Goal: Task Accomplishment & Management: Complete application form

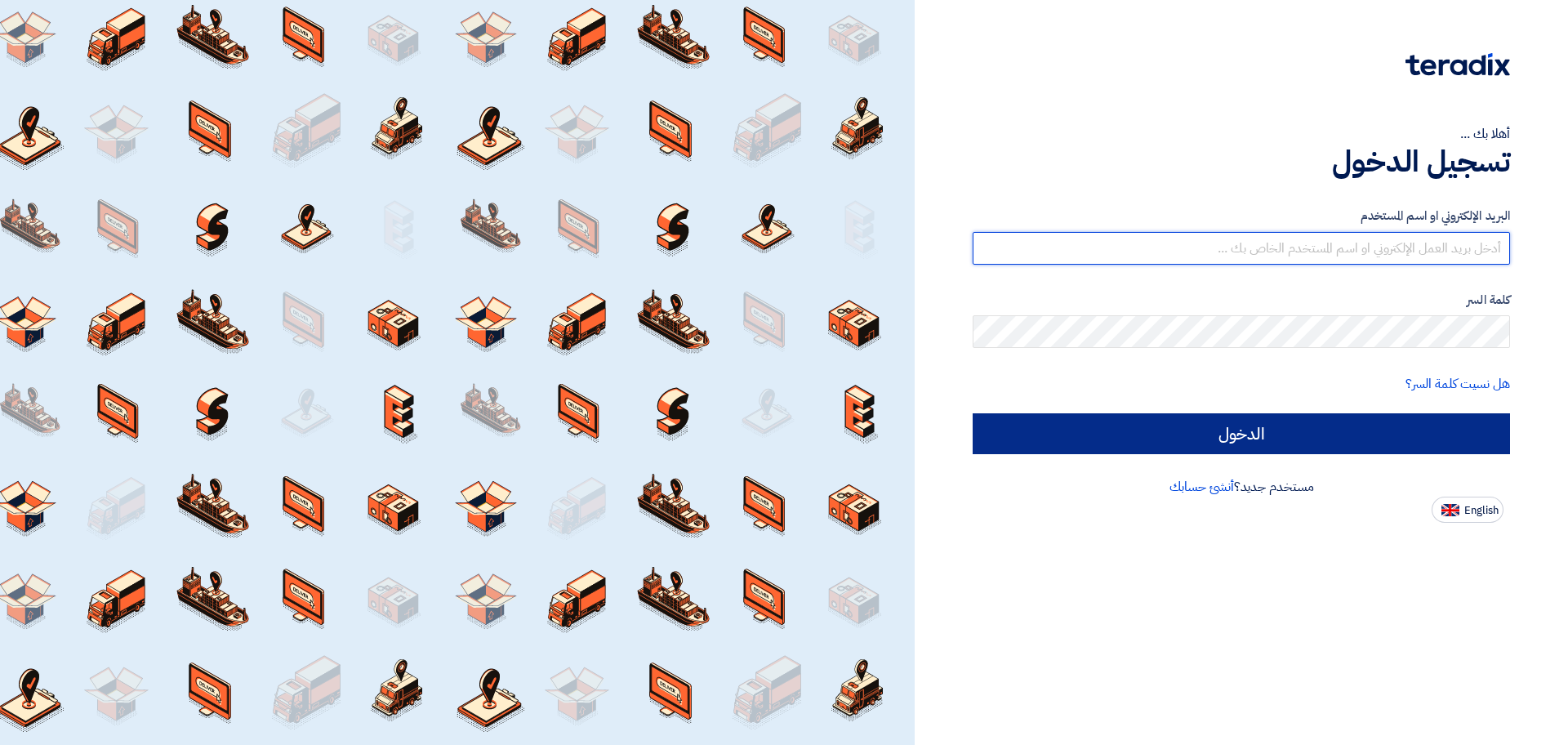
type input "[EMAIL_ADDRESS][DOMAIN_NAME]"
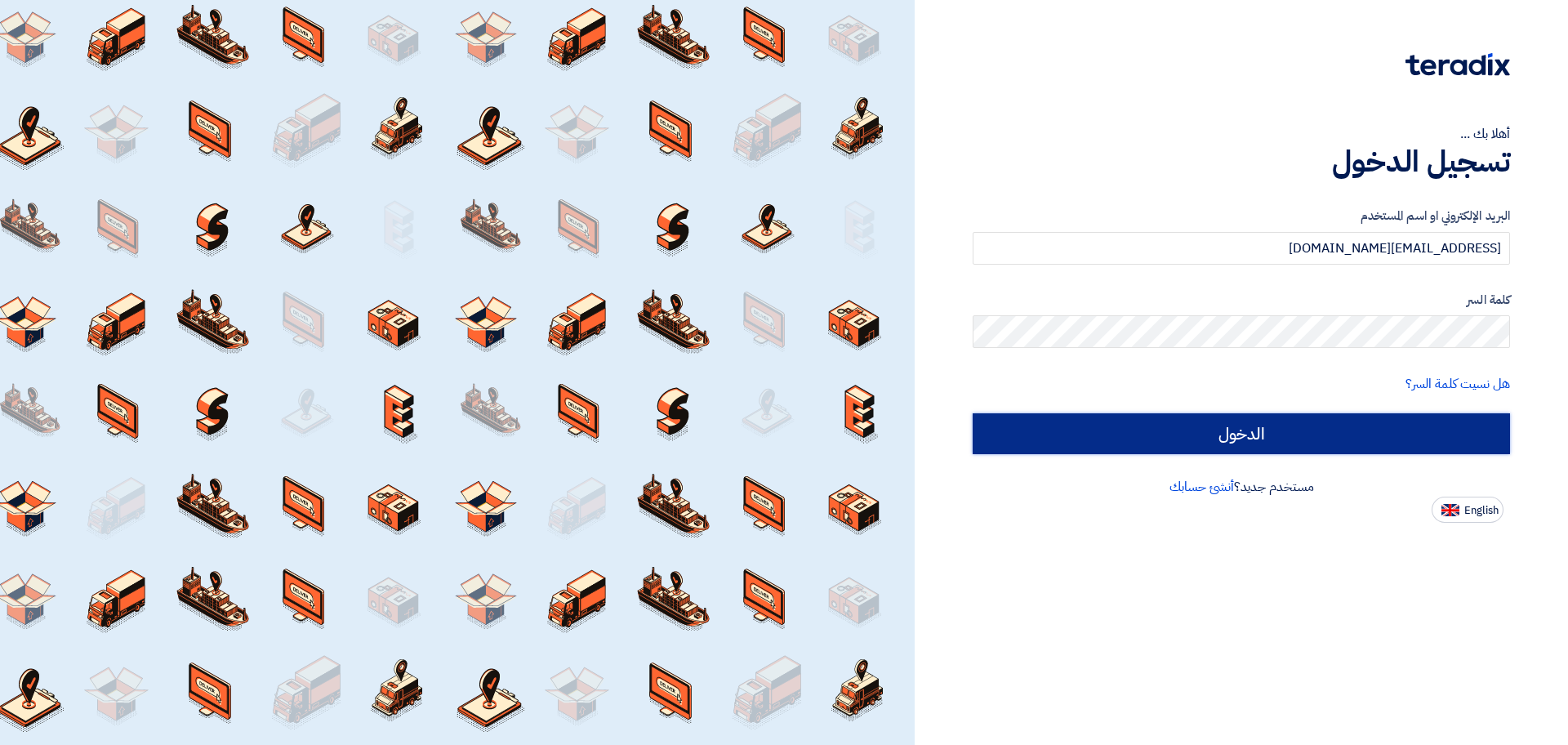
click at [1350, 426] on input "الدخول" at bounding box center [1241, 433] width 537 height 41
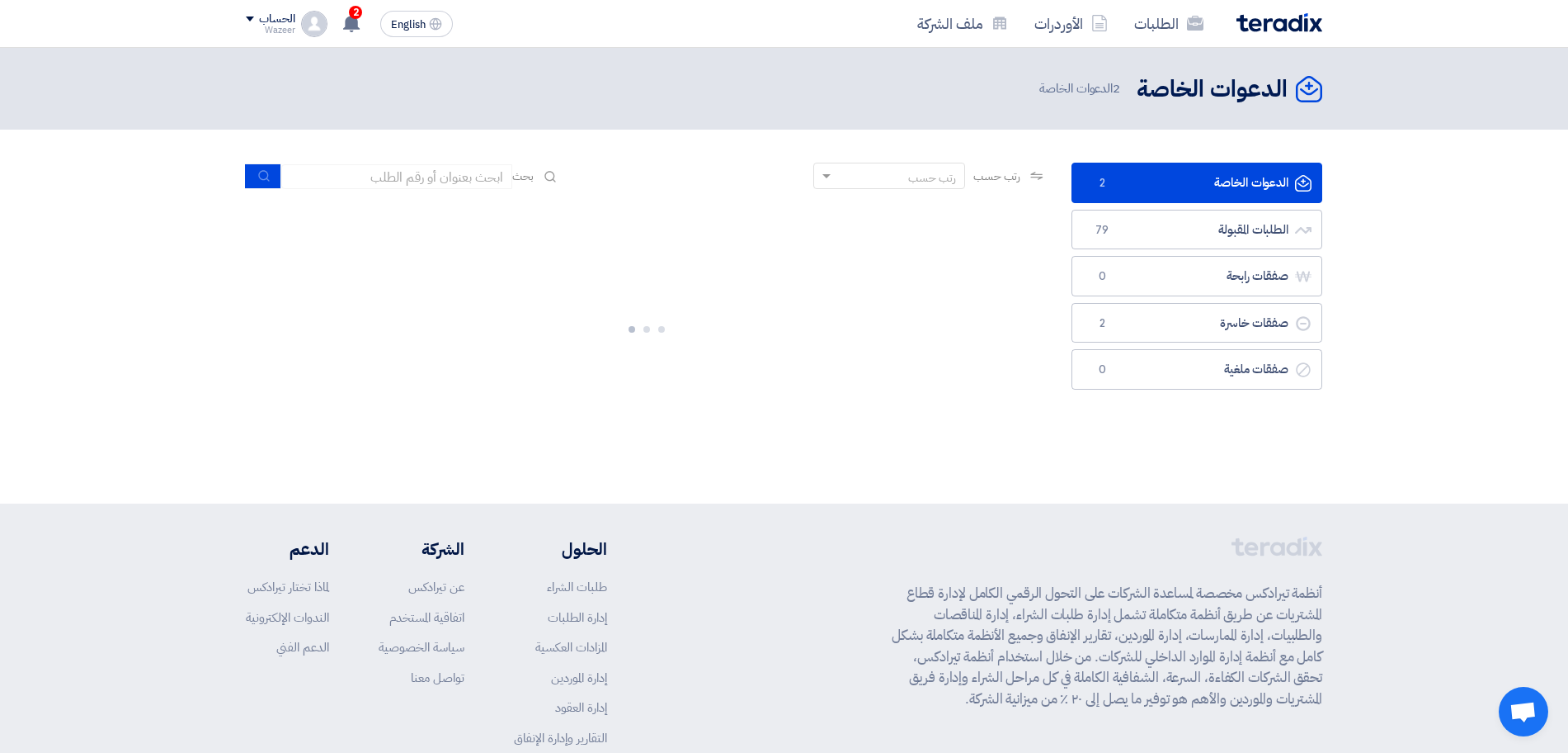
click at [1194, 185] on link "الدعوات الخاصة الدعوات الخاصة 2" at bounding box center [1197, 182] width 251 height 40
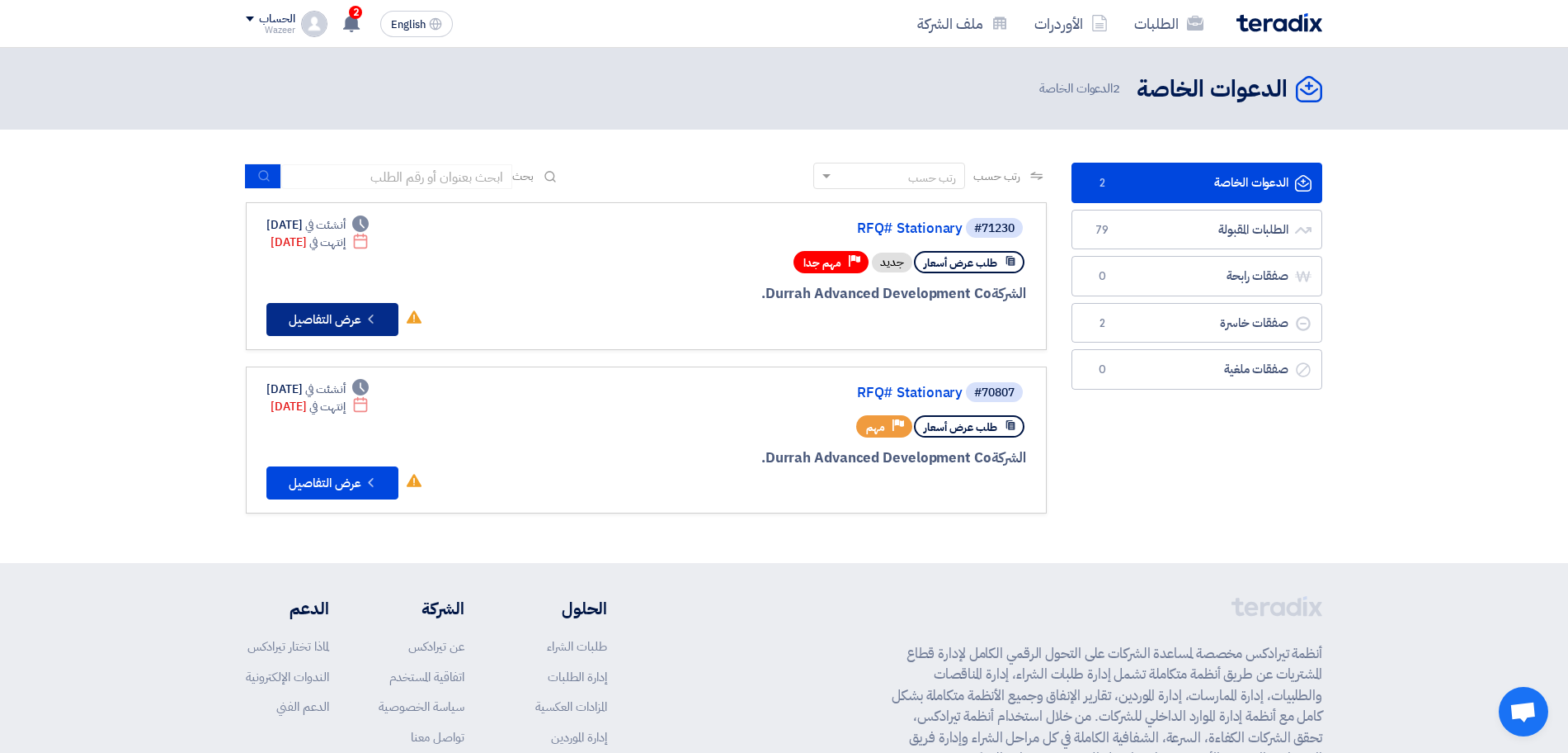
click at [323, 321] on button "Check details عرض التفاصيل" at bounding box center [332, 319] width 132 height 33
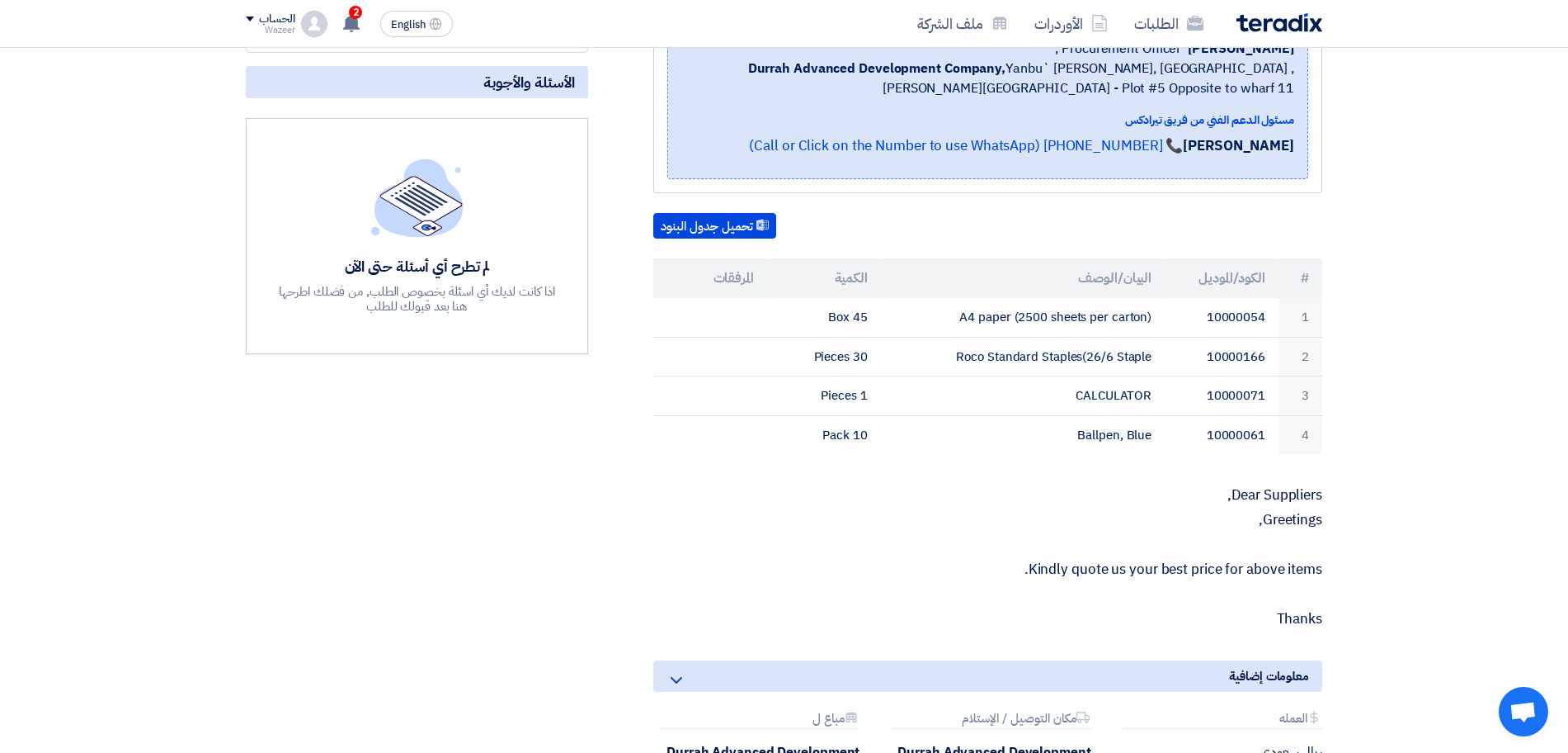
scroll to position [310, 0]
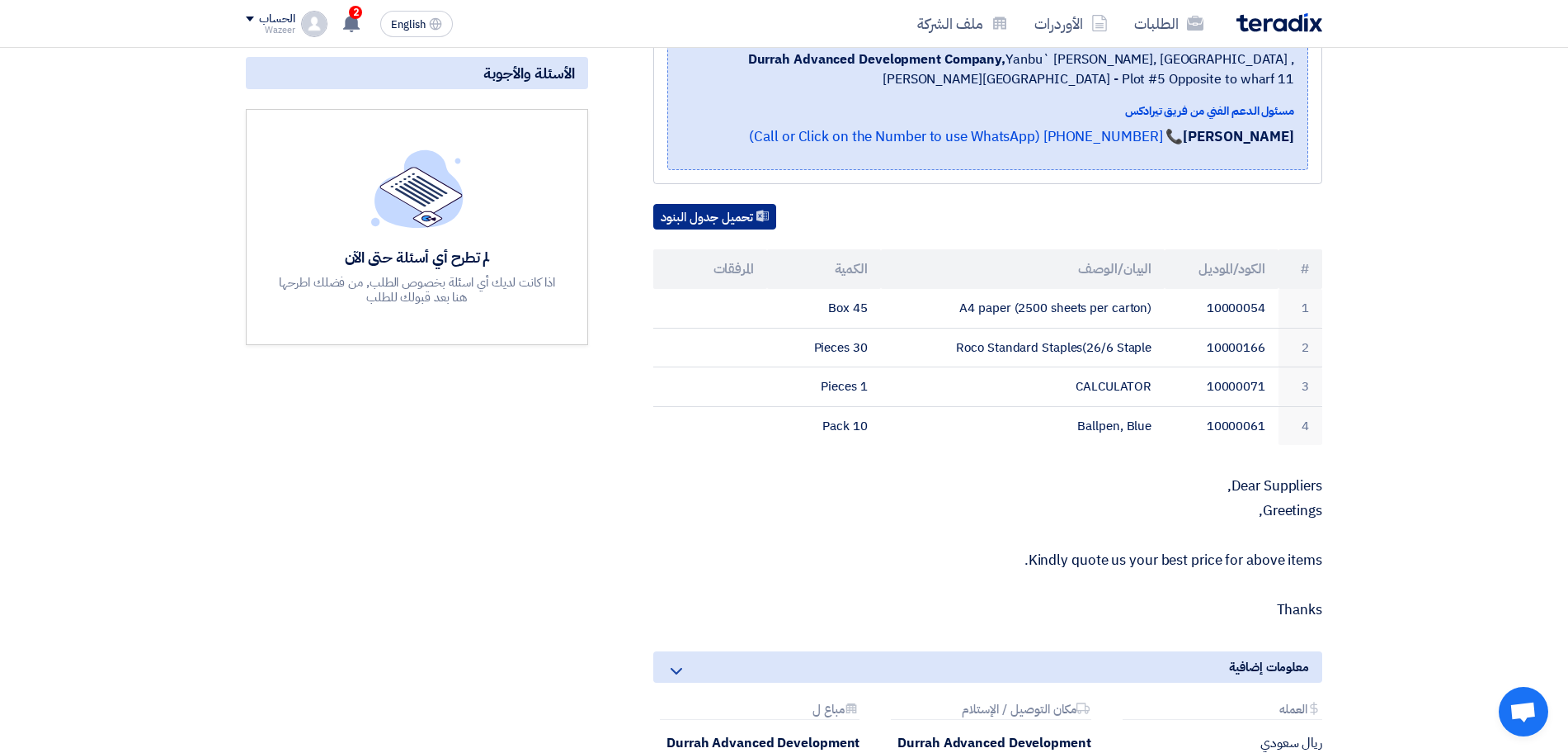
click at [720, 220] on button "تحميل جدول البنود" at bounding box center [714, 217] width 122 height 26
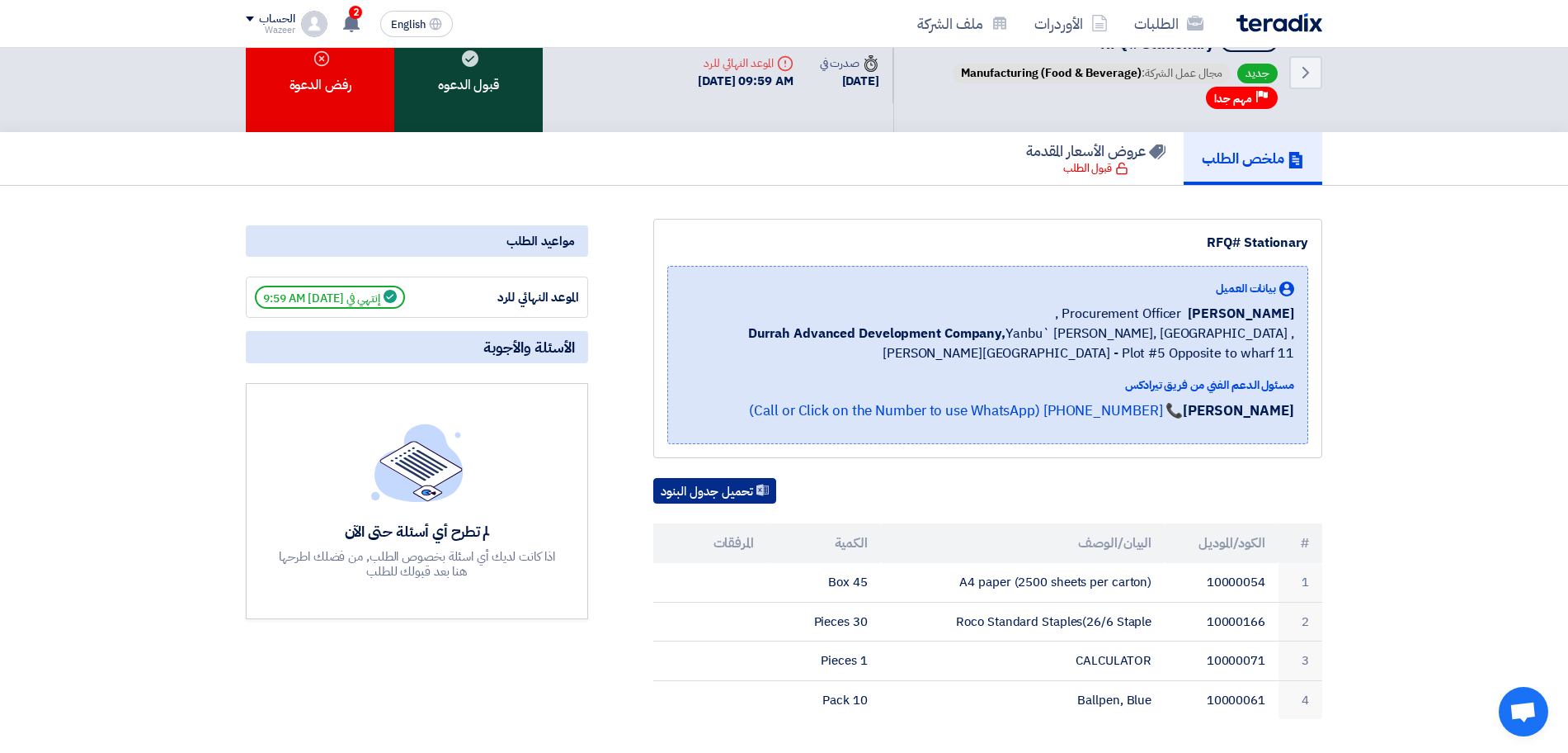
scroll to position [0, 0]
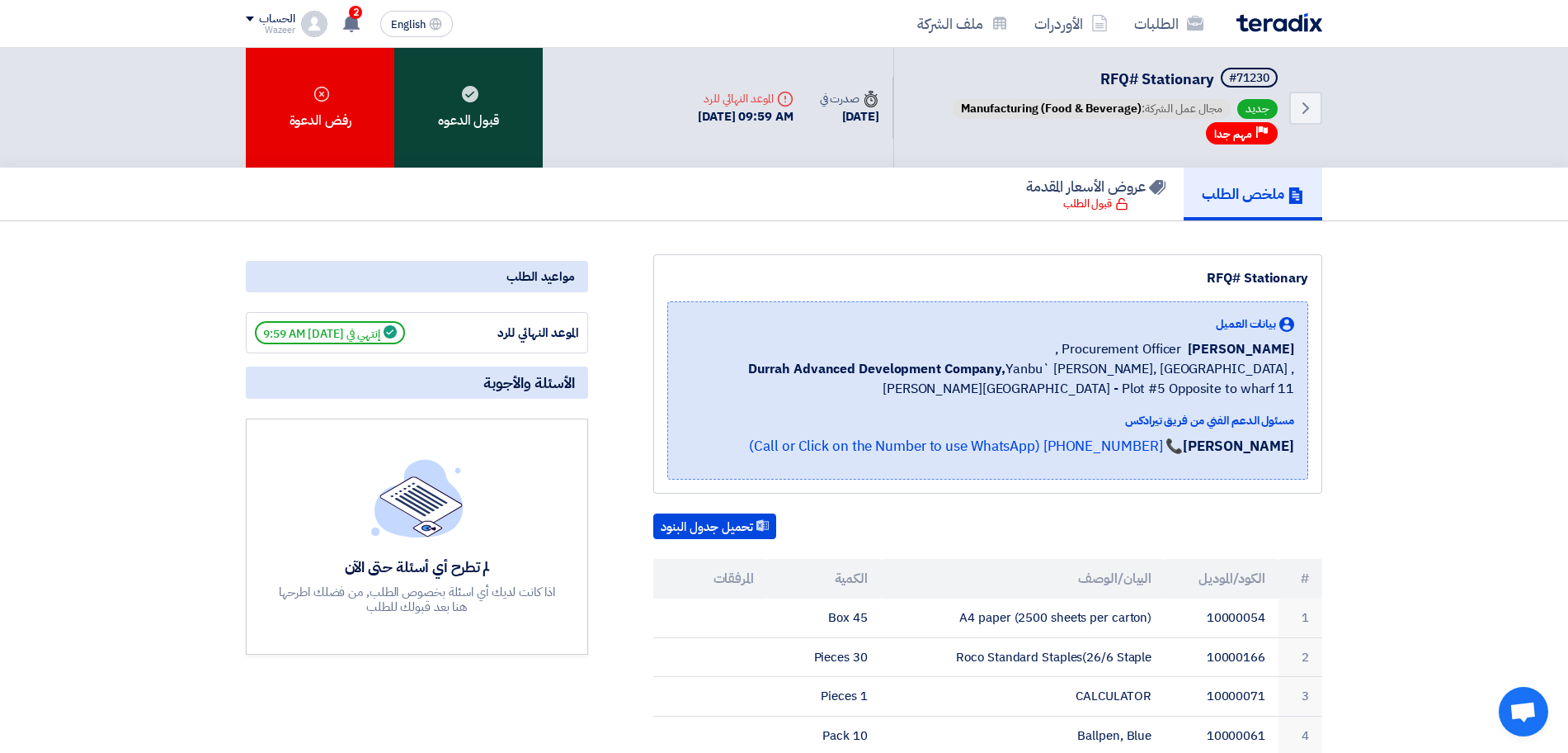
click at [463, 120] on div "قبول الدعوه" at bounding box center [468, 108] width 149 height 120
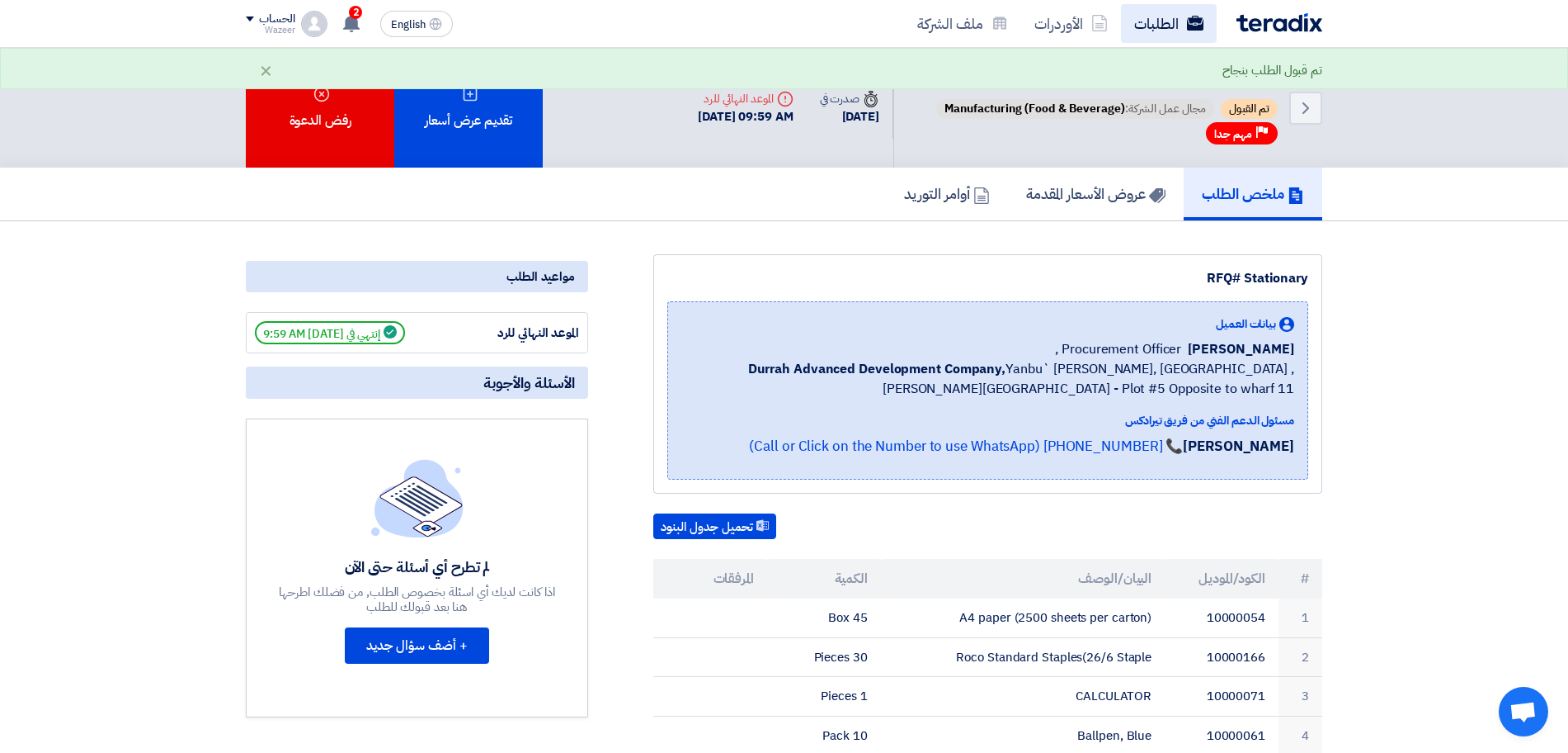
click at [1167, 13] on link "الطلبات" at bounding box center [1169, 22] width 95 height 38
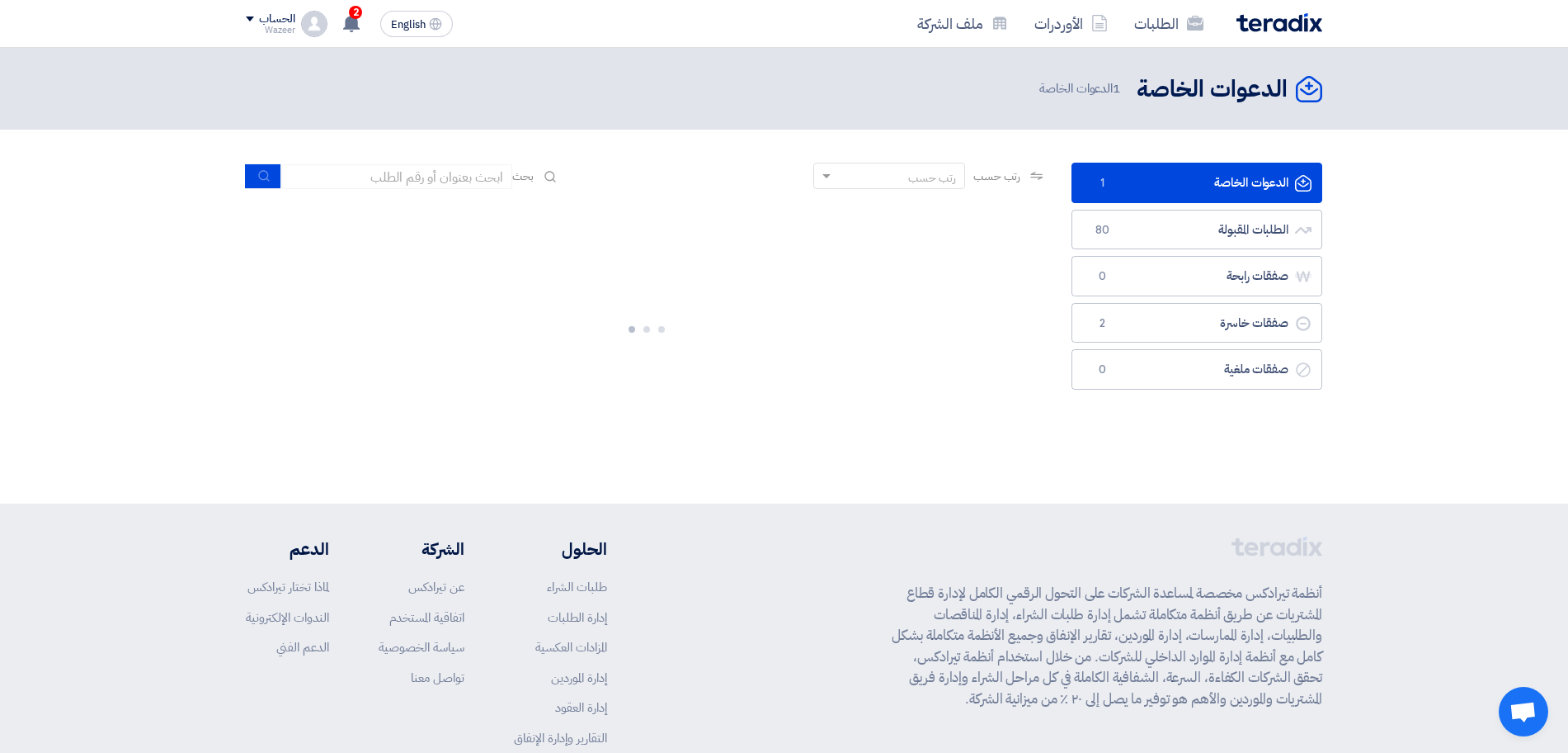
click at [1188, 174] on link "الدعوات الخاصة الدعوات الخاصة 1" at bounding box center [1197, 182] width 251 height 40
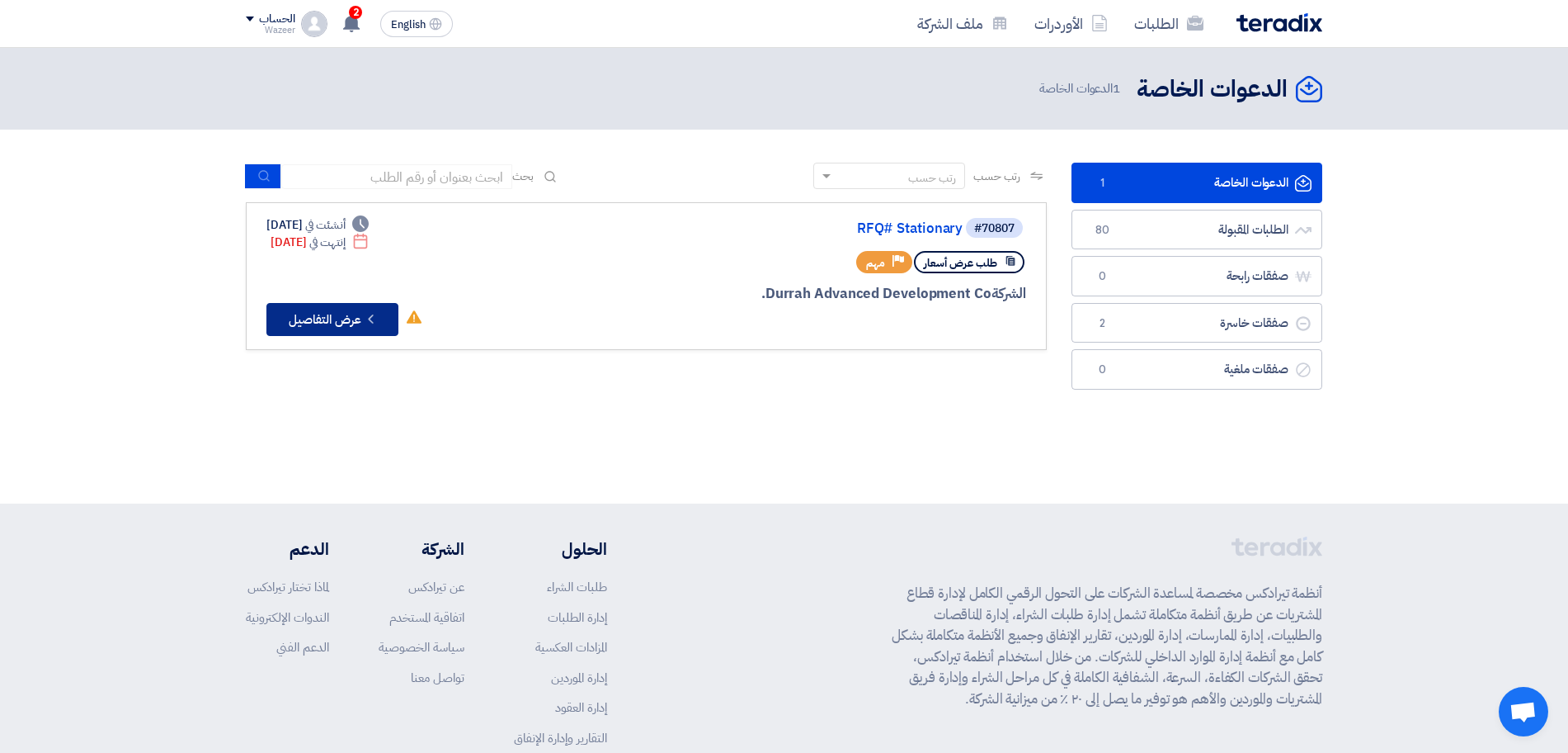
click at [327, 308] on button "Check details عرض التفاصيل" at bounding box center [332, 319] width 132 height 33
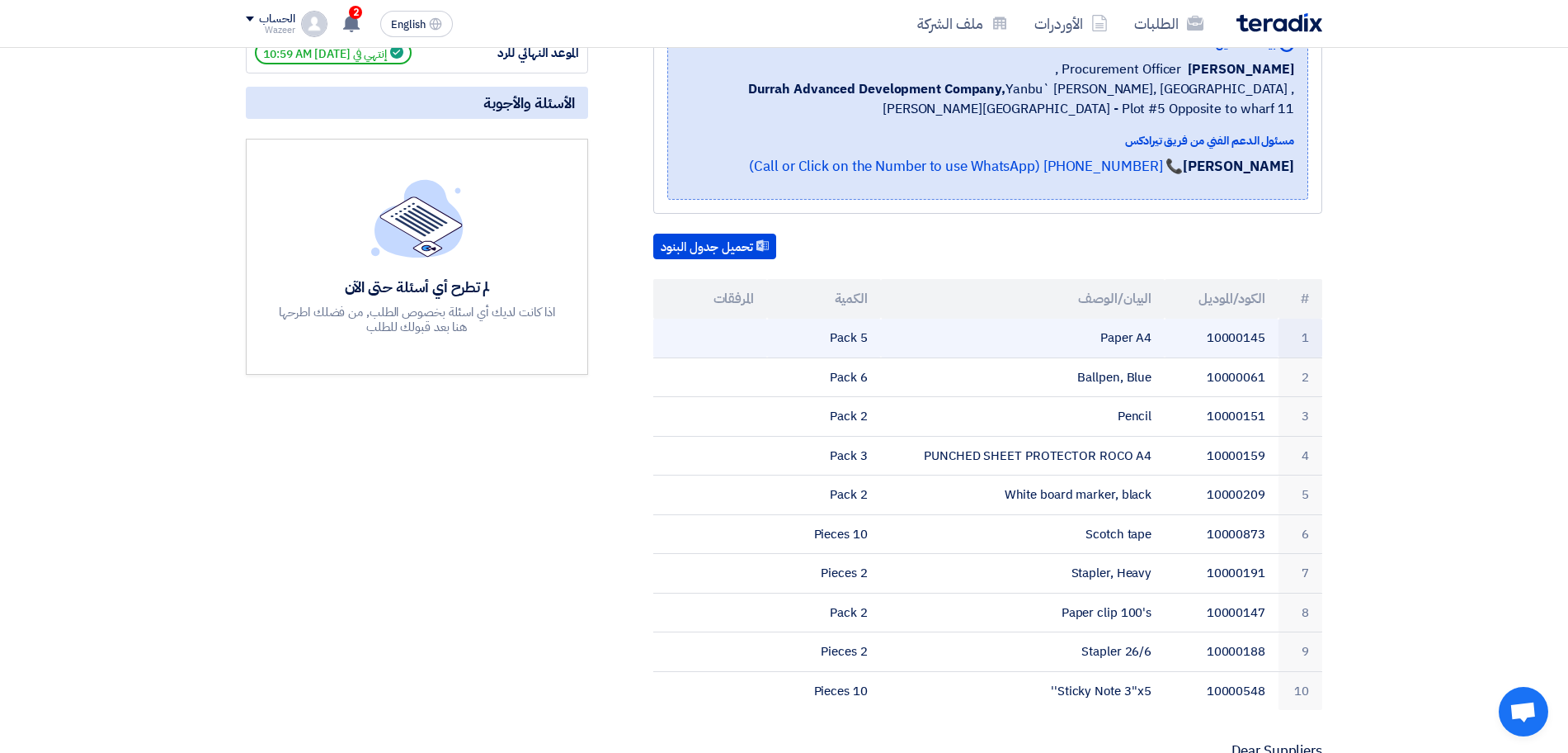
scroll to position [413, 0]
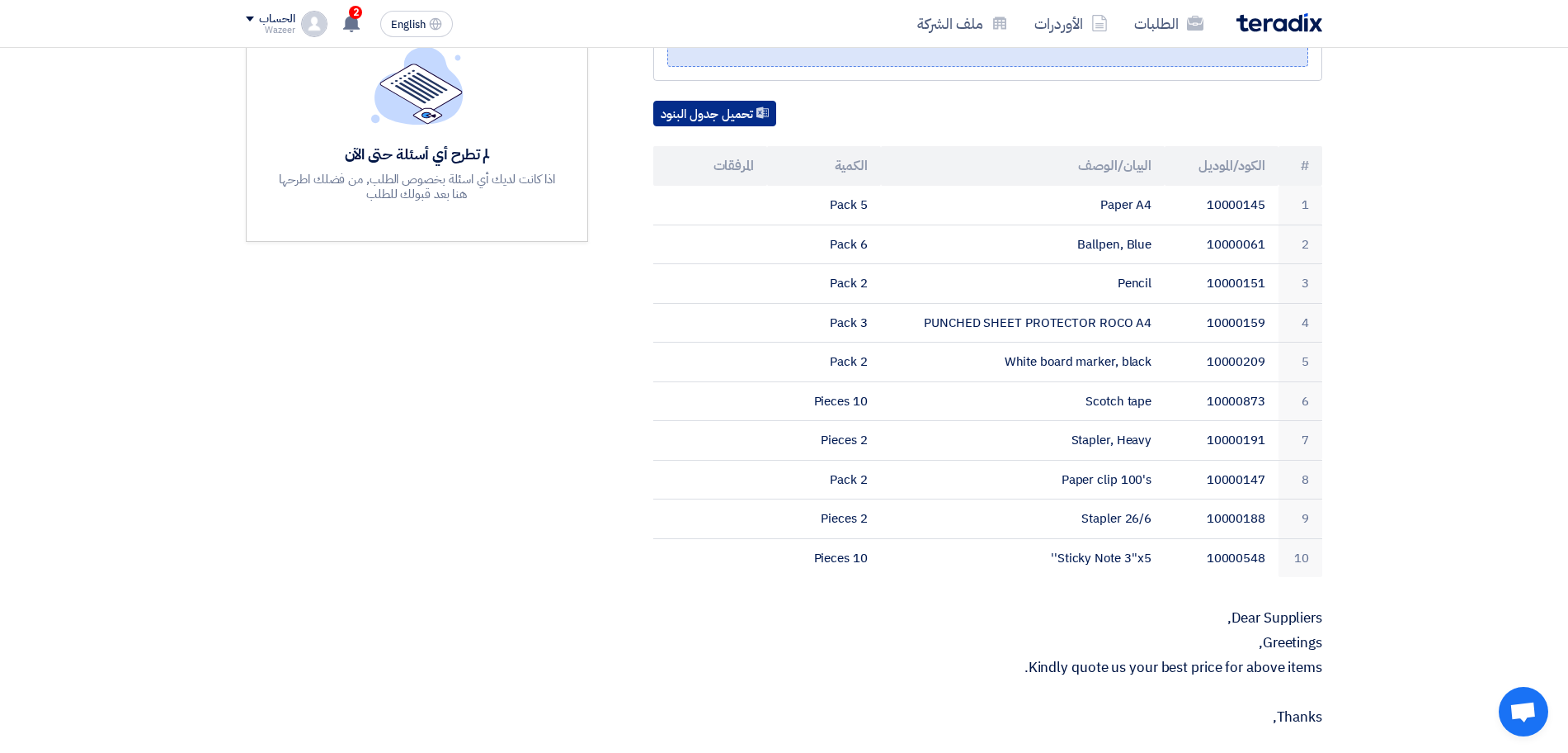
click at [727, 107] on button "تحميل جدول البنود" at bounding box center [714, 114] width 122 height 26
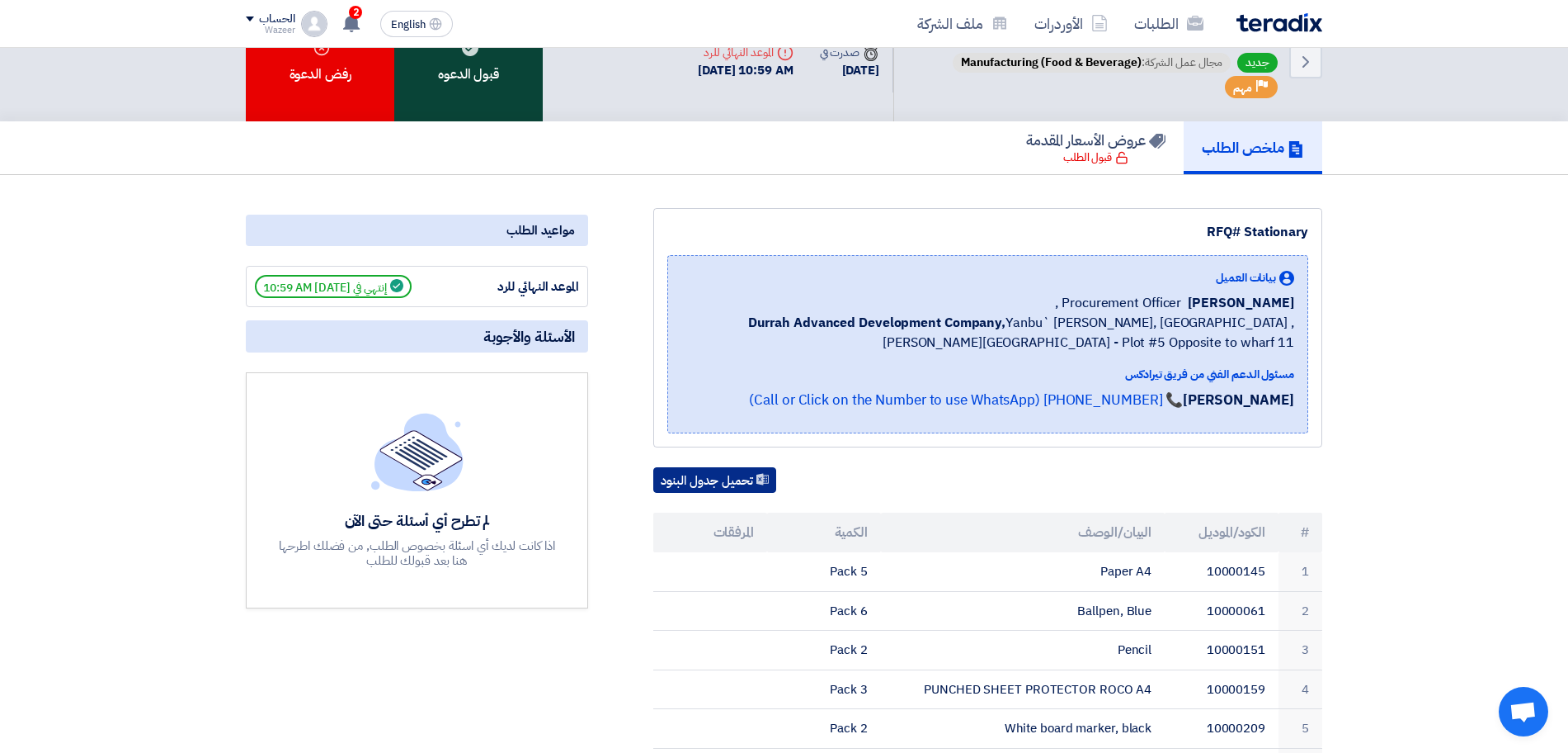
scroll to position [0, 0]
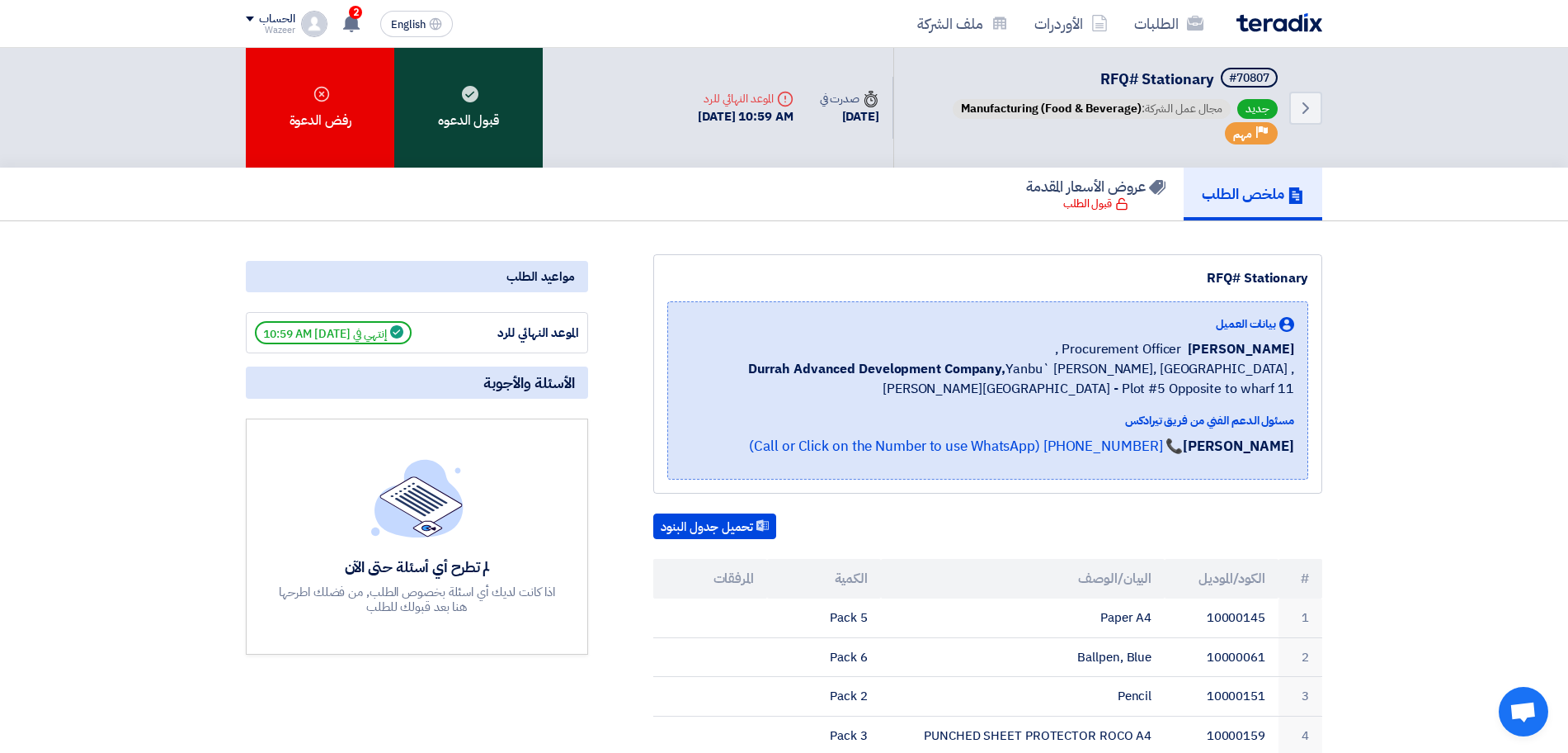
click at [486, 129] on div "قبول الدعوه" at bounding box center [468, 108] width 149 height 120
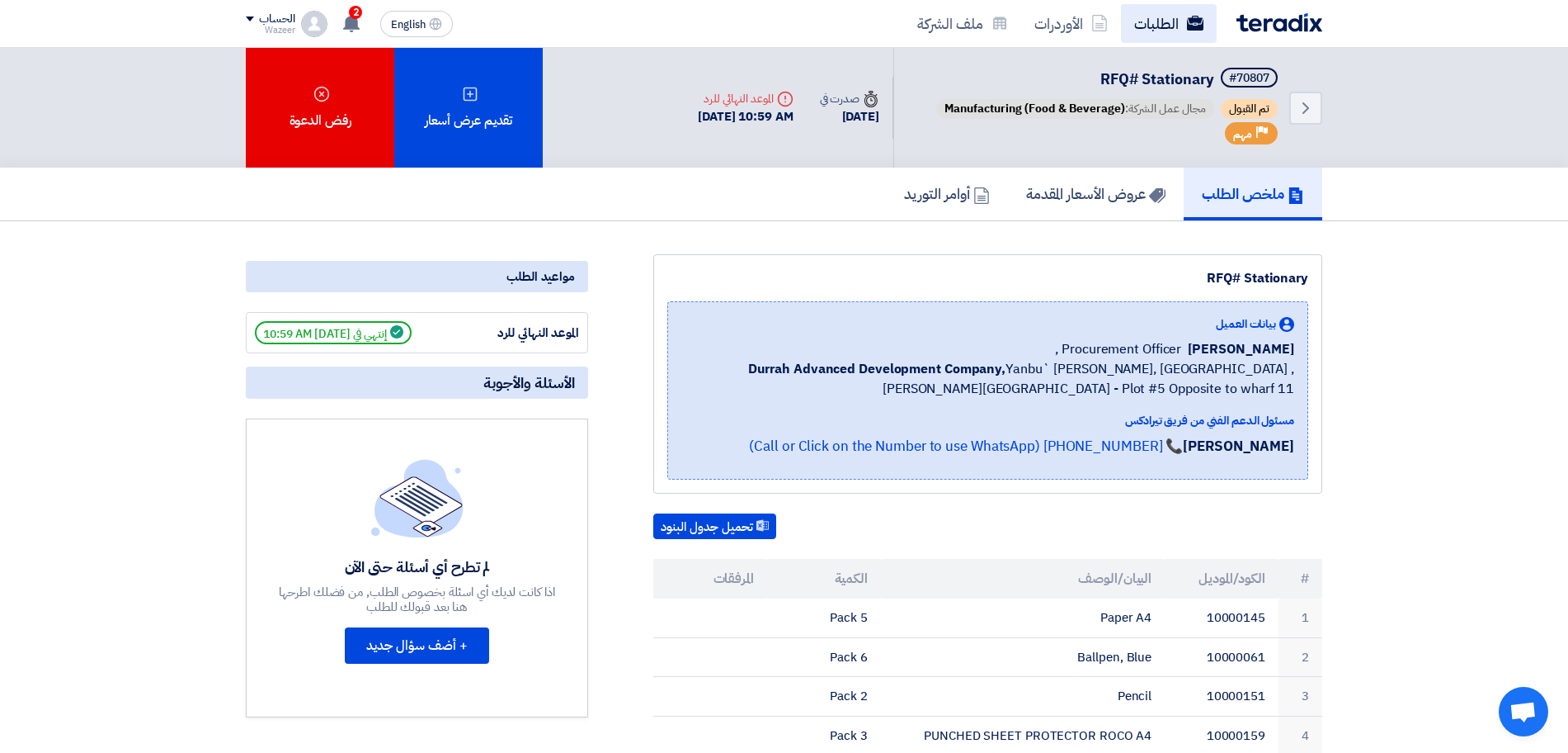
click at [1159, 18] on link "الطلبات" at bounding box center [1169, 22] width 95 height 38
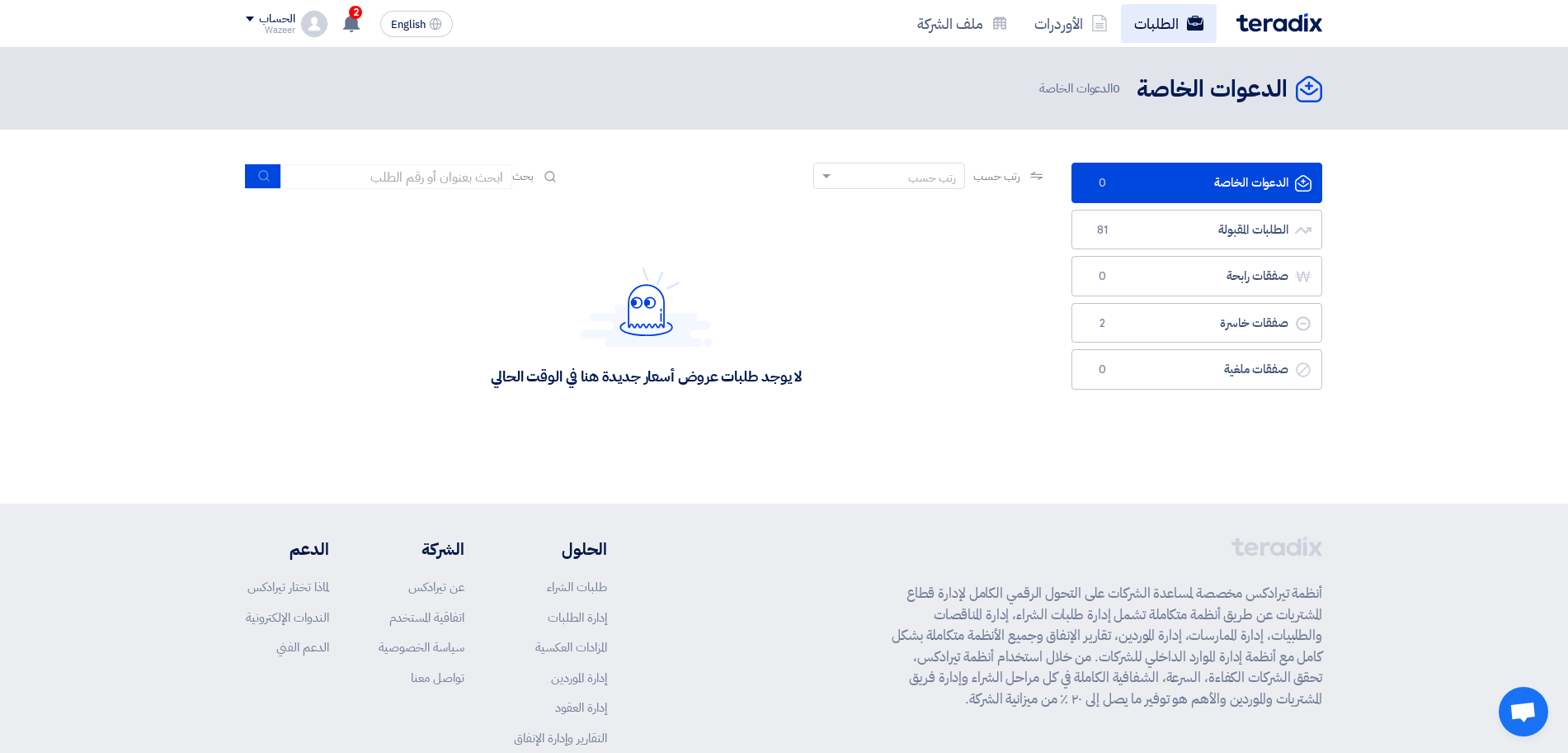
click at [1152, 18] on link "الطلبات" at bounding box center [1169, 22] width 95 height 38
click at [1216, 230] on link "الطلبات المقبولة الطلبات المقبولة 81" at bounding box center [1197, 229] width 251 height 40
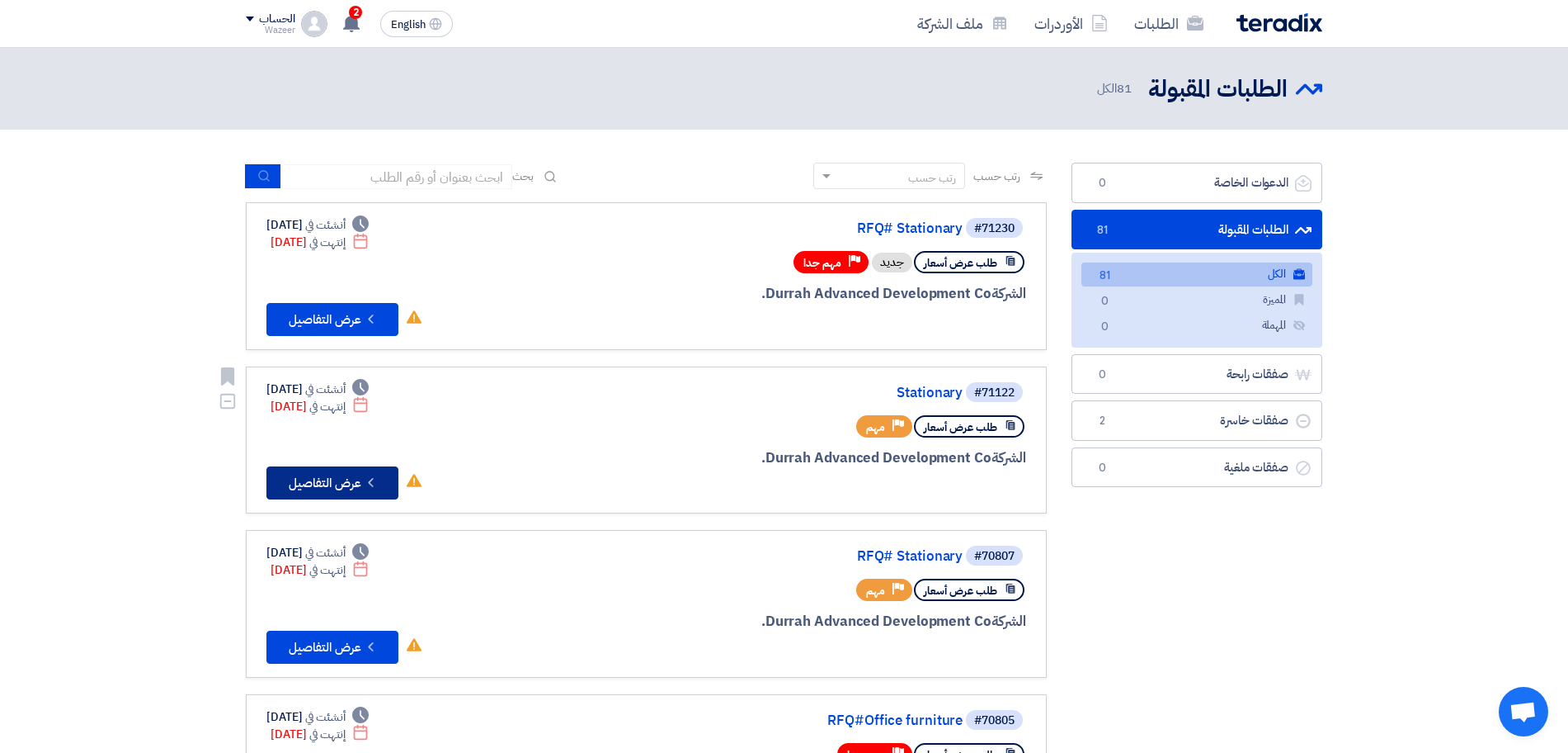
click at [338, 467] on button "Check details عرض التفاصيل" at bounding box center [332, 482] width 132 height 33
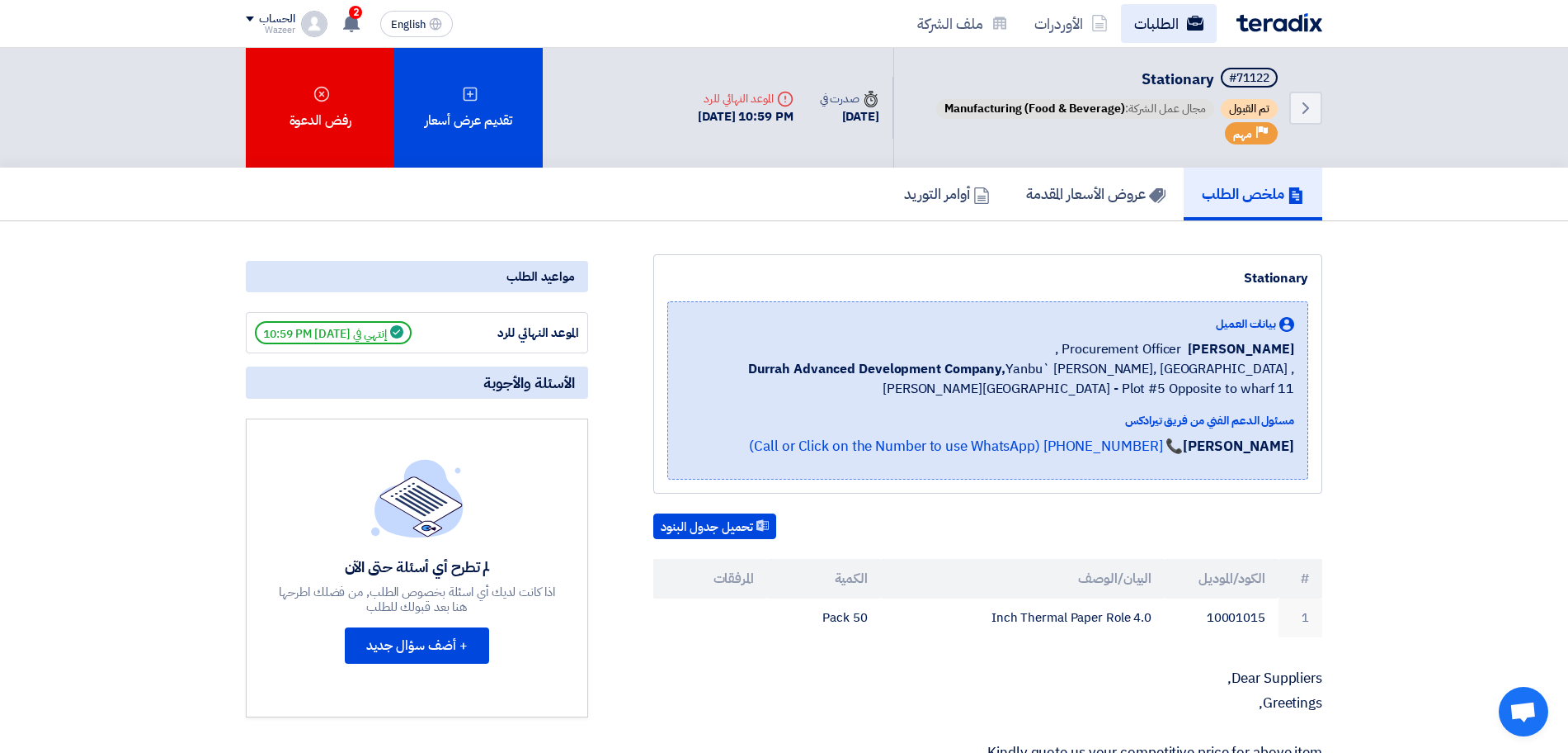
click at [1155, 20] on link "الطلبات" at bounding box center [1169, 22] width 95 height 38
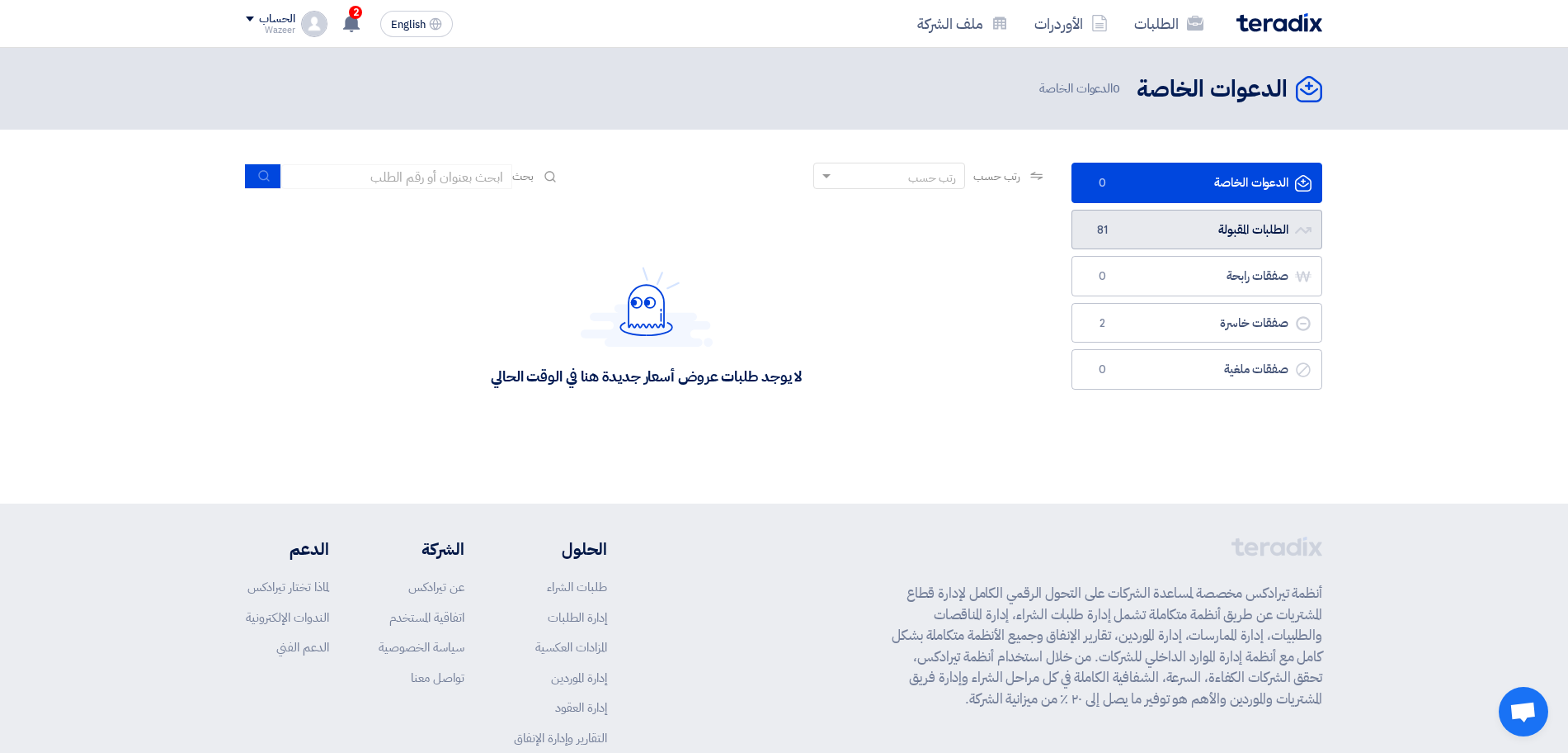
click at [1229, 218] on link "الطلبات المقبولة الطلبات المقبولة 81" at bounding box center [1197, 229] width 251 height 40
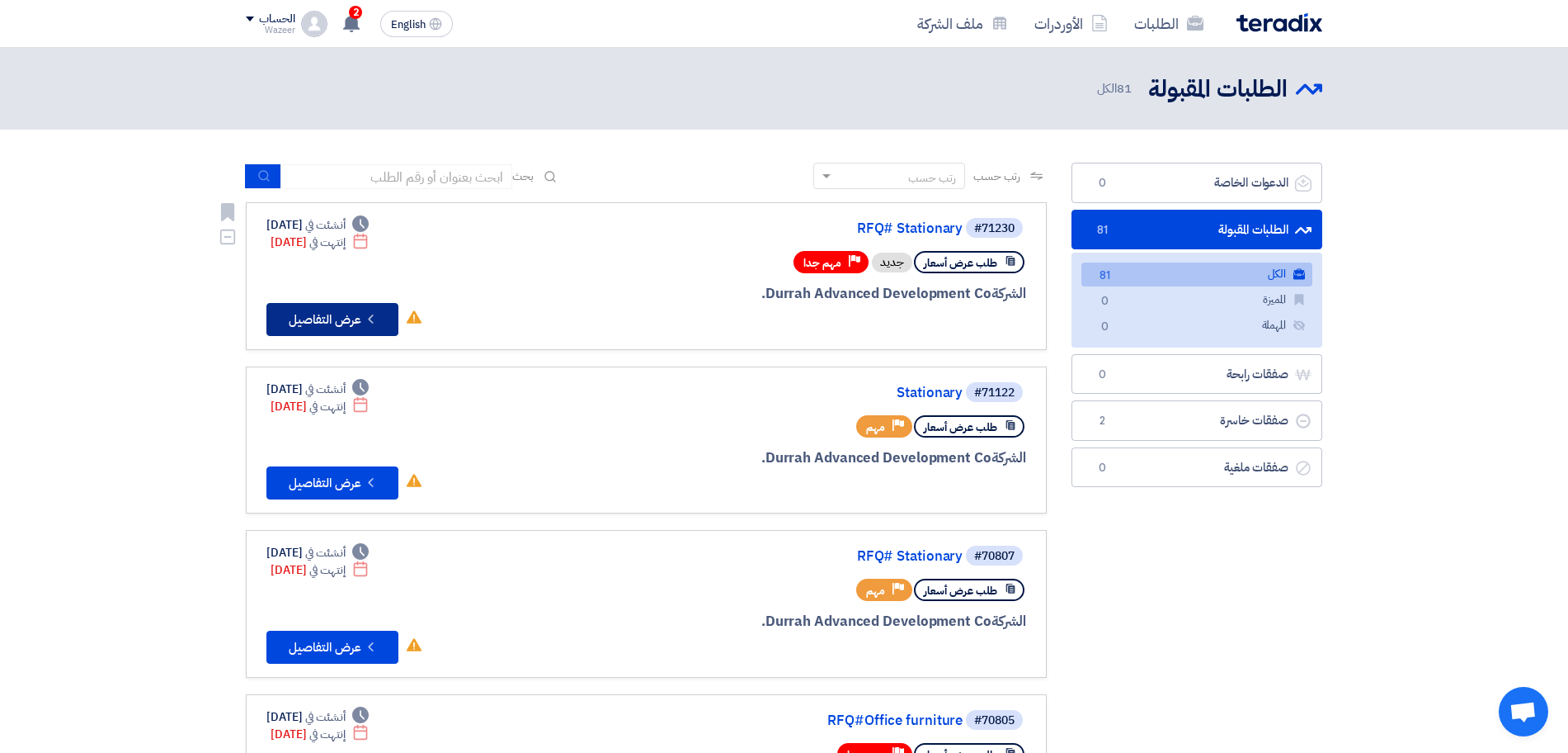
click at [341, 313] on button "Check details عرض التفاصيل" at bounding box center [332, 319] width 132 height 33
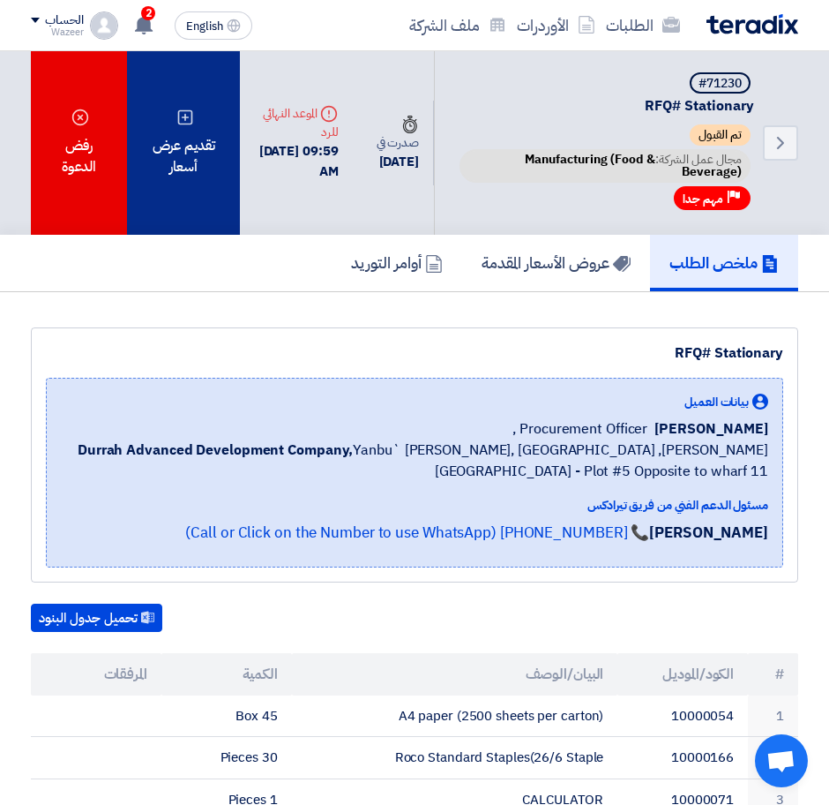
click at [149, 161] on div "تقديم عرض أسعار" at bounding box center [184, 142] width 114 height 183
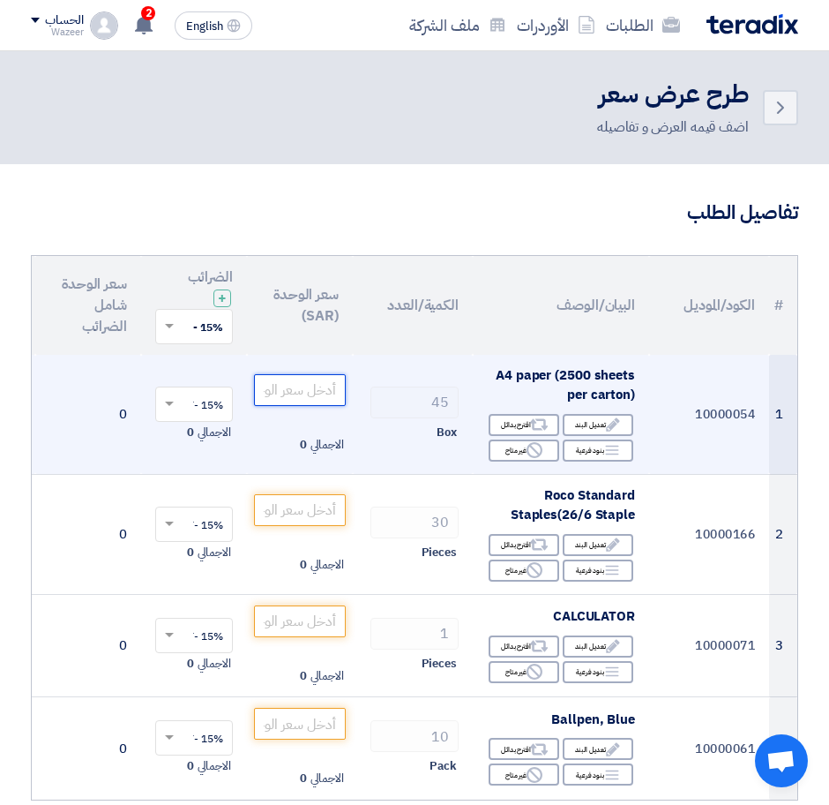
click at [299, 392] on input "number" at bounding box center [300, 390] width 92 height 32
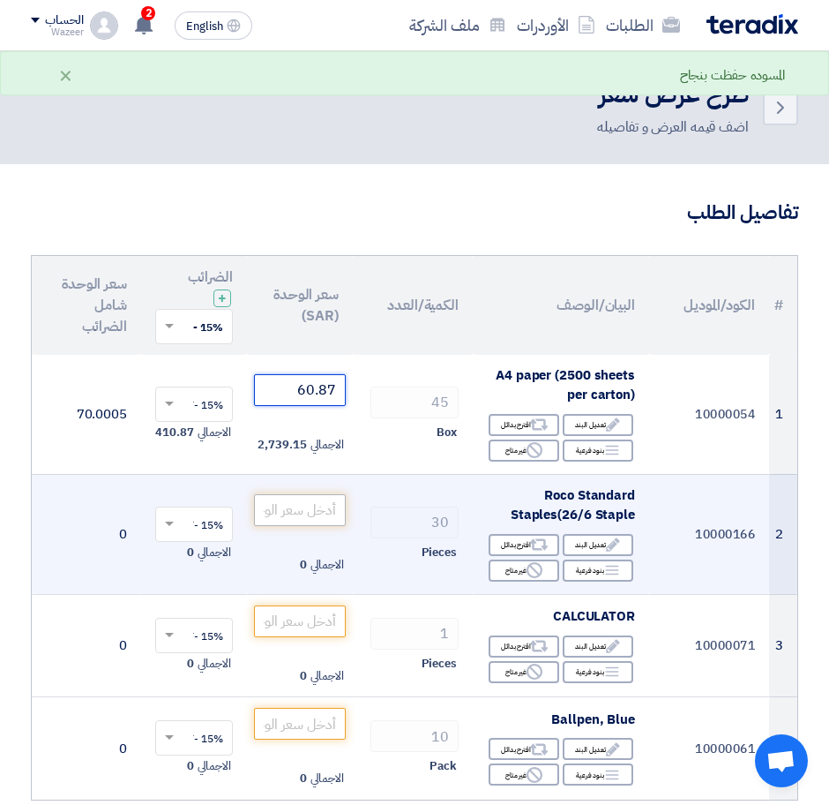
type input "60.87"
click at [293, 506] on input "number" at bounding box center [300, 510] width 92 height 32
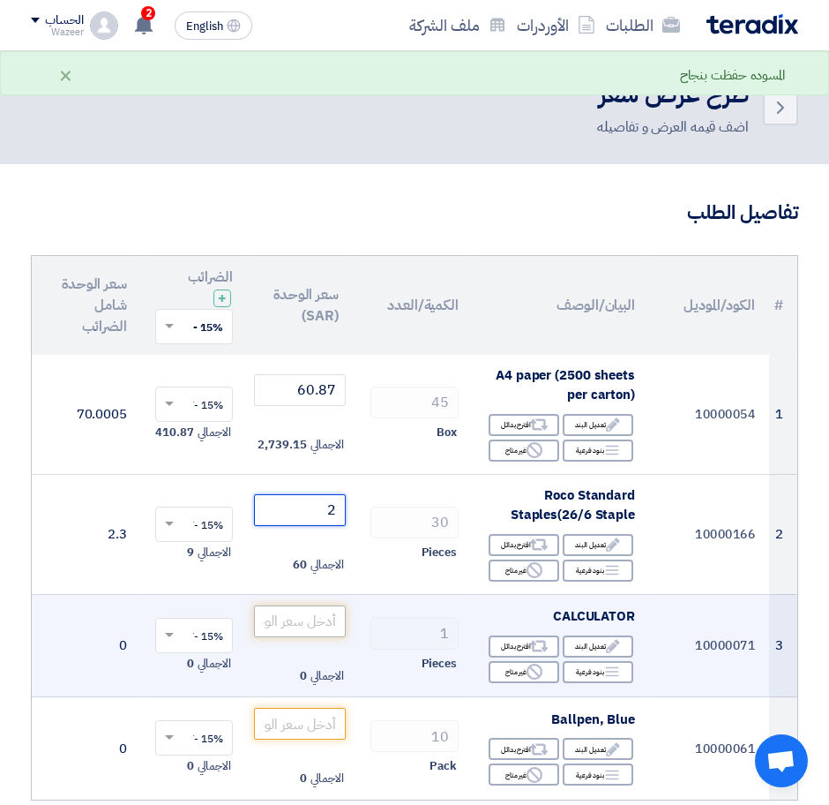
type input "2"
click at [333, 615] on input "number" at bounding box center [300, 621] width 92 height 32
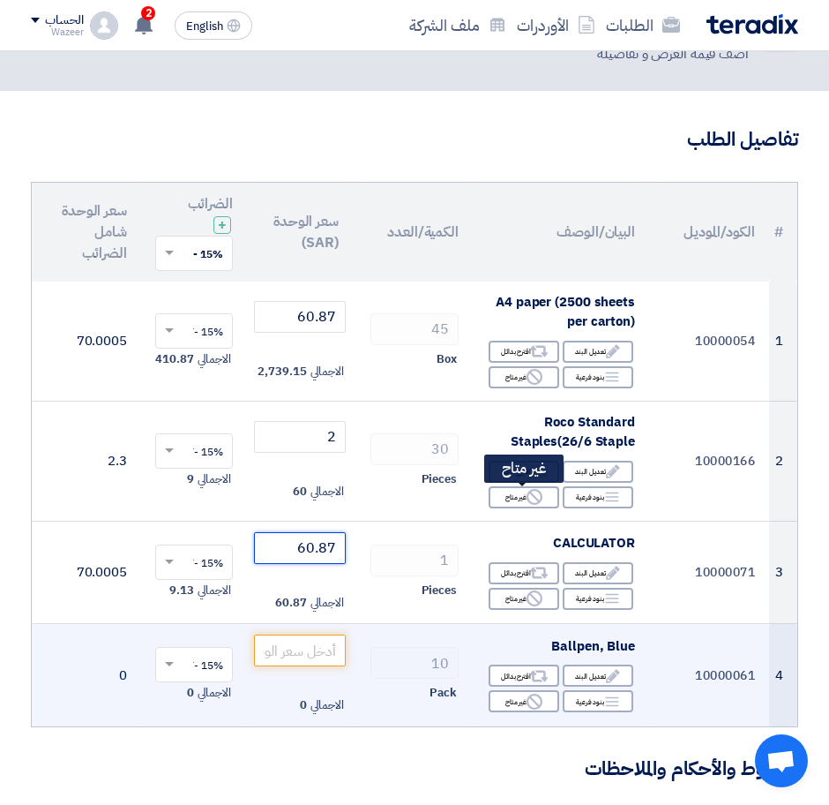
scroll to position [110, 0]
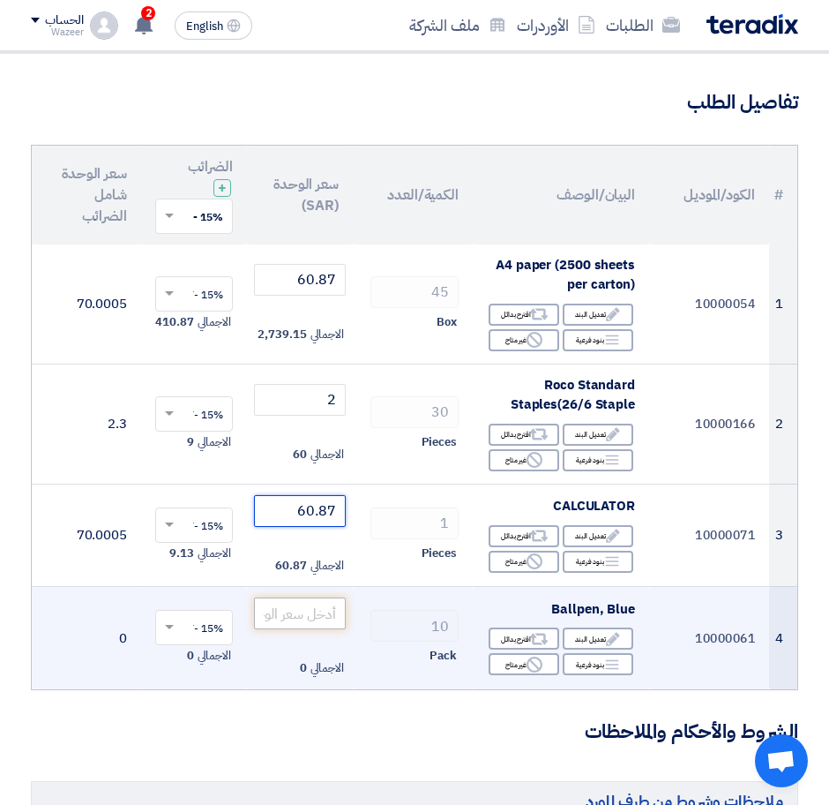
type input "60.87"
click at [326, 615] on input "number" at bounding box center [300, 613] width 92 height 32
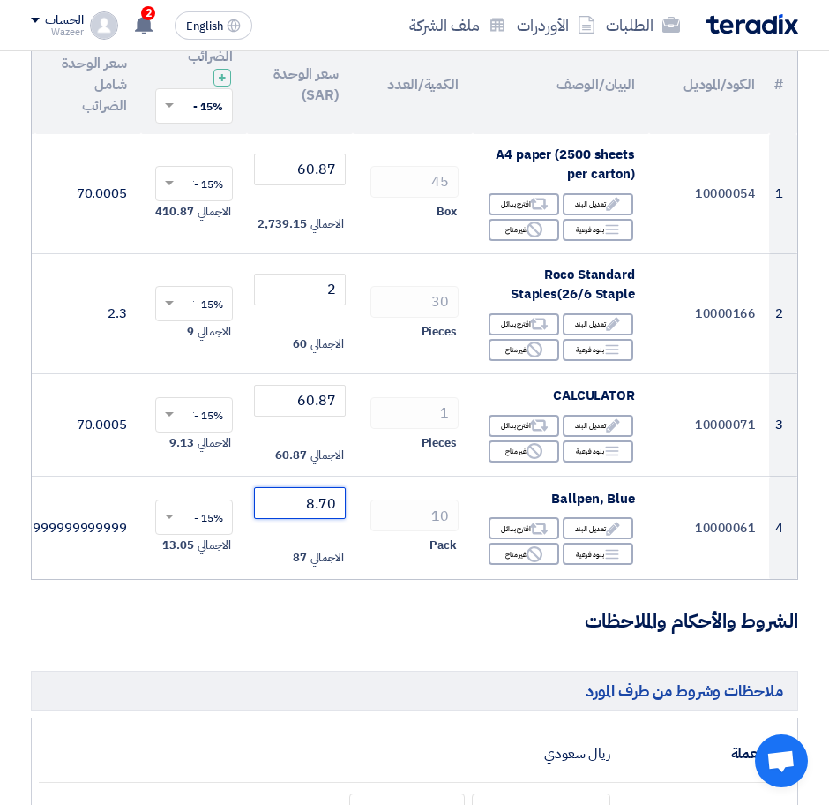
type input "8.70"
click at [378, 635] on h3 "الشروط والأحكام والملاحظات" at bounding box center [414, 621] width 767 height 27
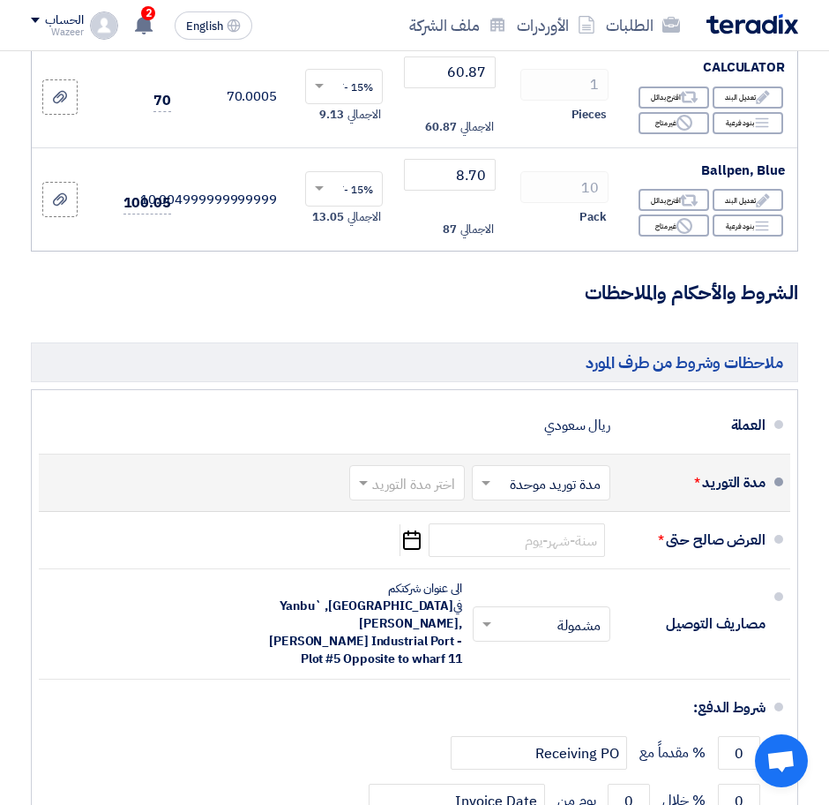
scroll to position [551, 0]
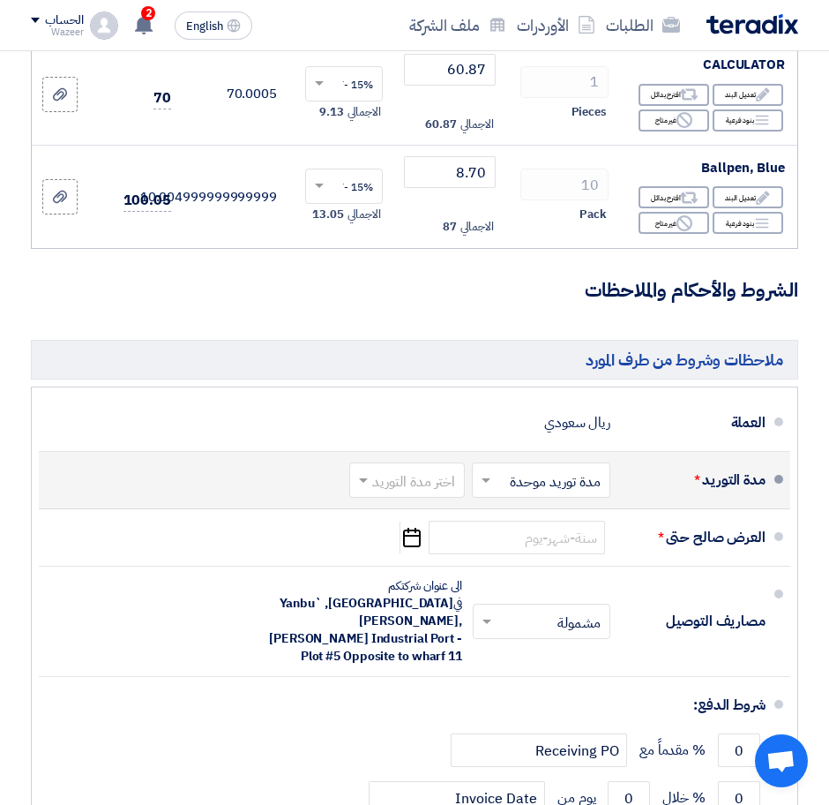
click at [433, 495] on input "text" at bounding box center [403, 482] width 107 height 26
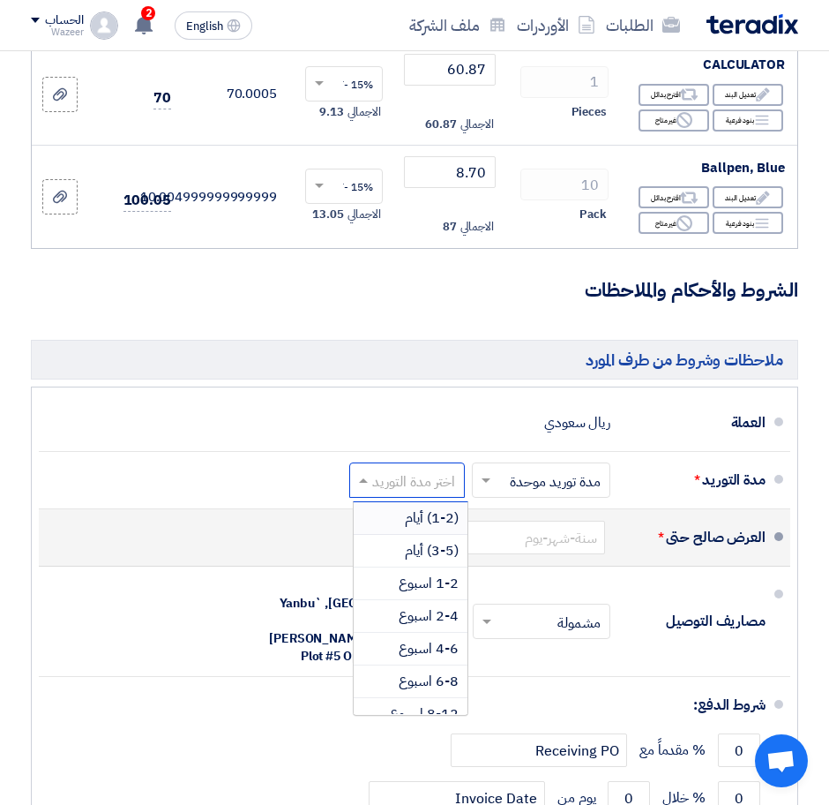
click at [443, 528] on span "(1-2) أيام" at bounding box center [432, 517] width 54 height 21
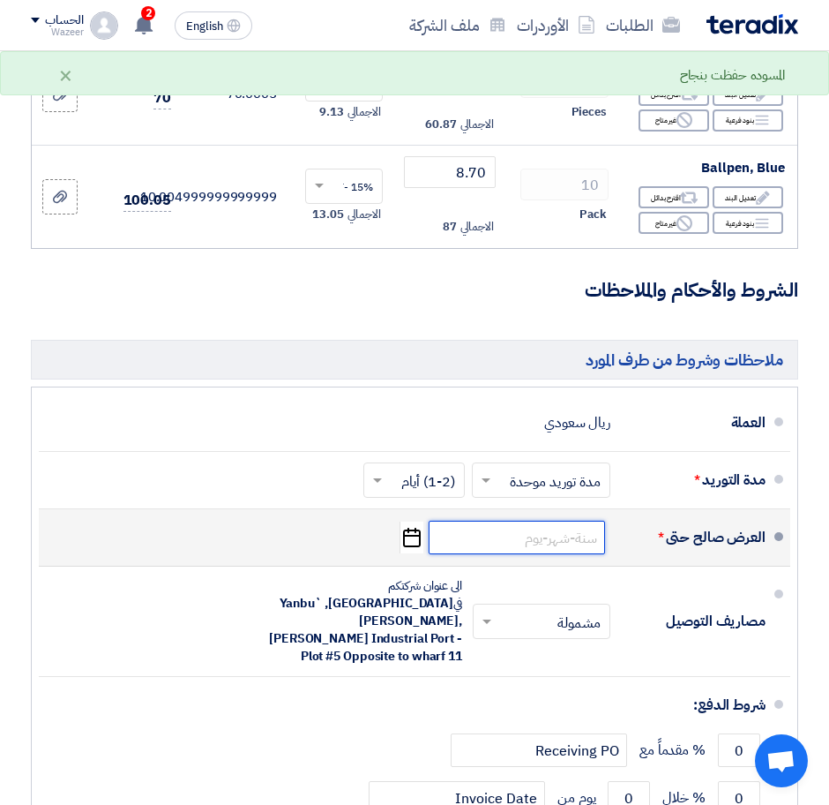
click at [508, 554] on input at bounding box center [517, 537] width 176 height 34
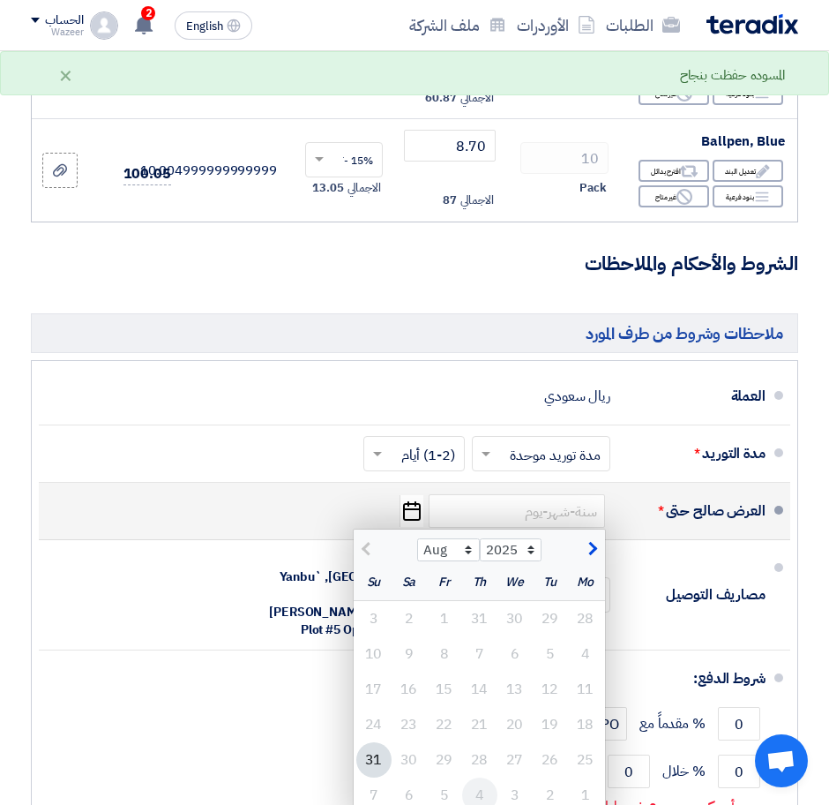
scroll to position [662, 0]
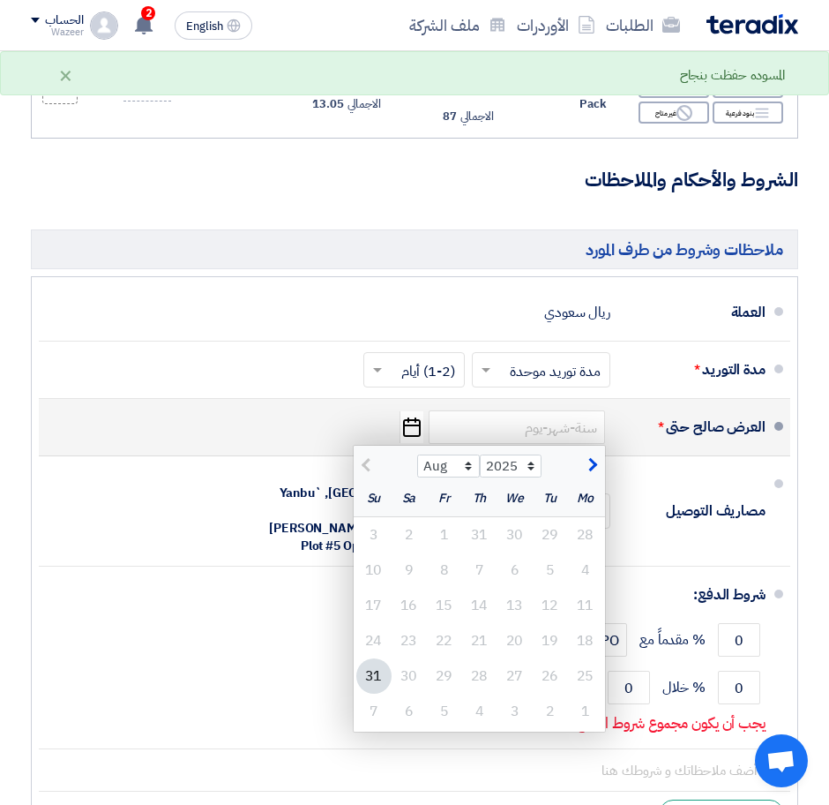
click at [594, 475] on span "button" at bounding box center [591, 464] width 10 height 19
select select "9"
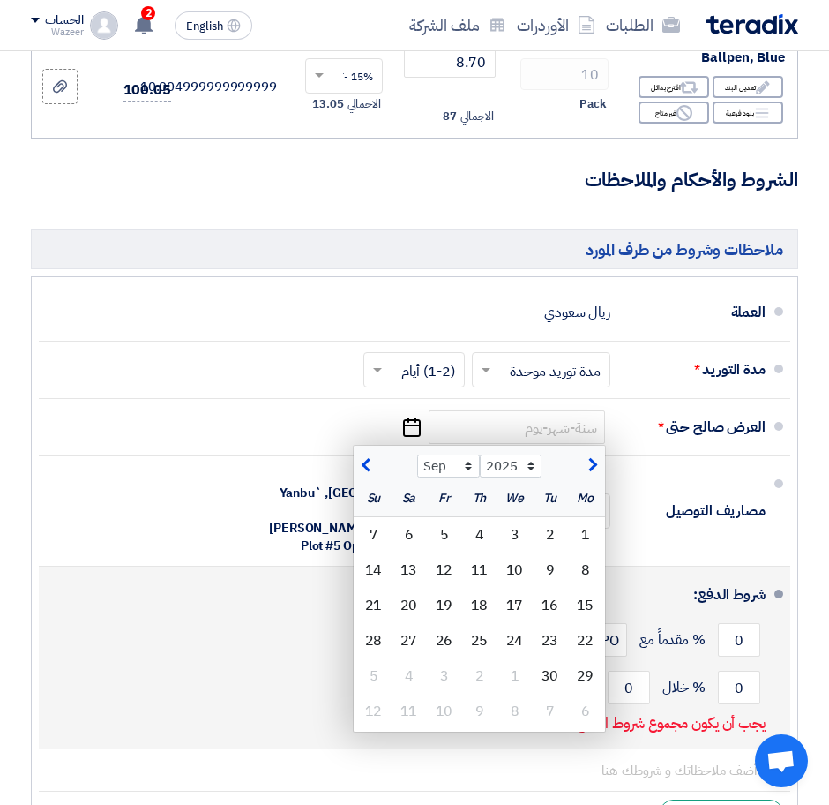
click at [588, 618] on div "15" at bounding box center [585, 605] width 35 height 35
type input "[DATE]"
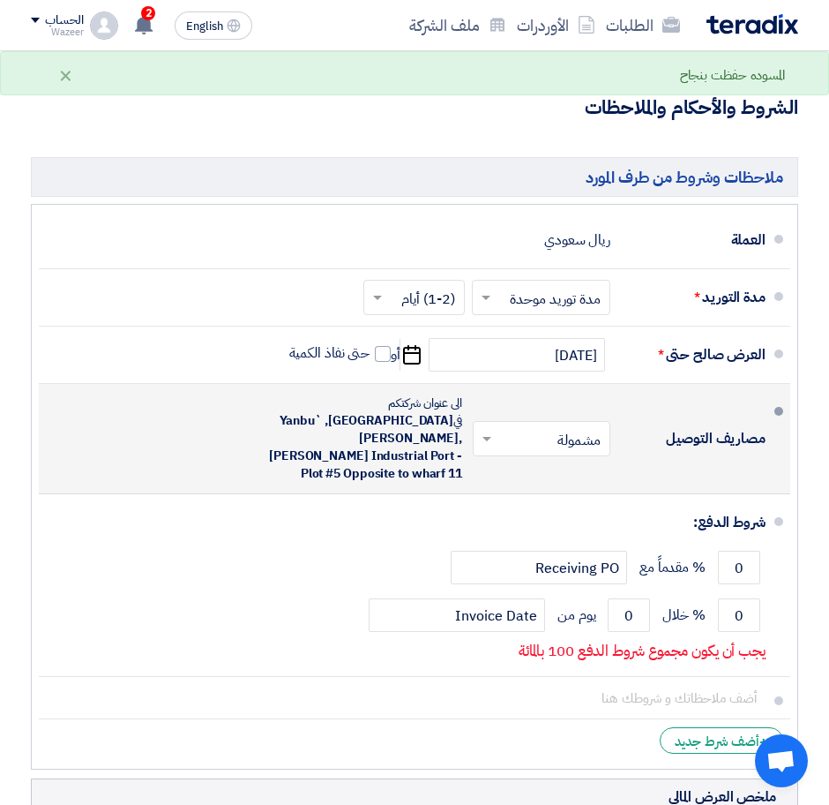
scroll to position [772, 0]
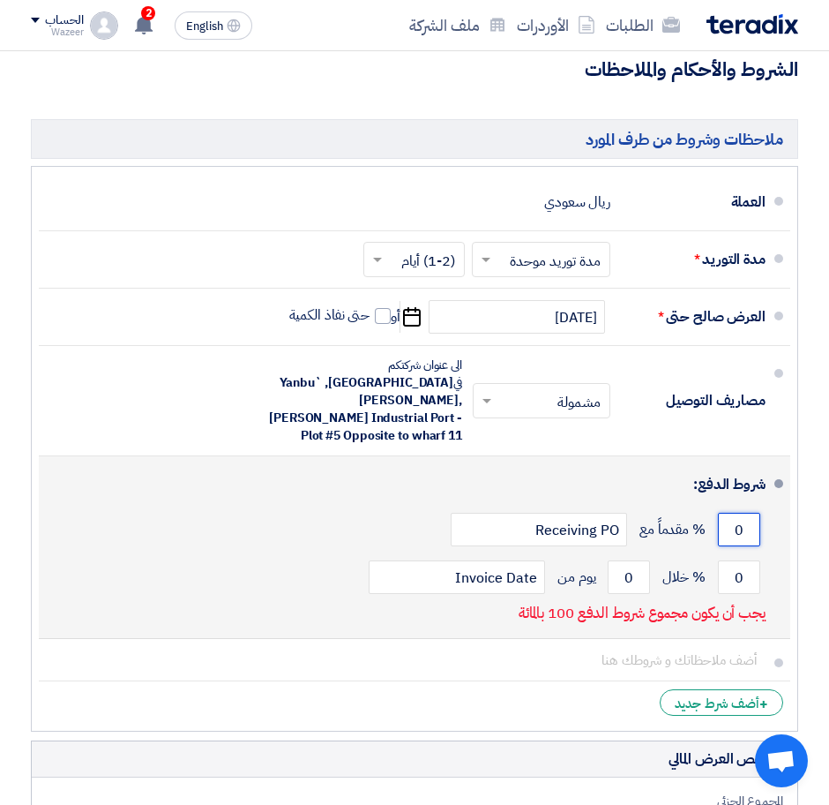
drag, startPoint x: 738, startPoint y: 529, endPoint x: 758, endPoint y: 528, distance: 19.4
click at [758, 528] on input "0" at bounding box center [739, 530] width 42 height 34
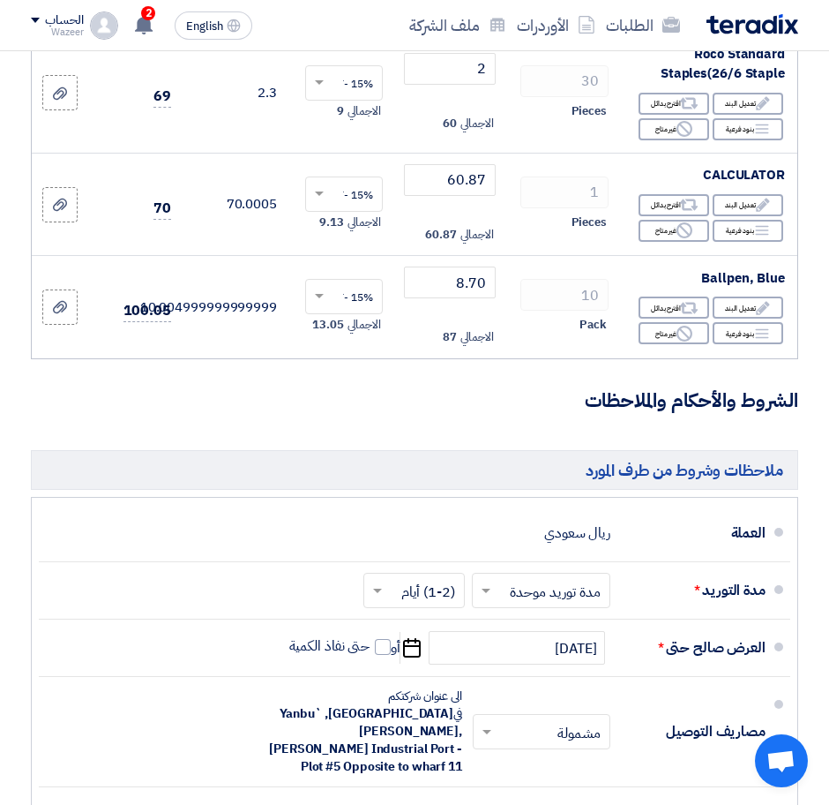
scroll to position [331, 0]
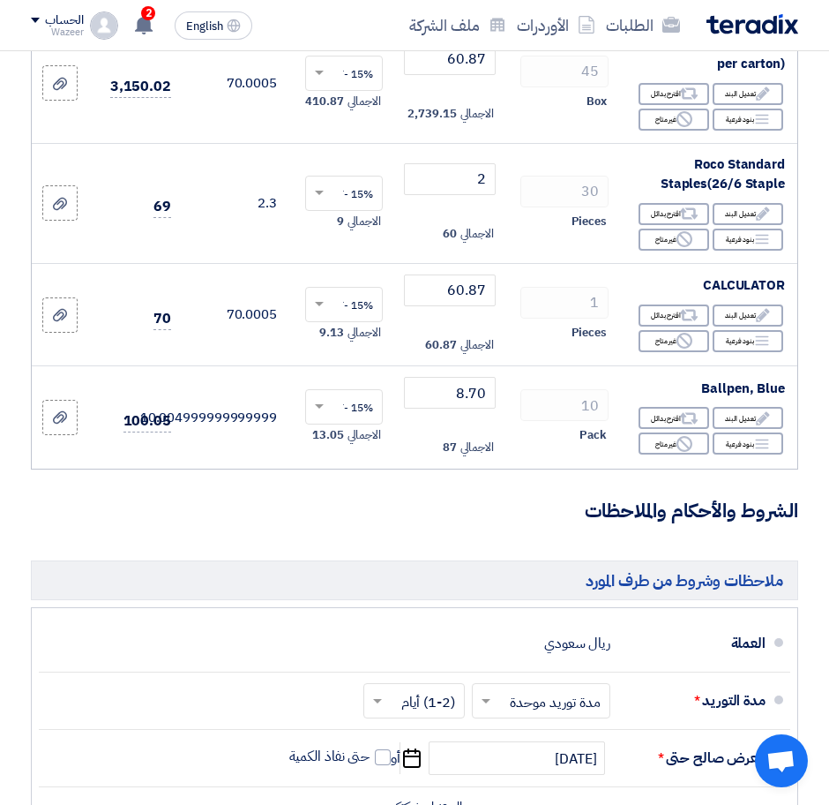
type input "100"
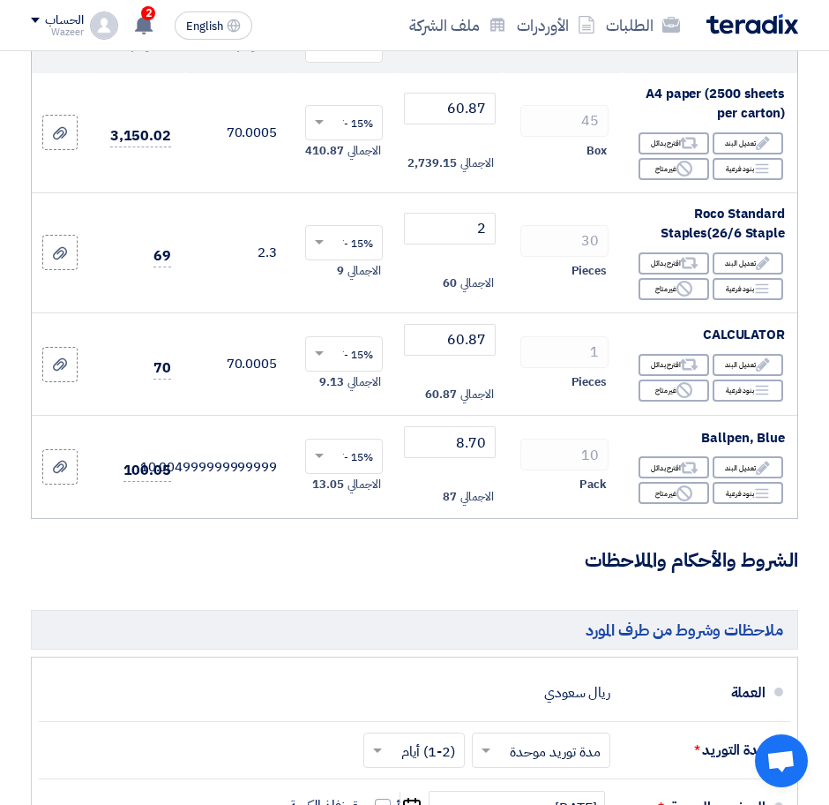
scroll to position [0, 0]
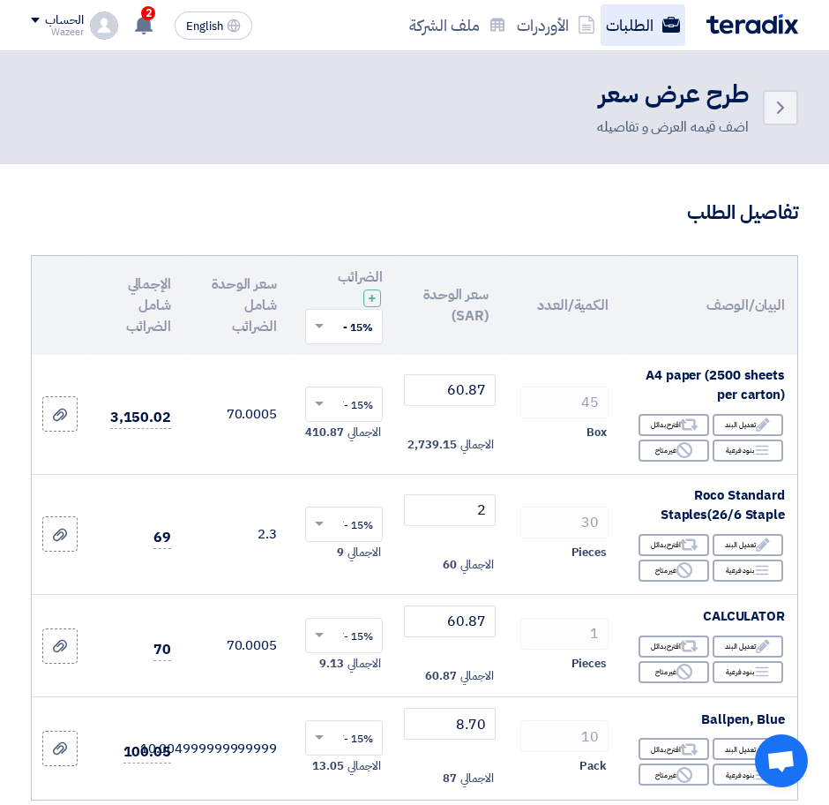
click at [640, 19] on link "الطلبات" at bounding box center [643, 24] width 85 height 41
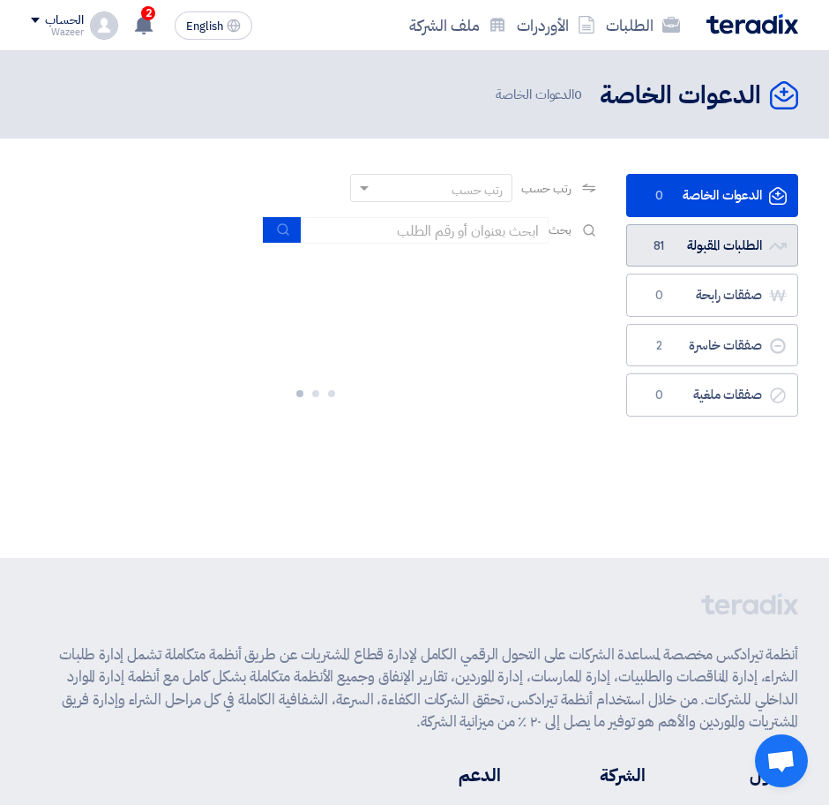
click at [710, 243] on link "الطلبات المقبولة الطلبات المقبولة 81" at bounding box center [712, 245] width 172 height 43
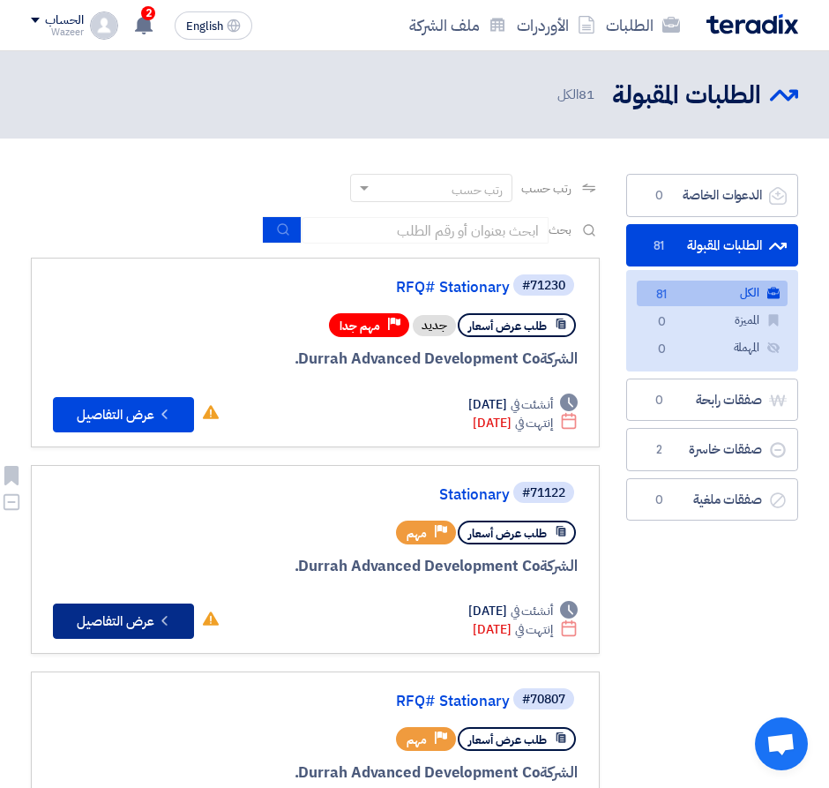
click at [133, 623] on button "Check details عرض التفاصيل" at bounding box center [123, 620] width 141 height 35
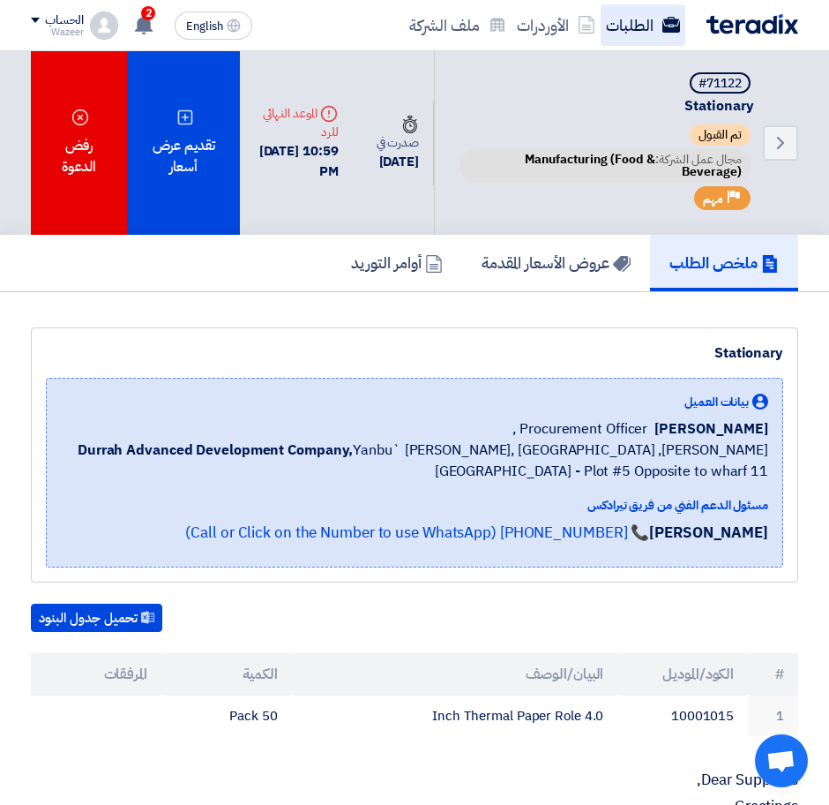
click at [633, 19] on link "الطلبات" at bounding box center [643, 24] width 85 height 41
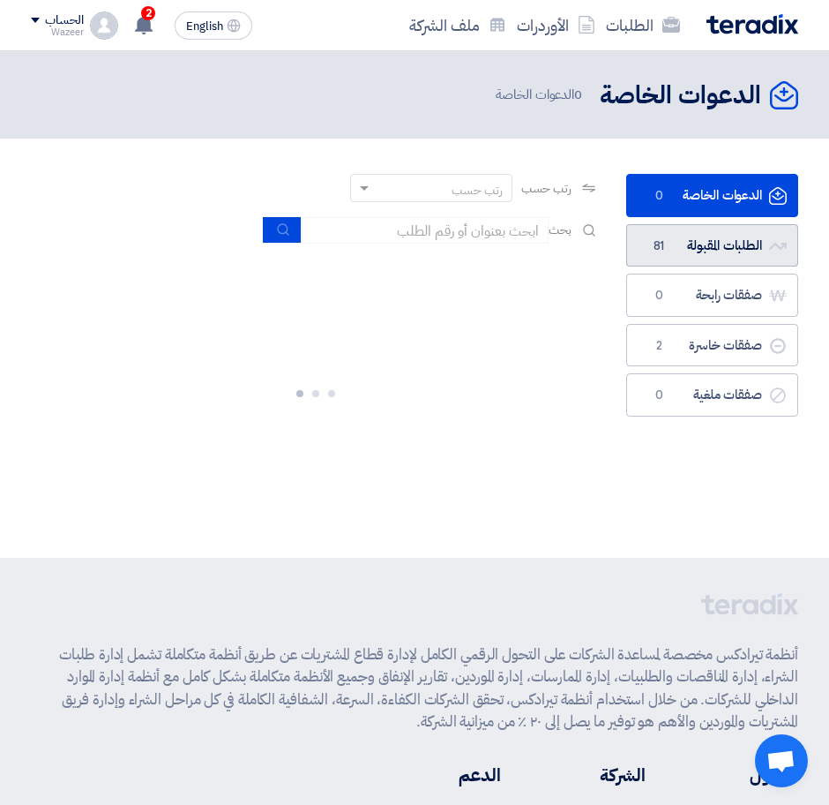
click at [708, 240] on link "الطلبات المقبولة الطلبات المقبولة 81" at bounding box center [712, 245] width 172 height 43
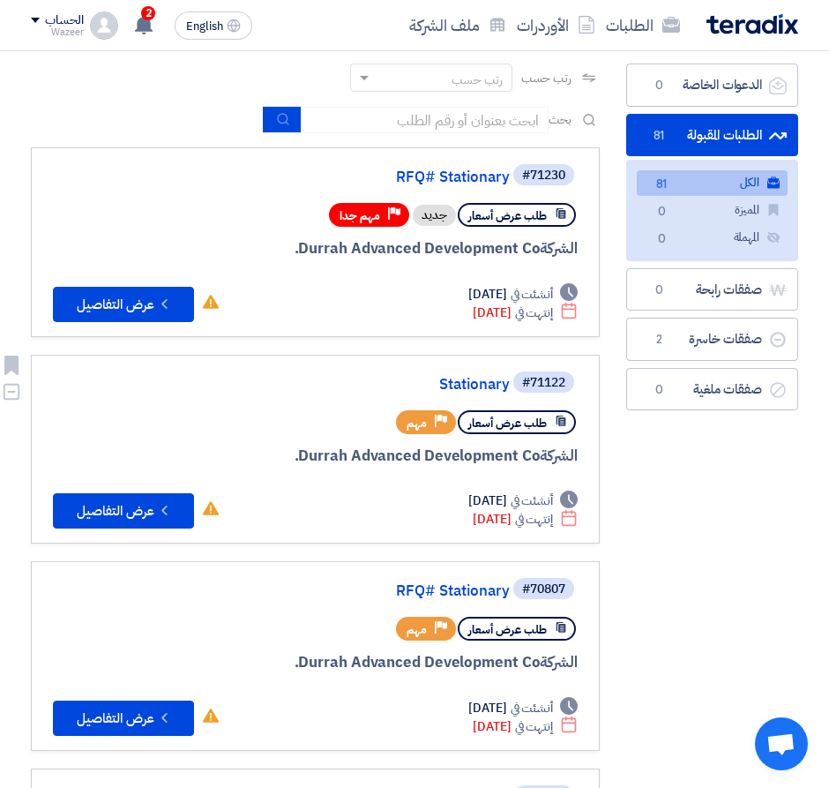
scroll to position [221, 0]
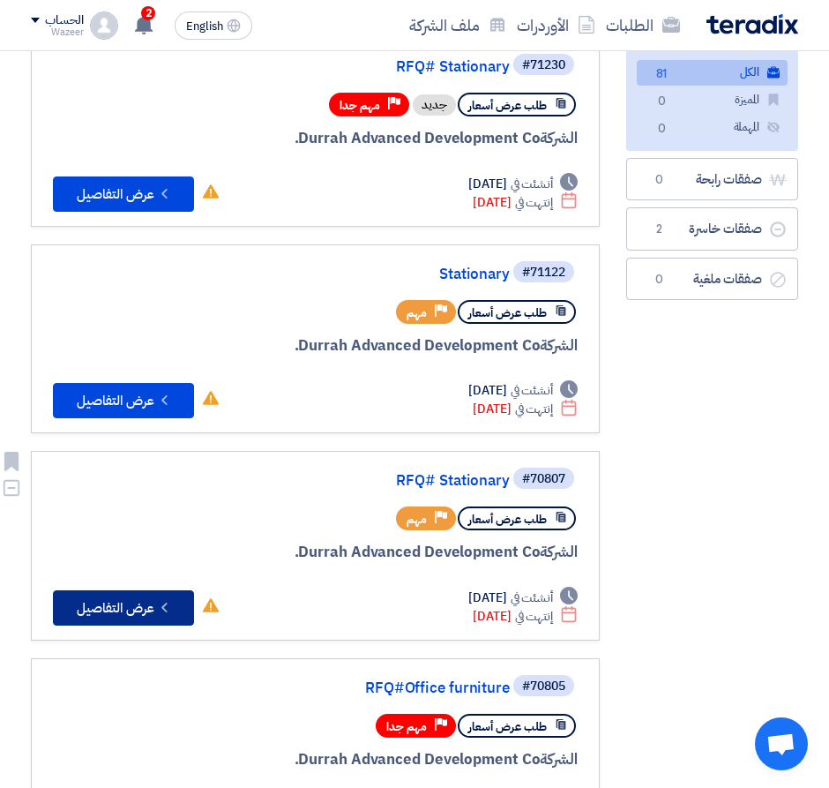
click at [121, 615] on button "Check details عرض التفاصيل" at bounding box center [123, 607] width 141 height 35
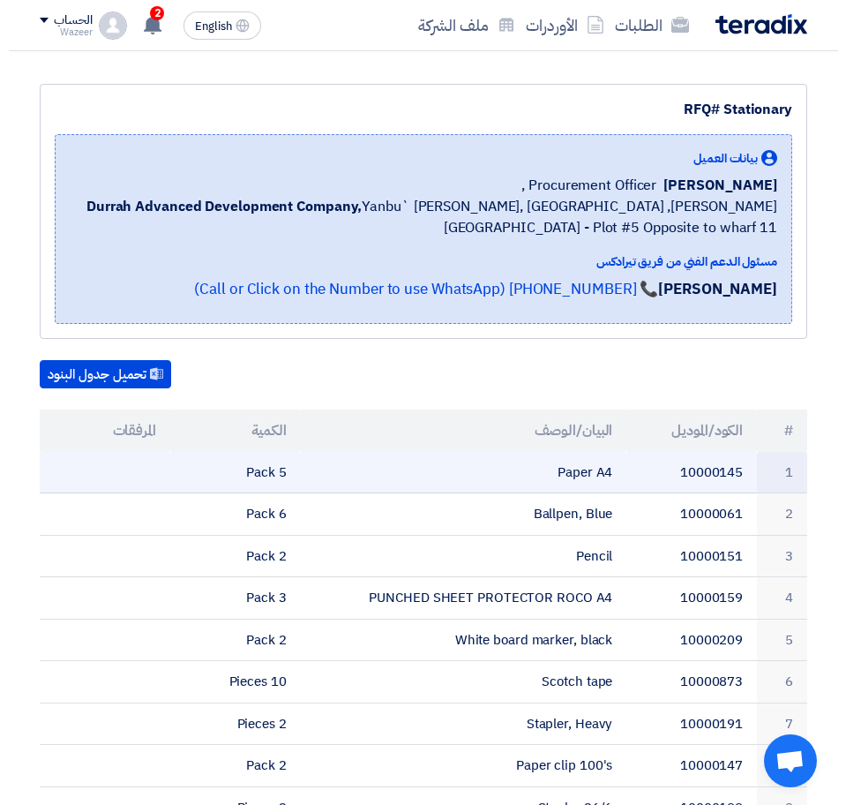
scroll to position [110, 0]
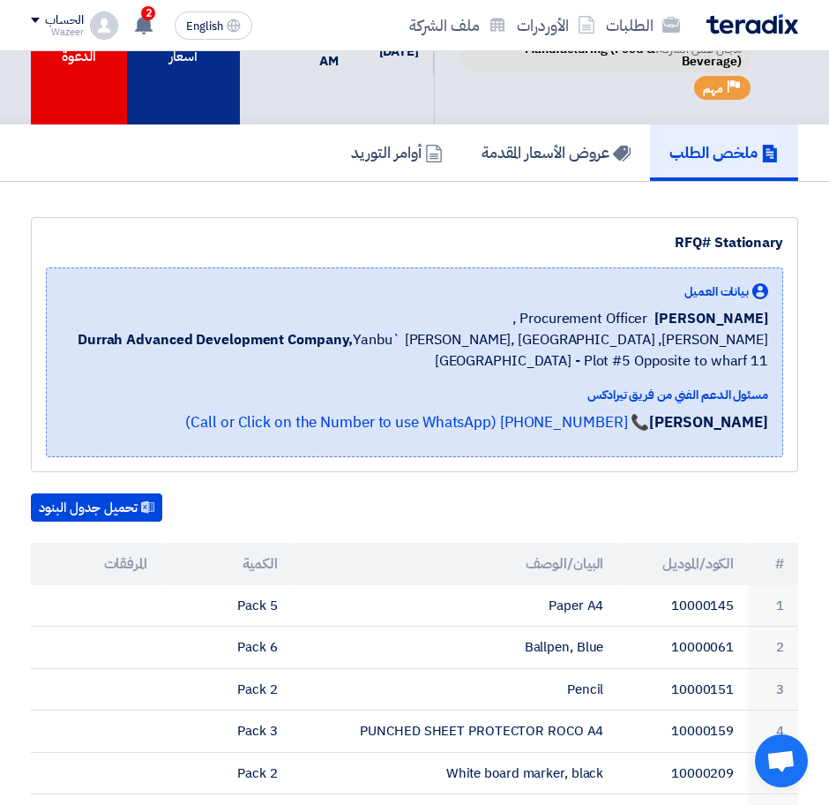
click at [190, 101] on div "تقديم عرض أسعار" at bounding box center [184, 32] width 114 height 183
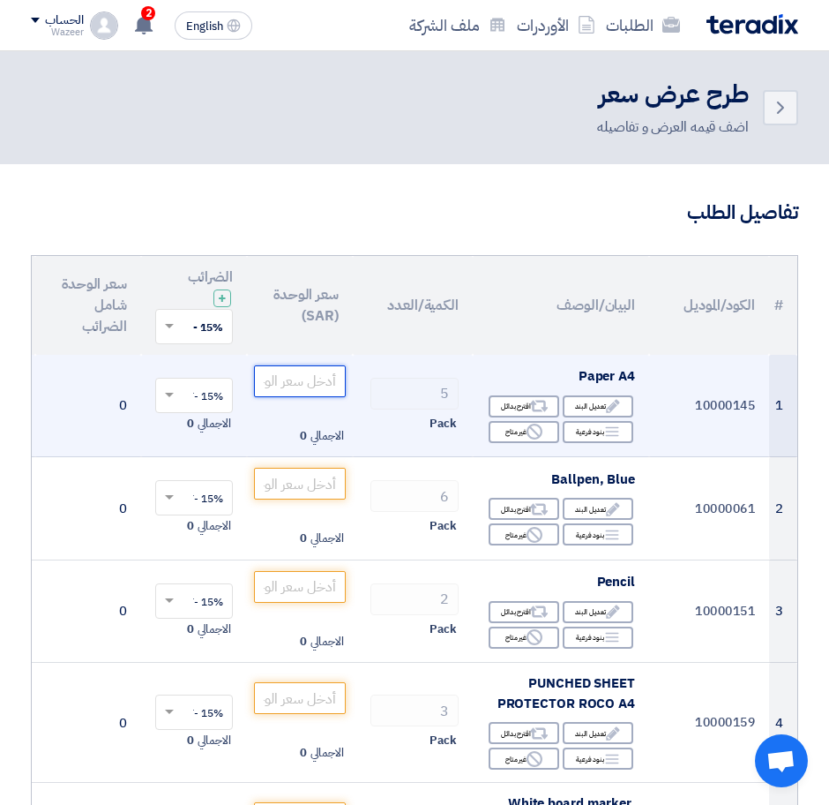
click at [300, 369] on input "number" at bounding box center [300, 381] width 92 height 32
click at [321, 385] on input "number" at bounding box center [300, 381] width 92 height 32
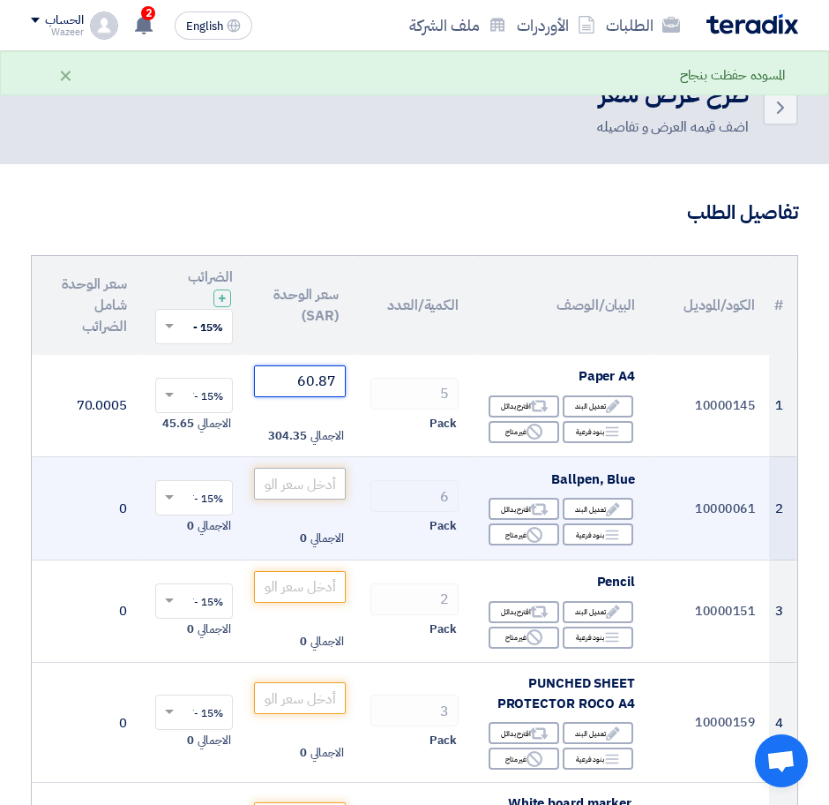
type input "60.87"
drag, startPoint x: 330, startPoint y: 482, endPoint x: 338, endPoint y: 486, distance: 9.1
click at [330, 477] on input "number" at bounding box center [300, 484] width 92 height 32
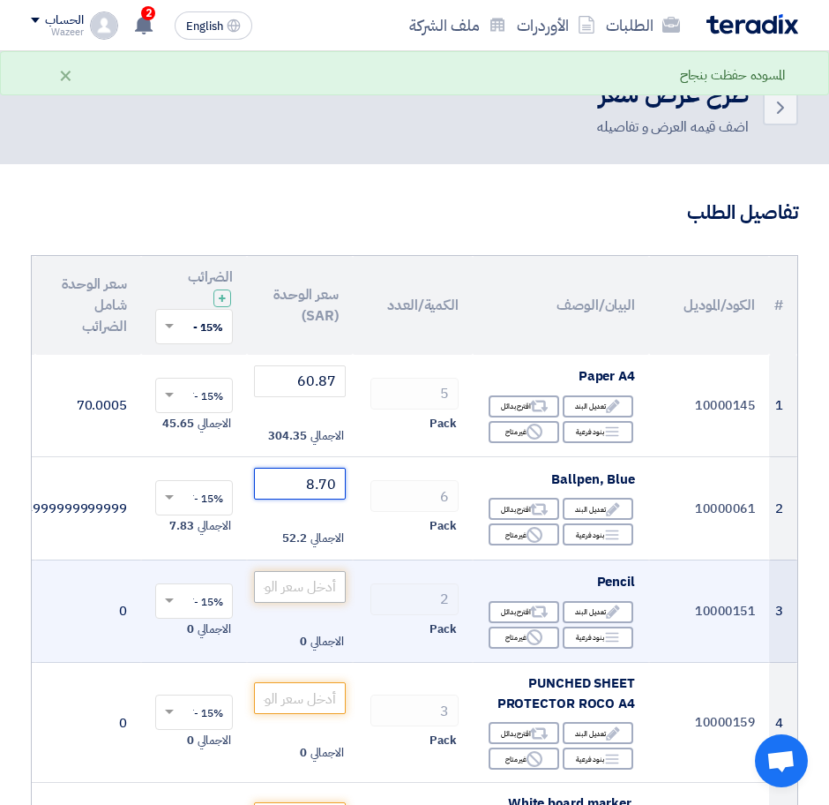
type input "8.70"
click at [331, 571] on input "number" at bounding box center [300, 587] width 92 height 32
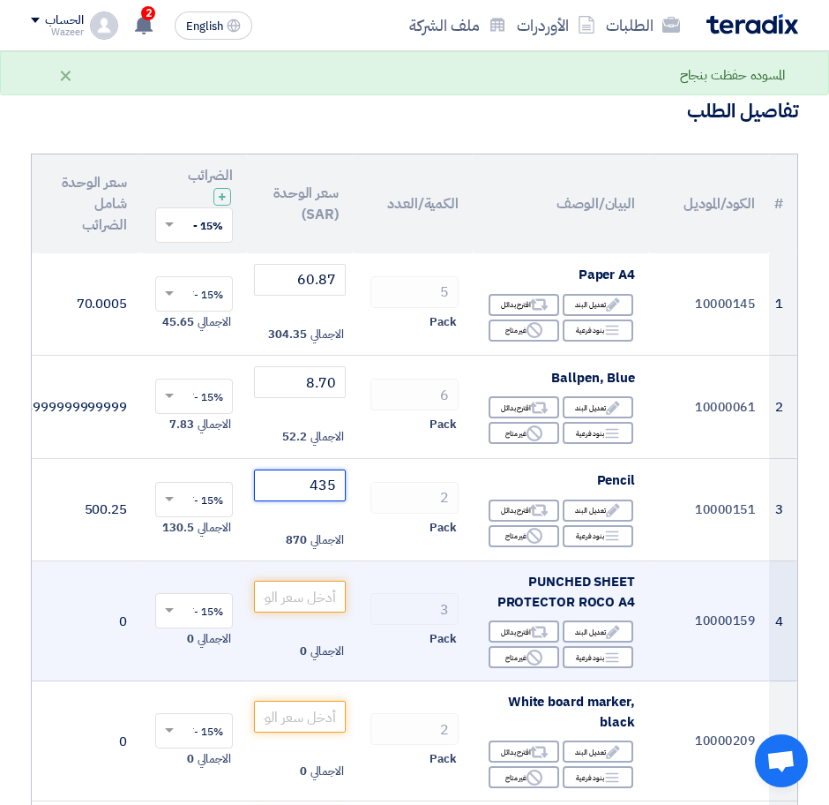
scroll to position [221, 0]
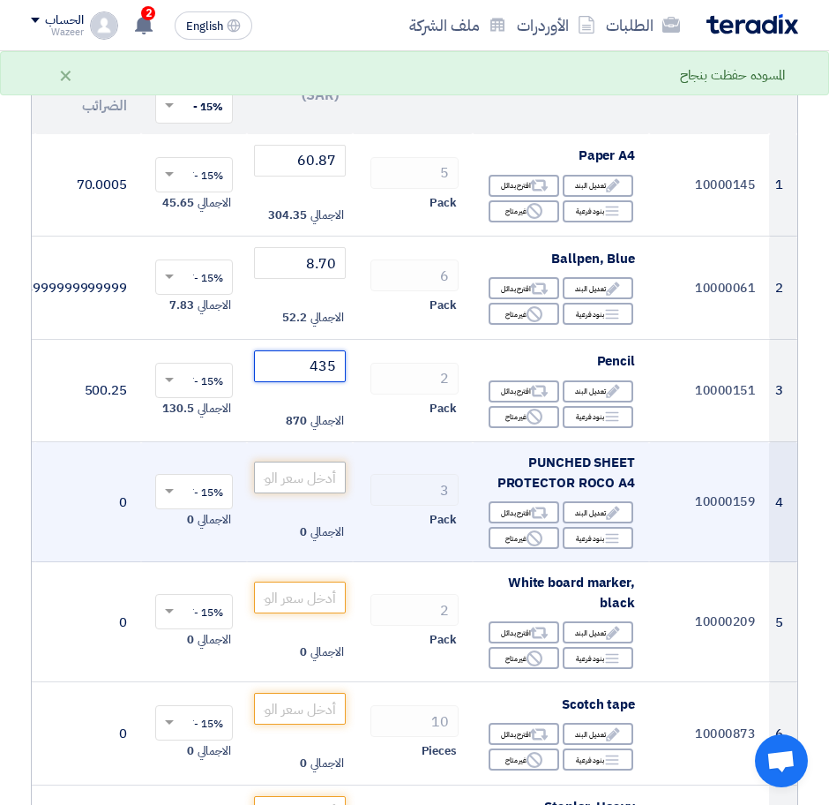
type input "435"
drag, startPoint x: 323, startPoint y: 475, endPoint x: 358, endPoint y: 516, distance: 54.4
click at [323, 473] on input "number" at bounding box center [300, 477] width 92 height 32
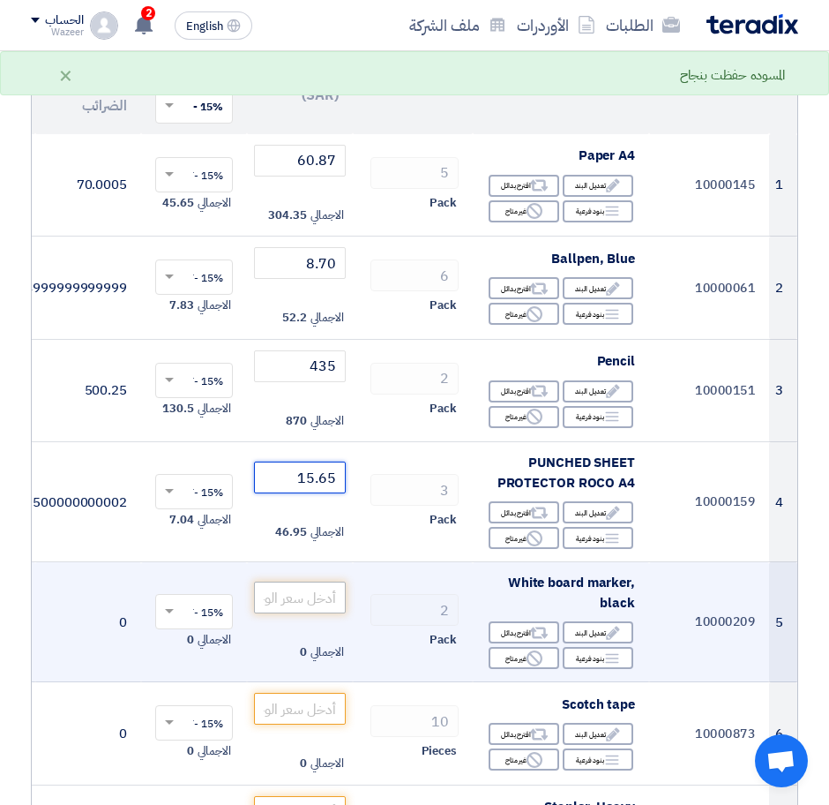
type input "15.65"
drag, startPoint x: 326, startPoint y: 596, endPoint x: 343, endPoint y: 601, distance: 18.2
click at [326, 596] on input "number" at bounding box center [300, 597] width 92 height 32
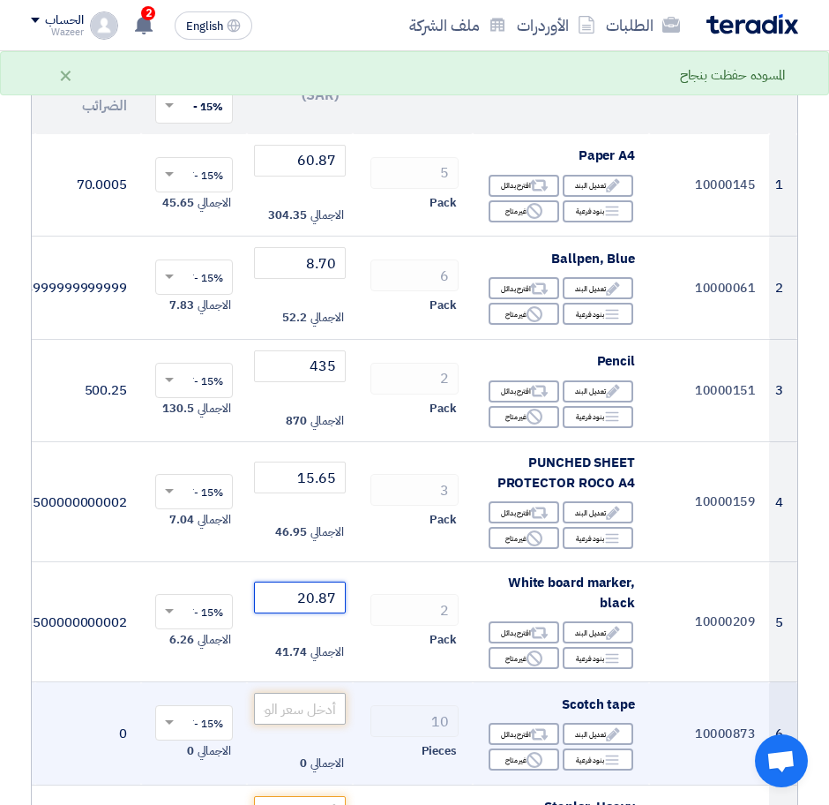
type input "20.87"
click at [307, 711] on input "number" at bounding box center [300, 708] width 92 height 32
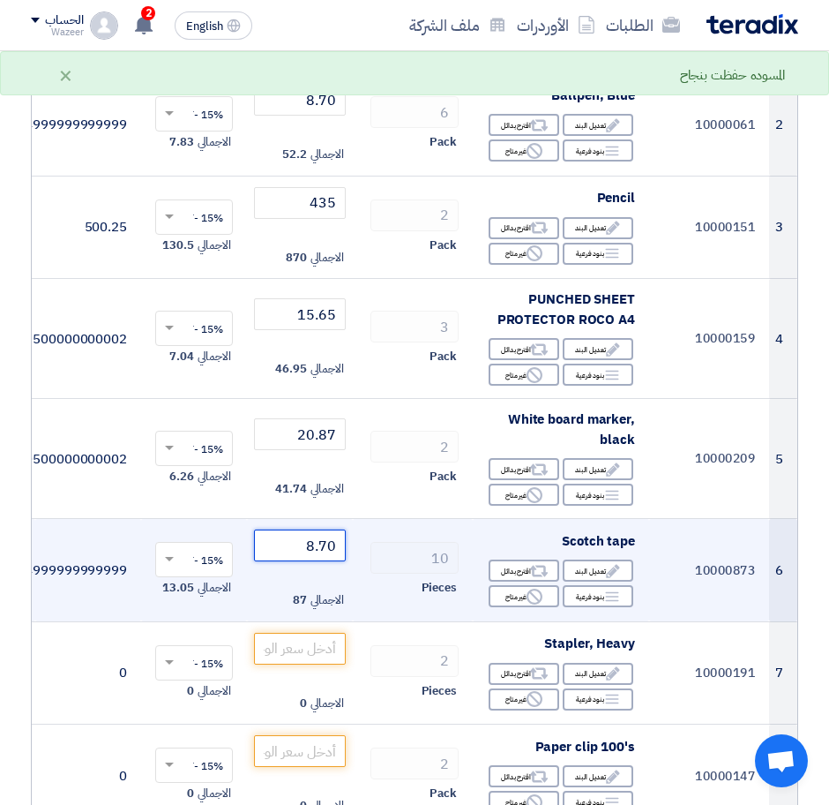
scroll to position [441, 0]
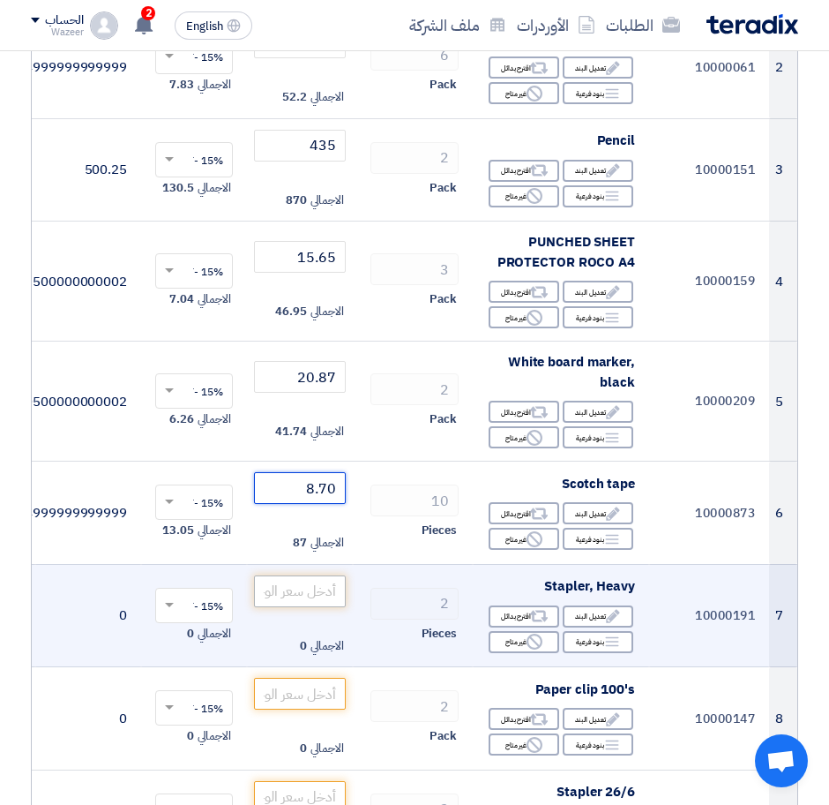
type input "8.70"
click at [308, 588] on input "number" at bounding box center [300, 591] width 92 height 32
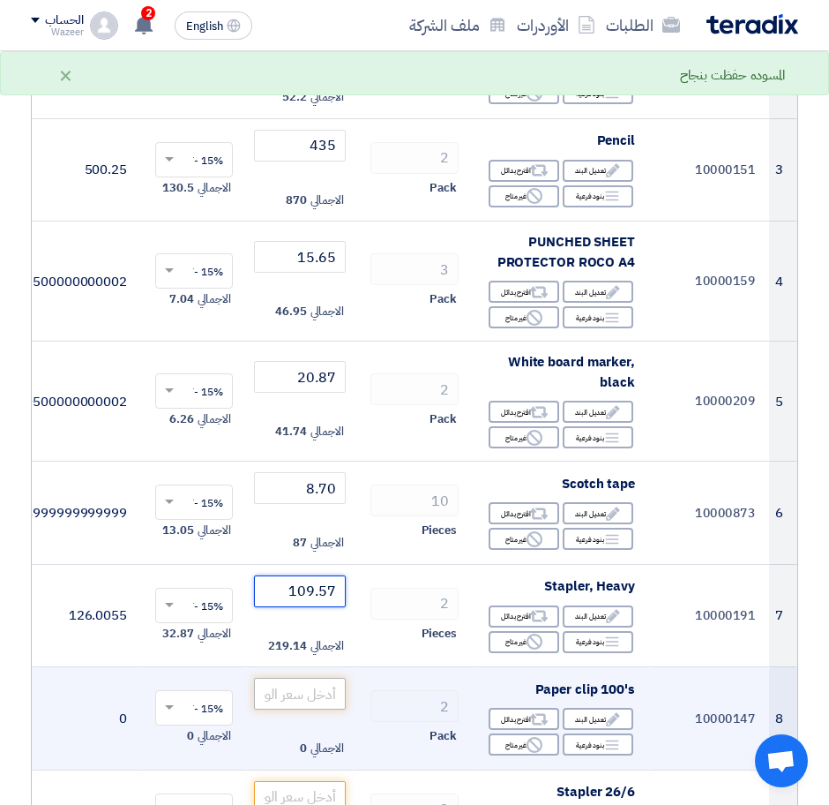
type input "109.57"
click at [331, 685] on input "number" at bounding box center [300, 693] width 92 height 32
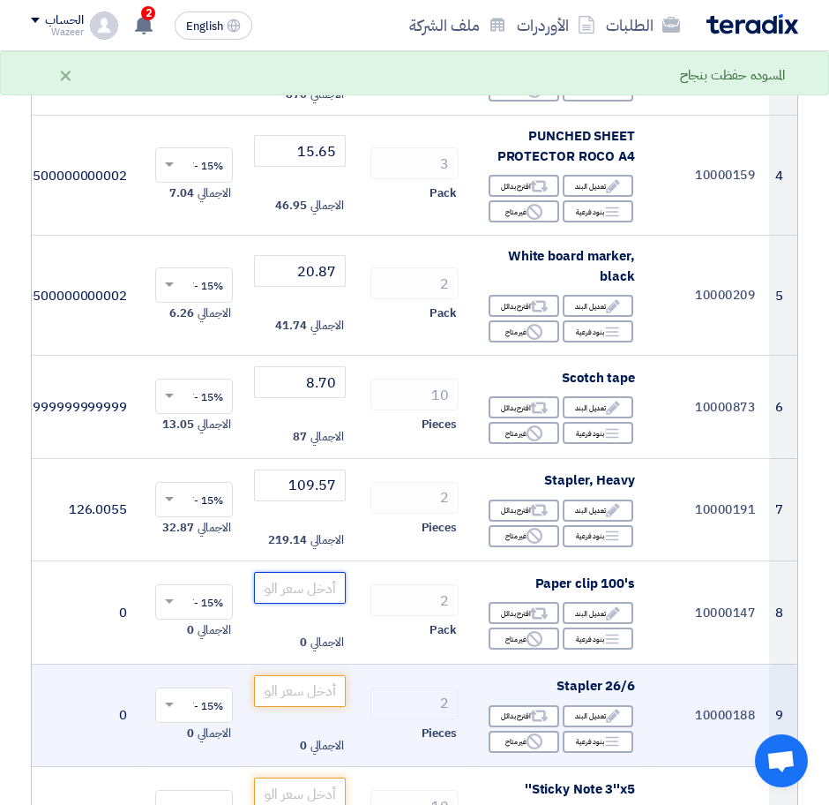
scroll to position [662, 0]
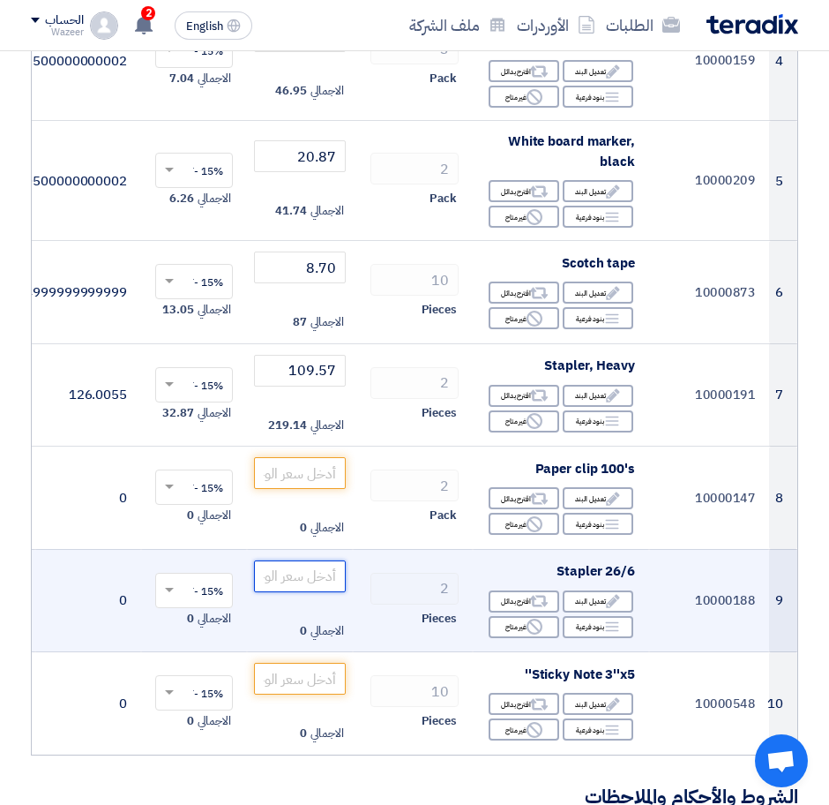
click at [329, 569] on input "number" at bounding box center [300, 576] width 92 height 32
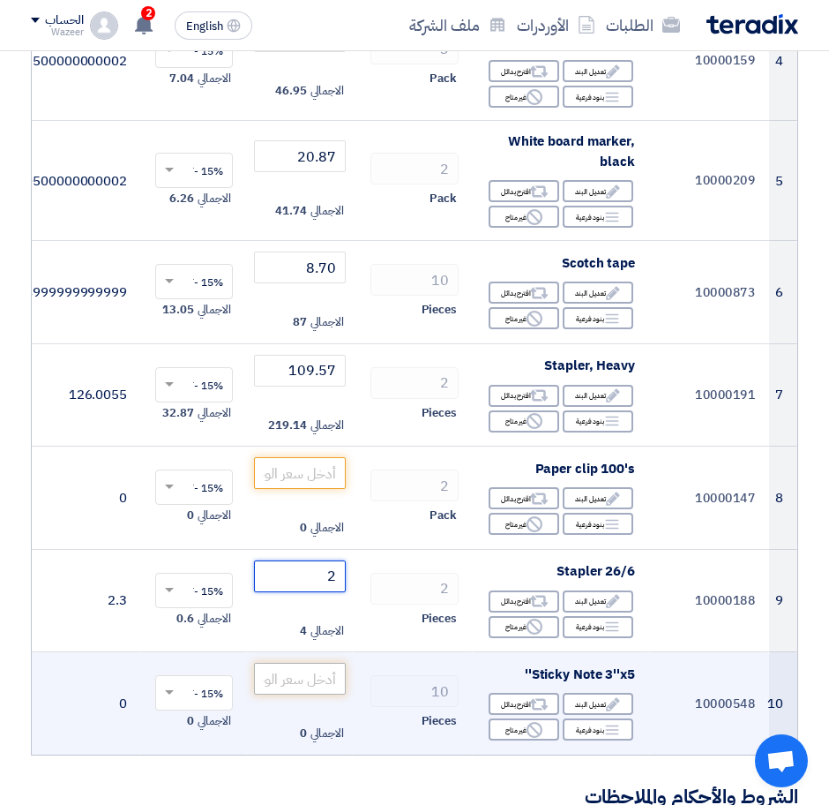
type input "2"
click at [318, 683] on input "number" at bounding box center [300, 679] width 92 height 32
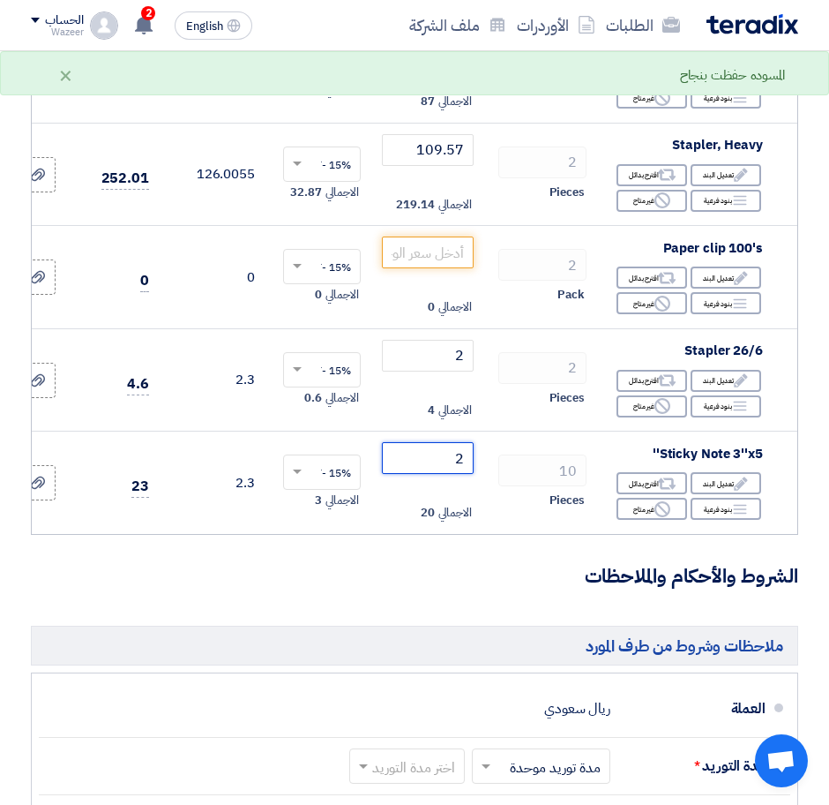
scroll to position [0, 0]
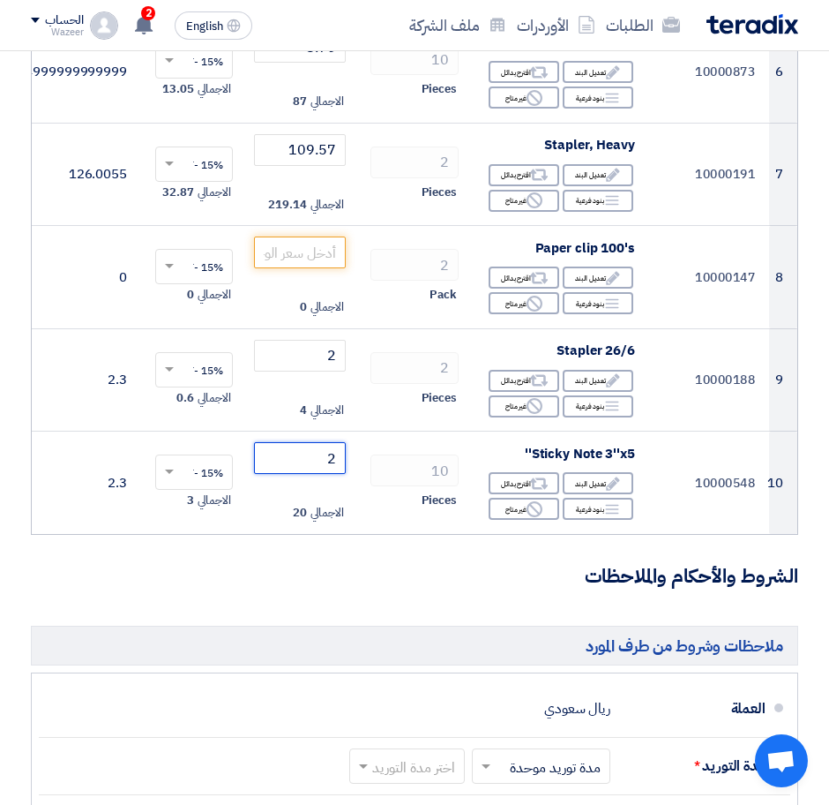
type input "2"
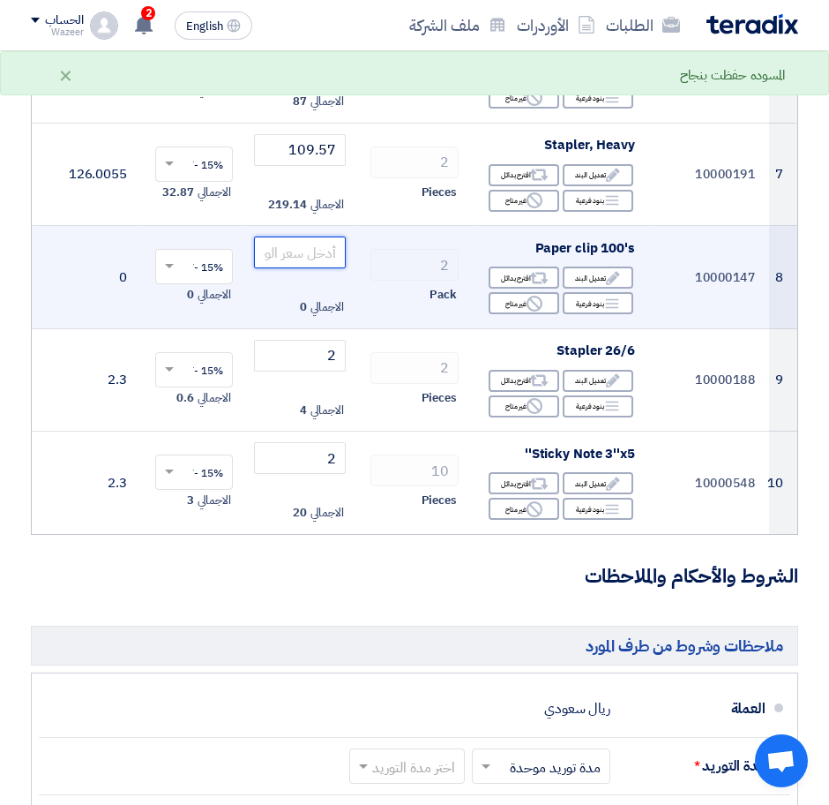
click at [316, 246] on input "number" at bounding box center [300, 252] width 92 height 32
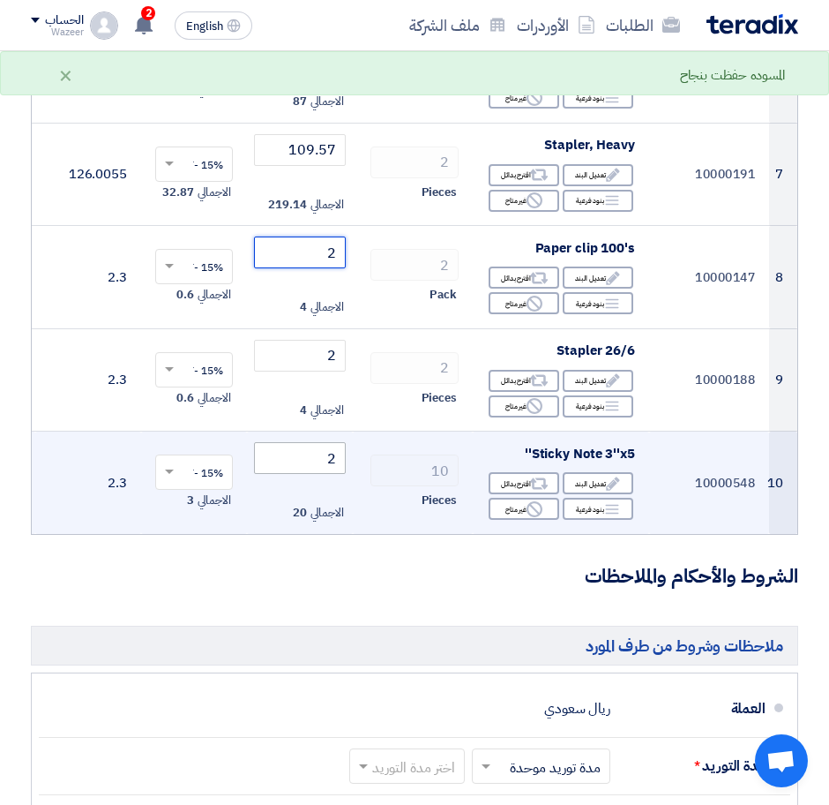
type input "2"
drag, startPoint x: 330, startPoint y: 452, endPoint x: 352, endPoint y: 444, distance: 23.4
click at [352, 444] on td "2 الاجمالي 20" at bounding box center [300, 482] width 106 height 102
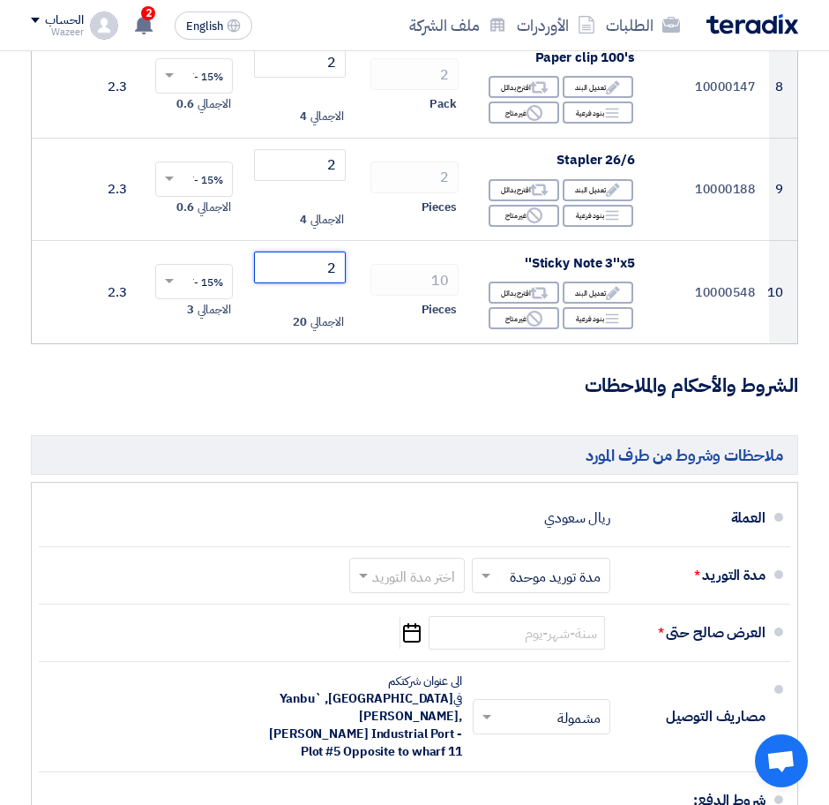
scroll to position [1035, 0]
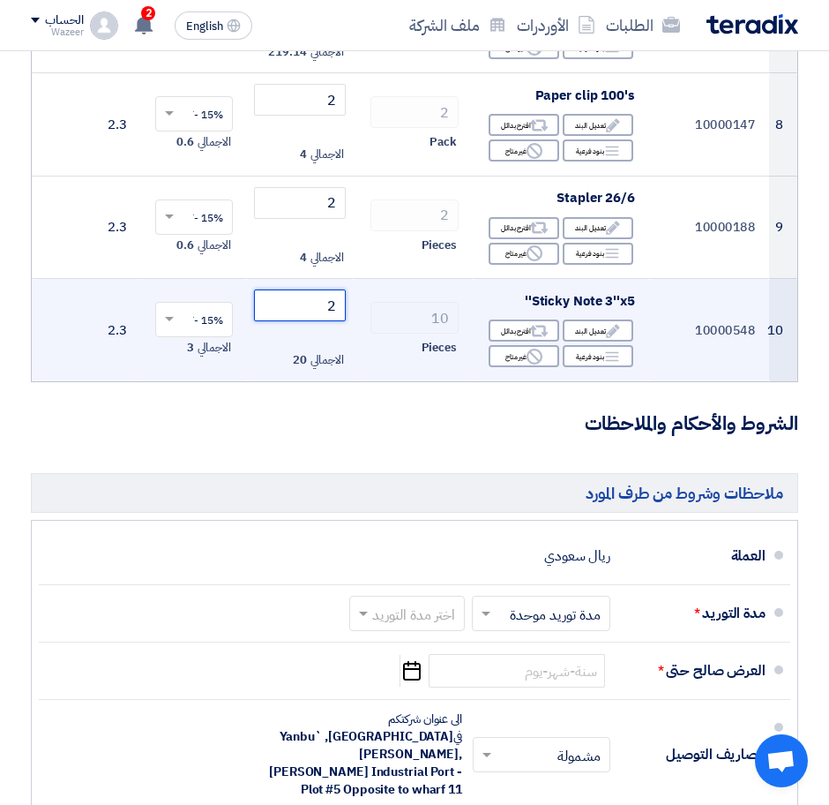
click at [327, 292] on input "2" at bounding box center [300, 305] width 92 height 32
click at [320, 305] on input "2" at bounding box center [300, 305] width 92 height 32
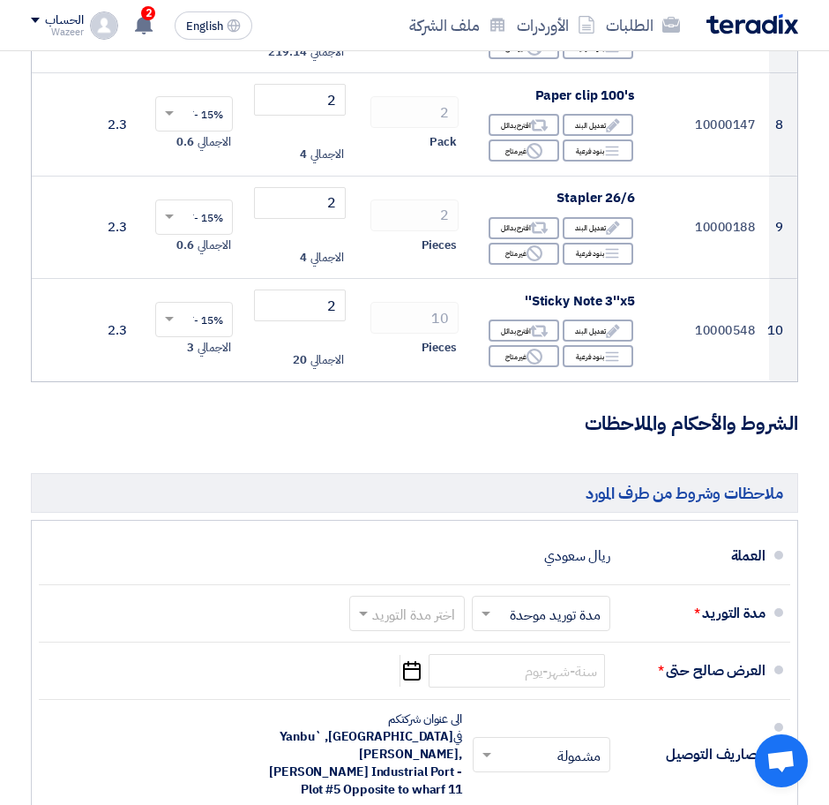
click at [364, 438] on h3 "الشروط والأحكام والملاحظات" at bounding box center [414, 423] width 767 height 27
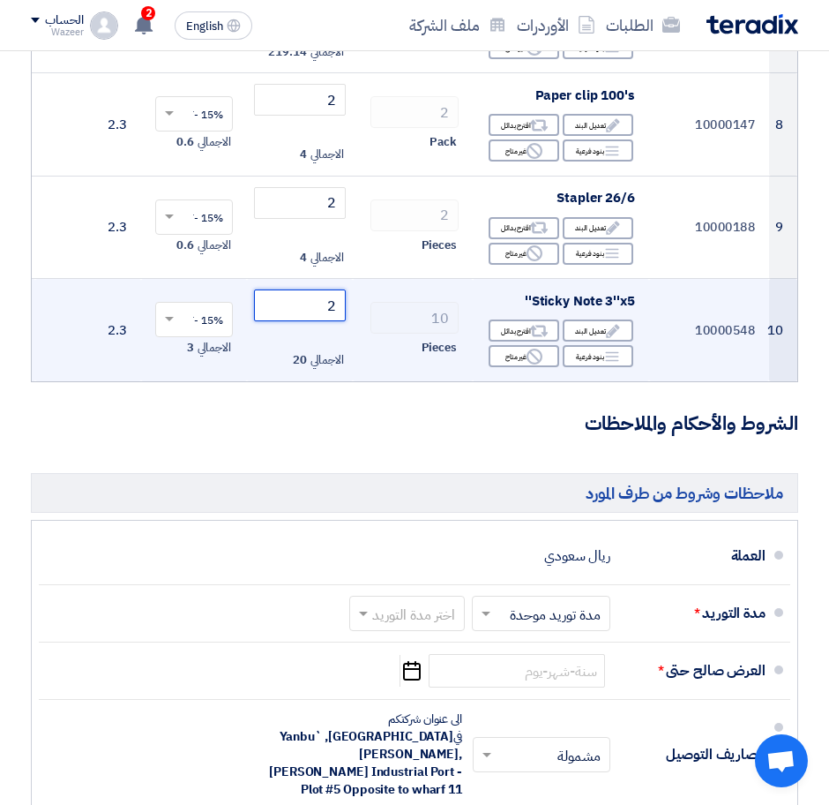
drag, startPoint x: 341, startPoint y: 291, endPoint x: 349, endPoint y: 289, distance: 9.0
click at [349, 289] on td "2 الاجمالي 20" at bounding box center [300, 330] width 106 height 102
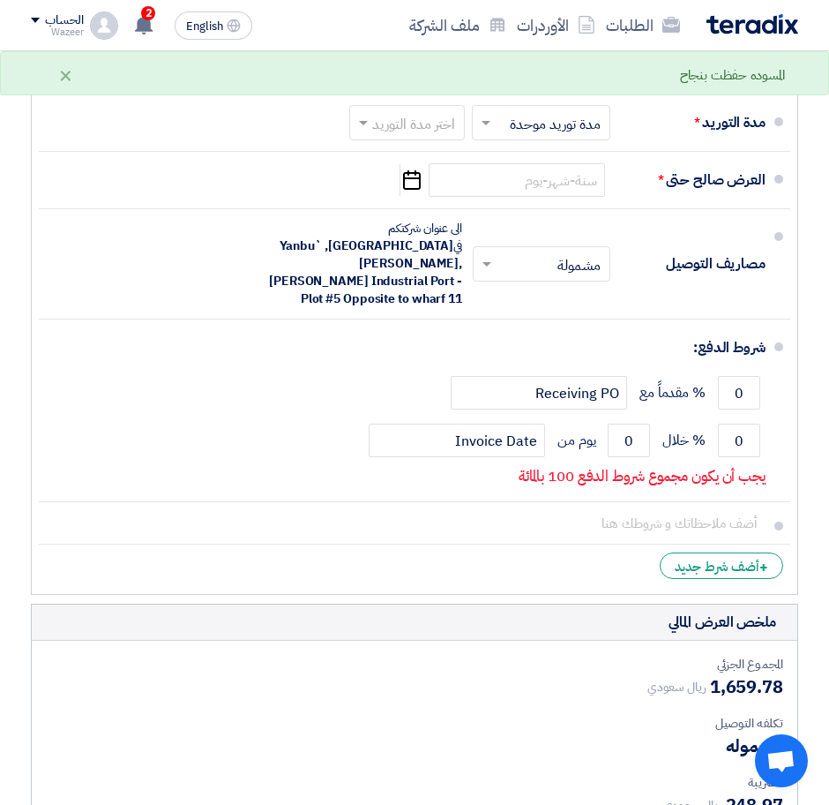
scroll to position [1628, 0]
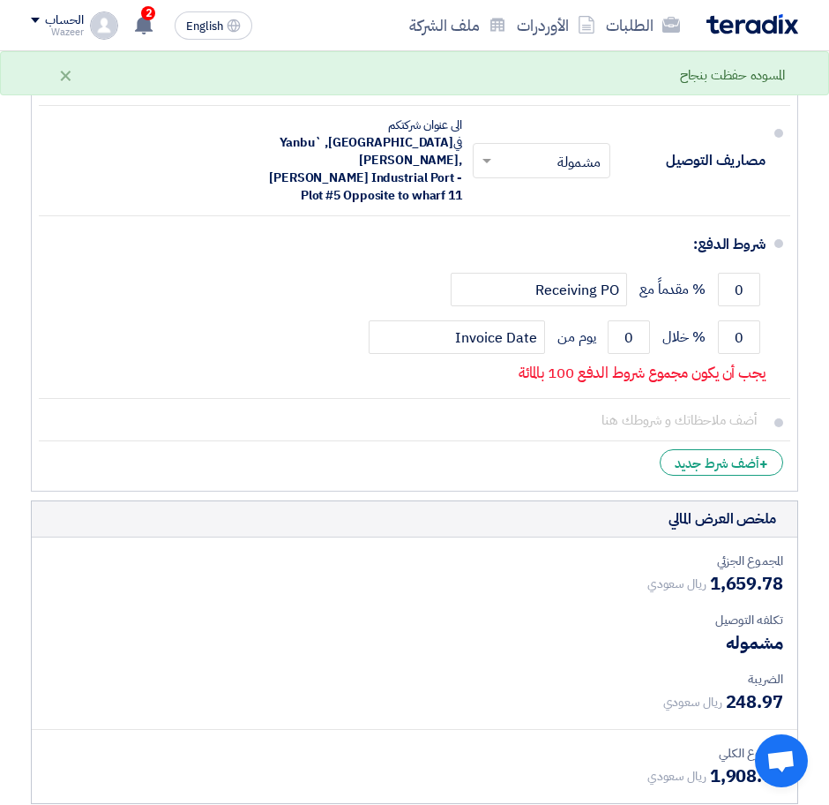
type input "3.04"
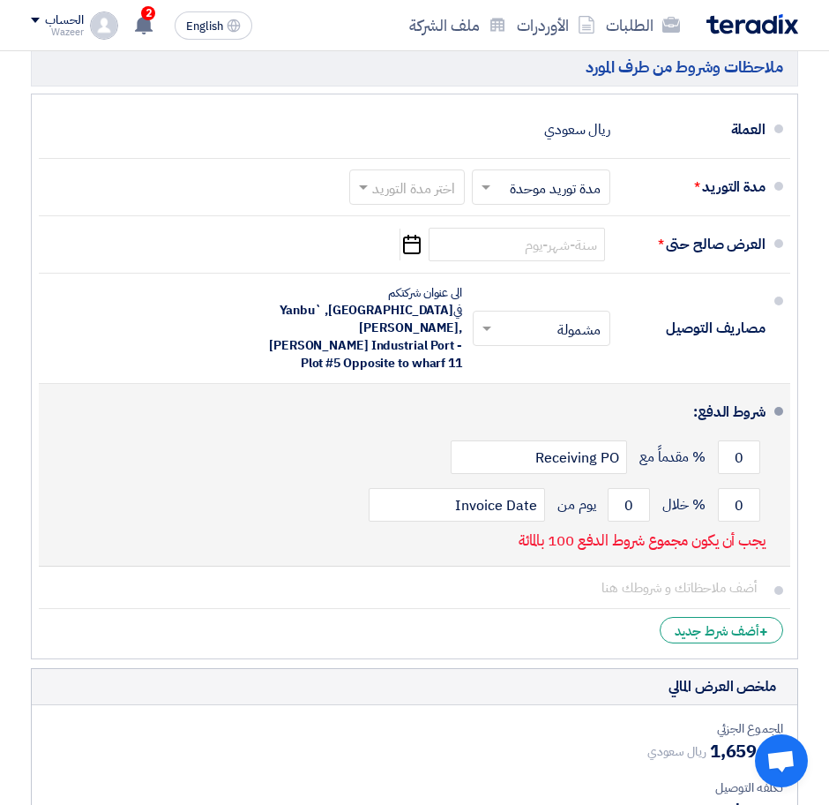
scroll to position [1518, 0]
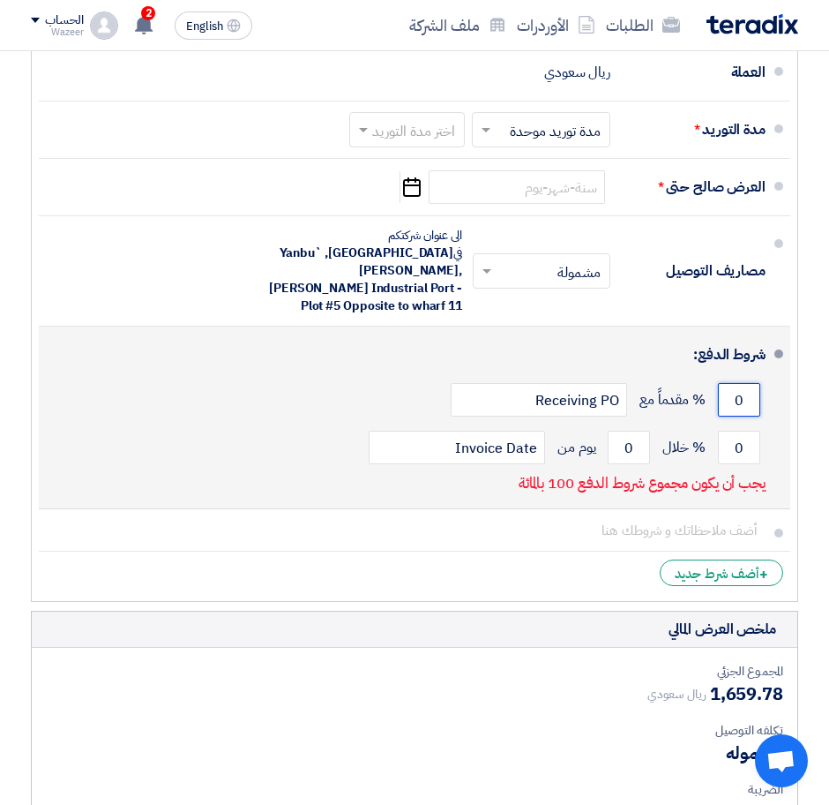
drag, startPoint x: 756, startPoint y: 398, endPoint x: 767, endPoint y: 398, distance: 11.5
click at [767, 398] on li "شروط الدفع: 0 % مقدماً مع Receiving PO 0 % خلال 0 Invoice Date" at bounding box center [415, 417] width 752 height 183
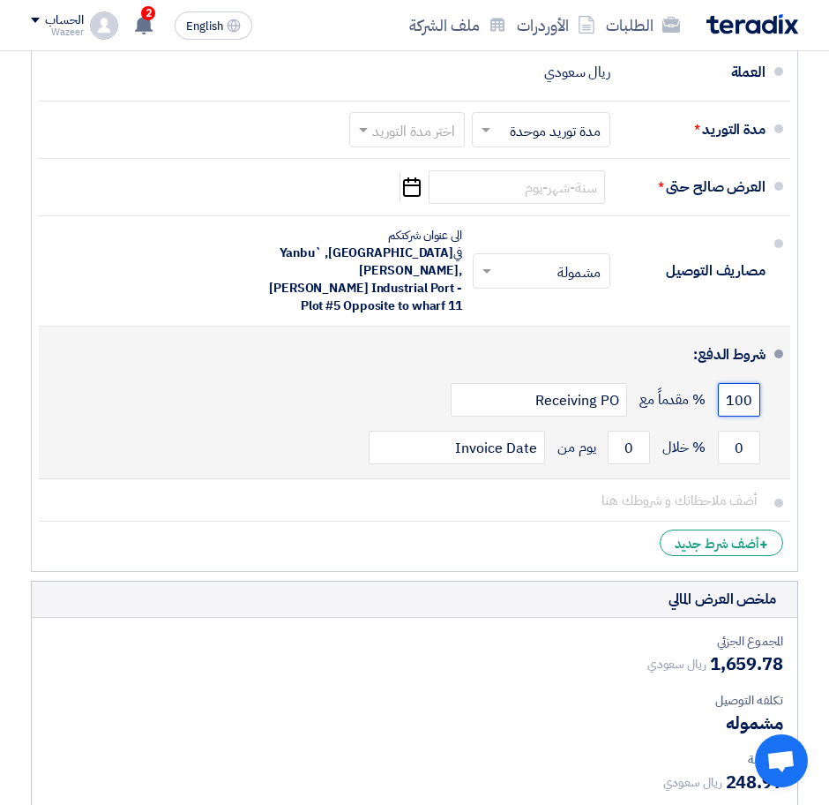
scroll to position [1298, 0]
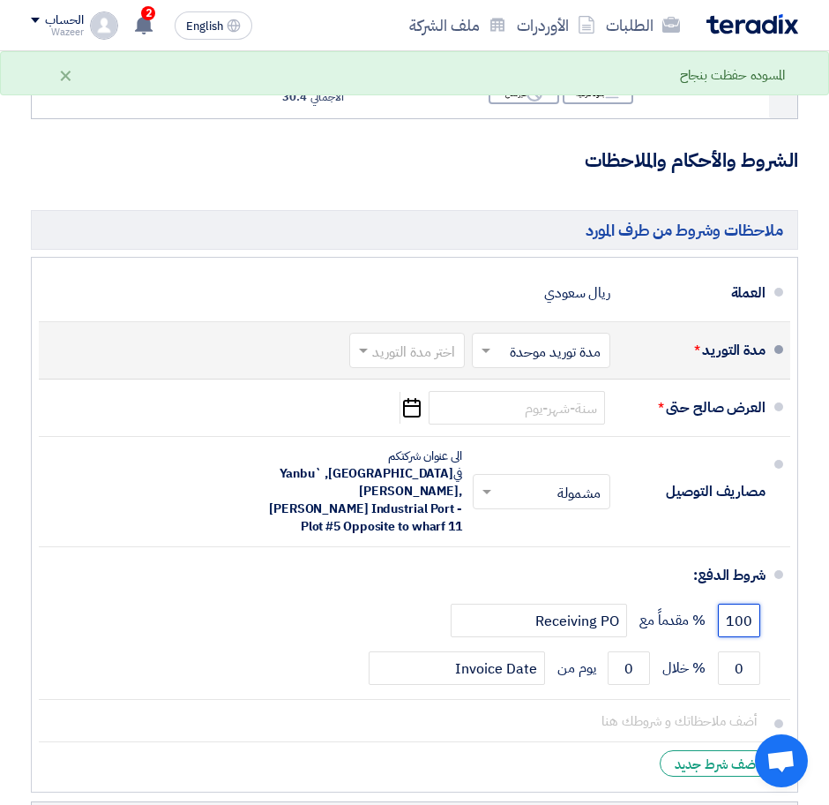
type input "100"
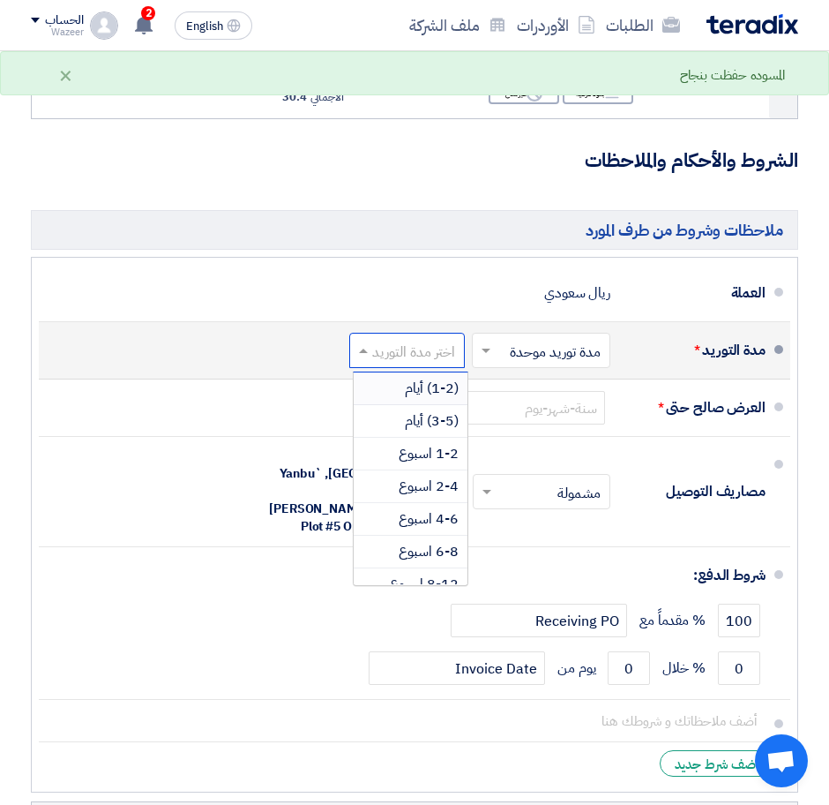
click at [424, 359] on input "text" at bounding box center [403, 353] width 107 height 26
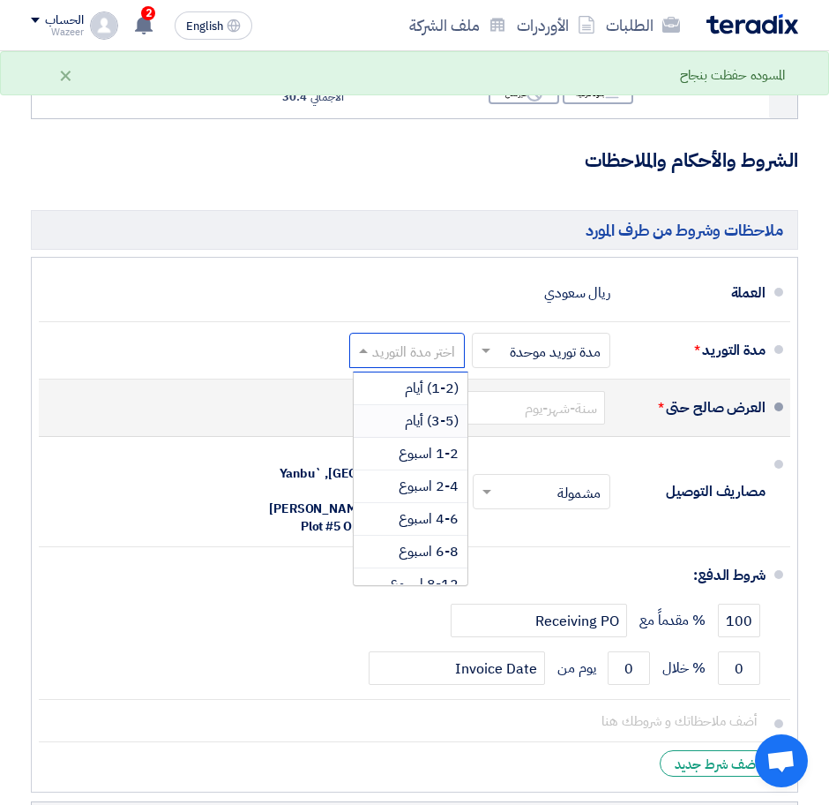
click at [439, 431] on span "(3-5) أيام" at bounding box center [432, 420] width 54 height 21
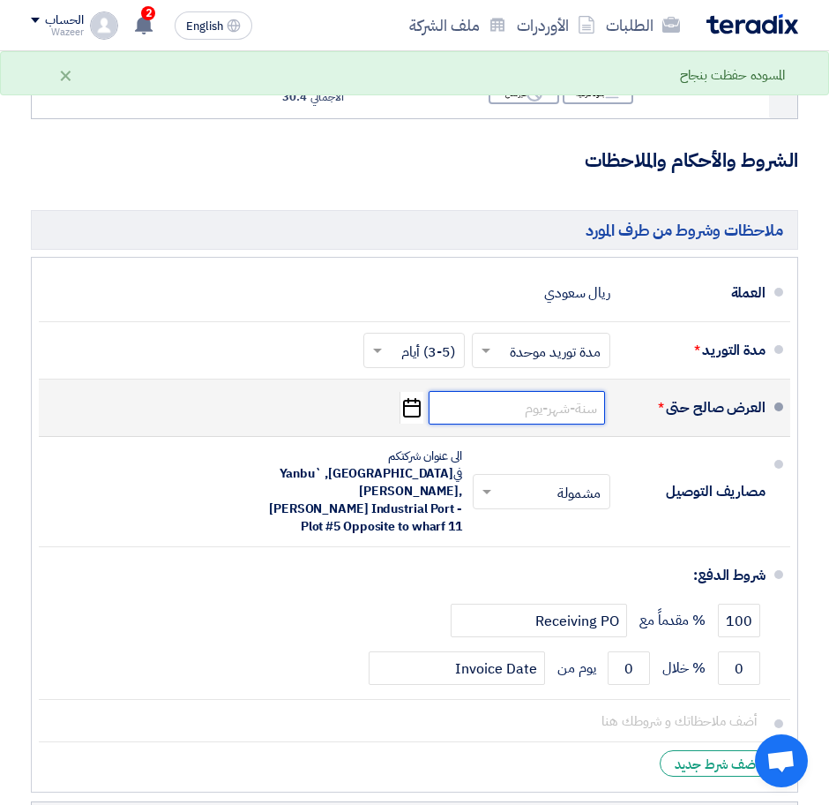
click at [556, 420] on input at bounding box center [517, 408] width 176 height 34
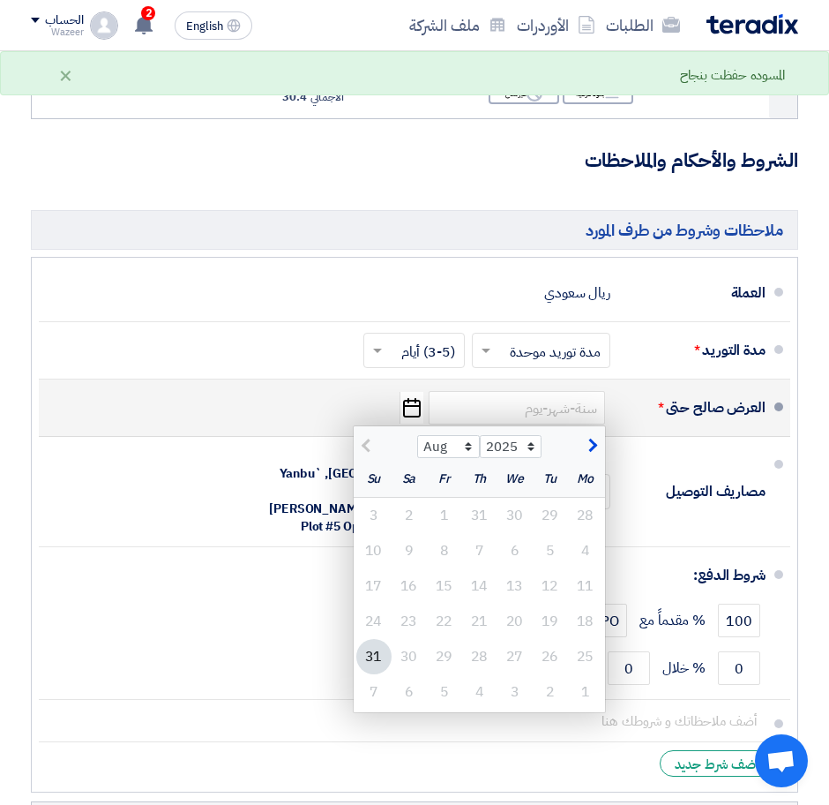
click at [599, 445] on div "Aug Sep Oct Nov [DATE] 2026 2027 2028 2029 2030 2031 2032 2033 2034 2035" at bounding box center [479, 443] width 251 height 35
click at [592, 449] on div "Aug Sep Oct Nov [DATE] 2026 2027 2028 2029 2030 2031 2032 2033 2034 2035" at bounding box center [479, 443] width 251 height 35
click at [594, 454] on span "button" at bounding box center [591, 445] width 10 height 19
select select "9"
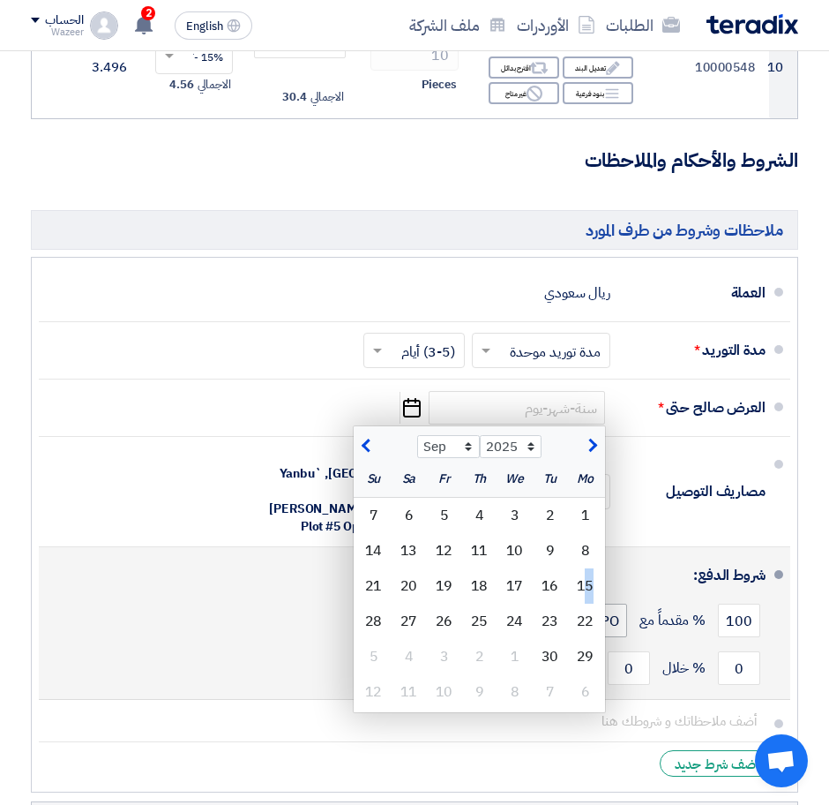
click at [589, 603] on div "15" at bounding box center [585, 585] width 35 height 35
type input "[DATE]"
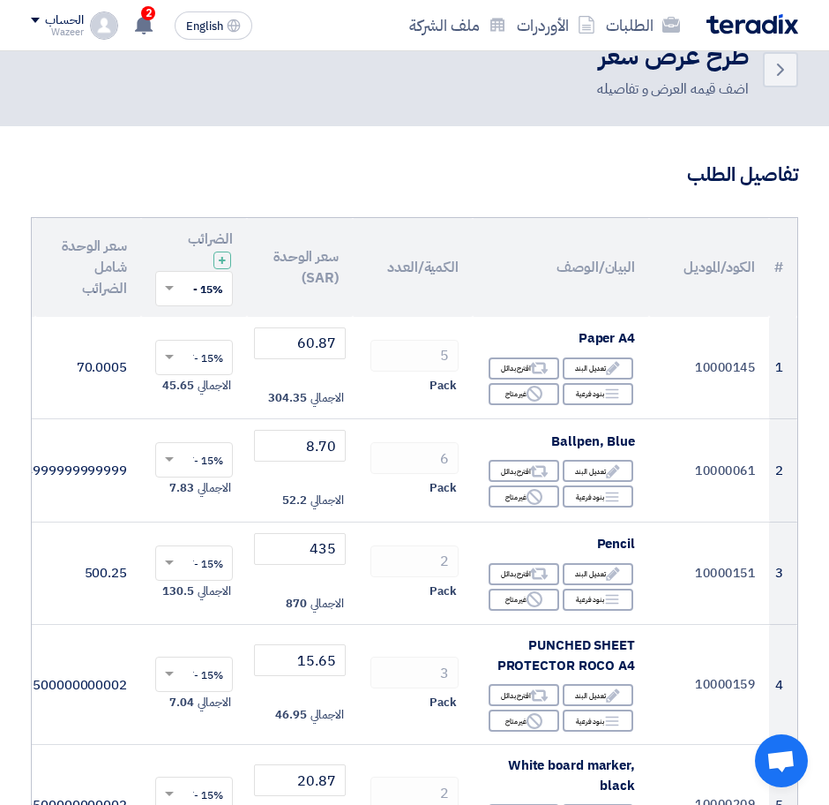
scroll to position [0, 0]
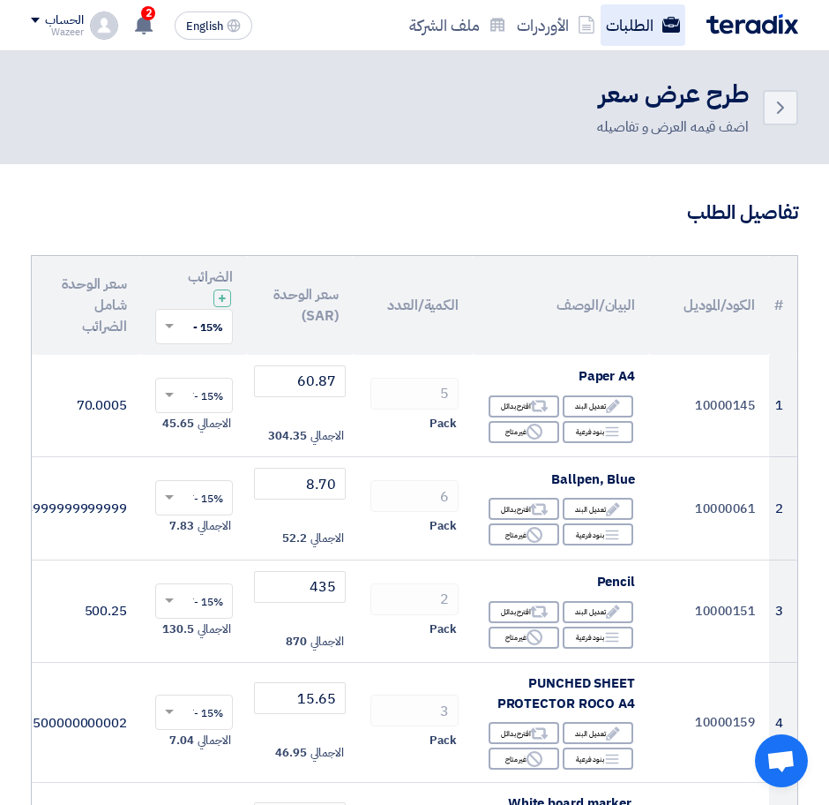
click at [629, 13] on link "الطلبات" at bounding box center [643, 24] width 85 height 41
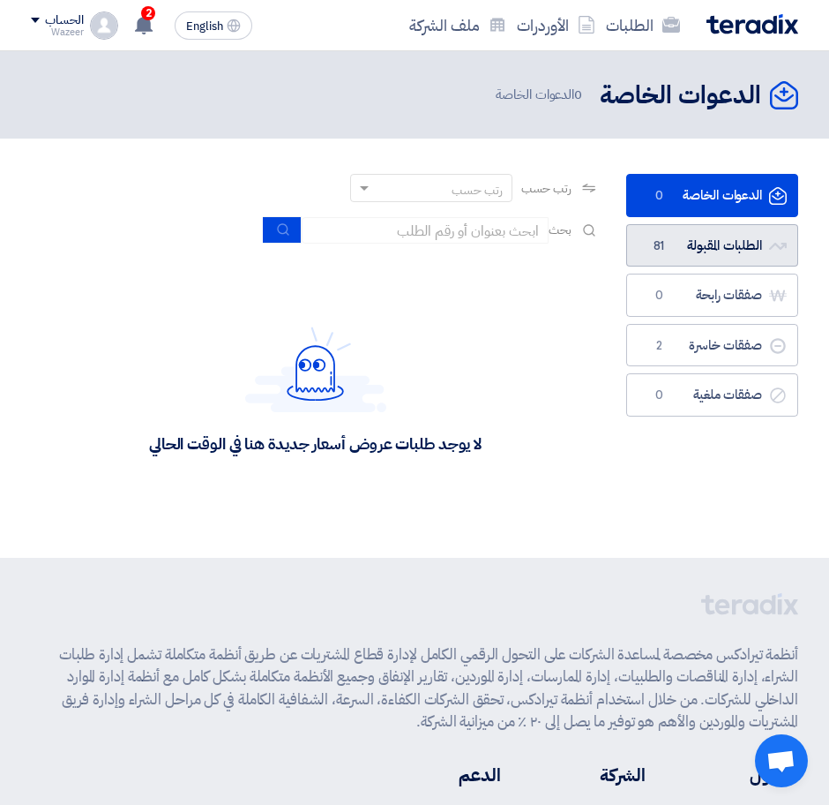
click at [703, 236] on link "الطلبات المقبولة الطلبات المقبولة 81" at bounding box center [712, 245] width 172 height 43
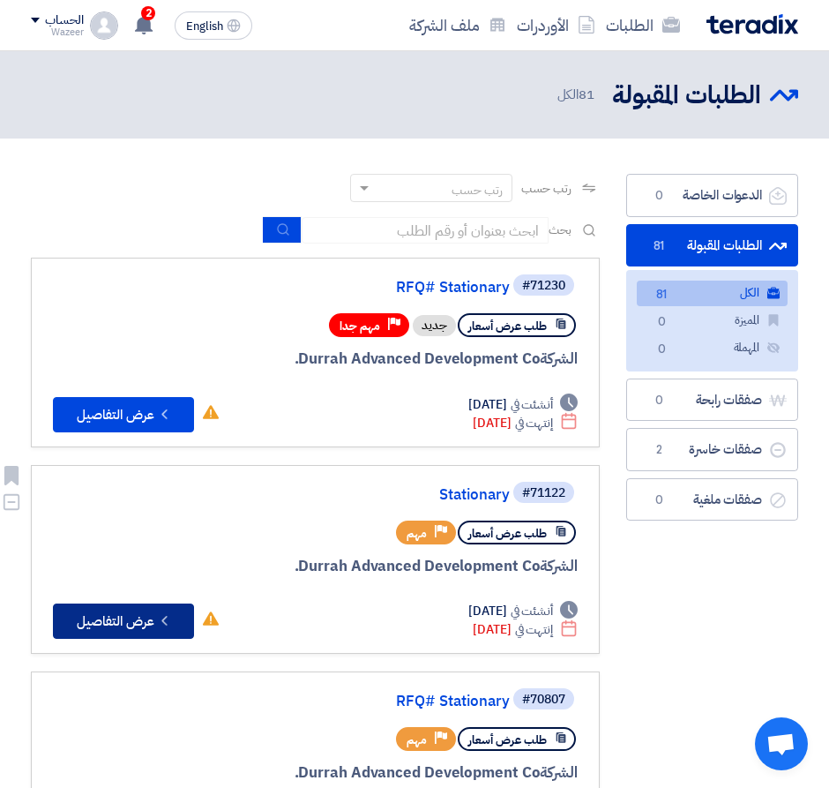
click at [131, 618] on button "Check details عرض التفاصيل" at bounding box center [123, 620] width 141 height 35
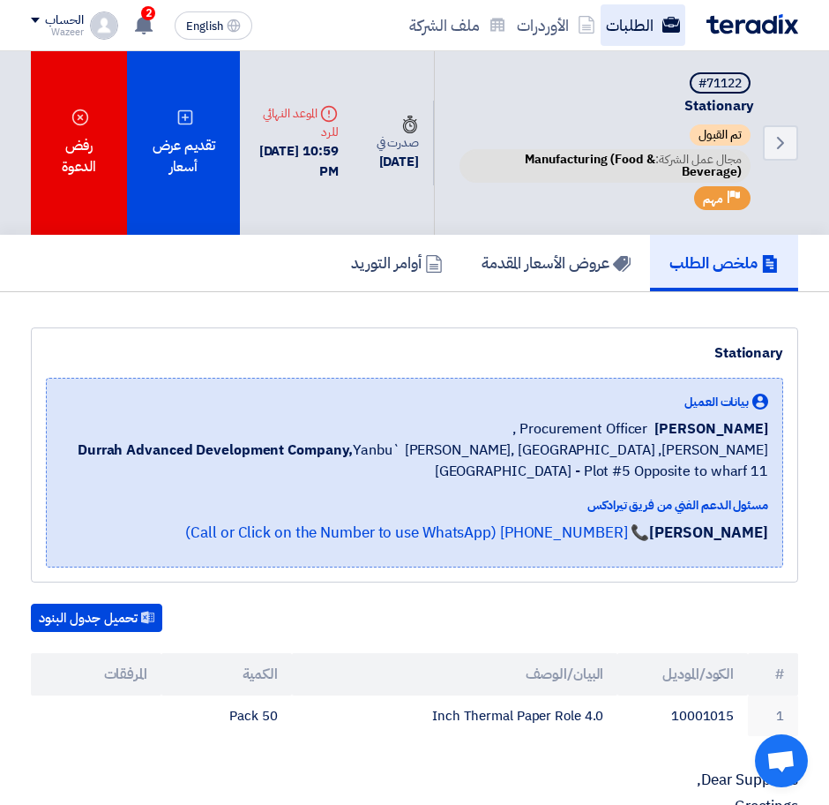
click at [633, 27] on link "الطلبات" at bounding box center [643, 24] width 85 height 41
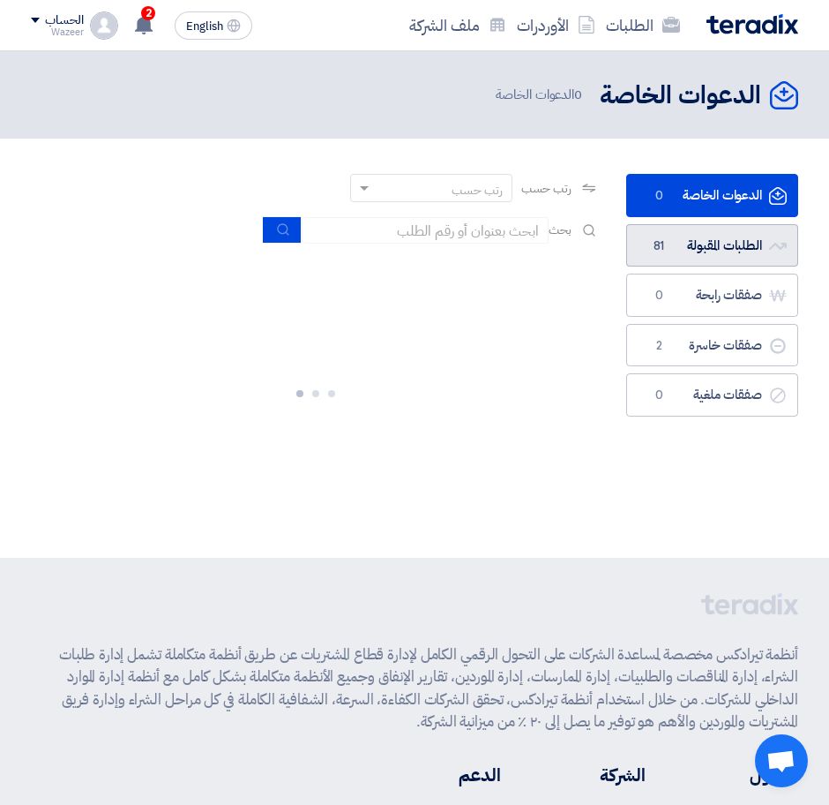
click at [732, 236] on link "الطلبات المقبولة الطلبات المقبولة 81" at bounding box center [712, 245] width 172 height 43
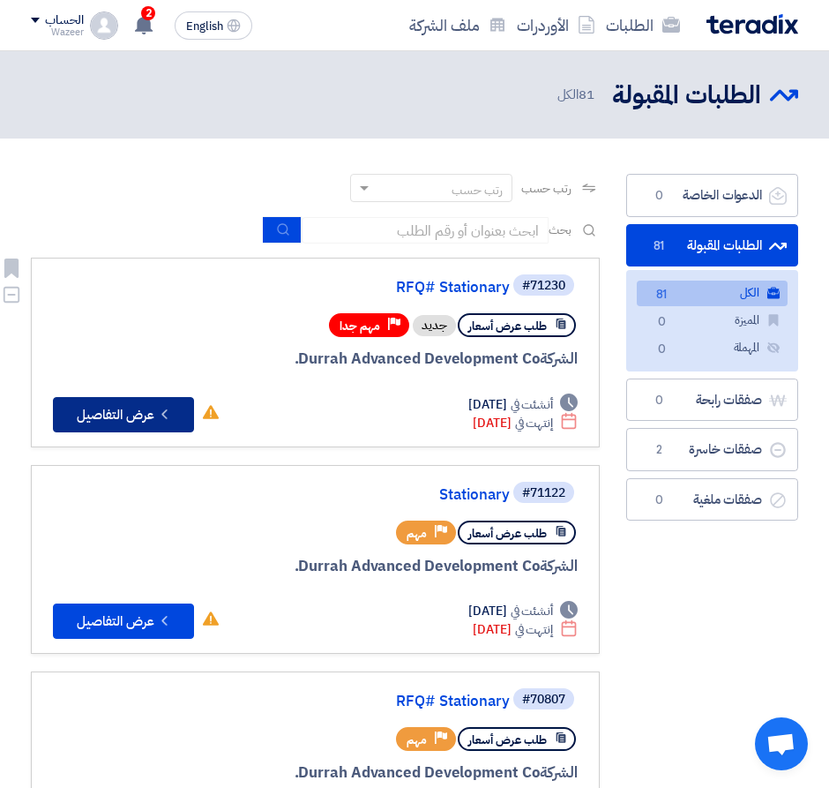
click at [131, 407] on button "Check details عرض التفاصيل" at bounding box center [123, 414] width 141 height 35
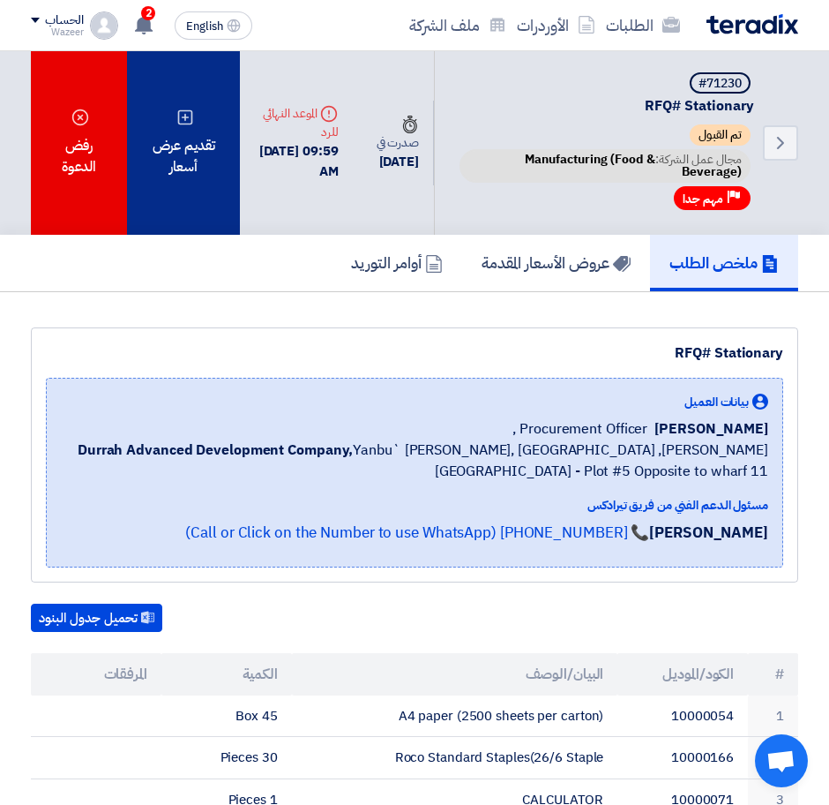
click at [186, 193] on div "تقديم عرض أسعار" at bounding box center [184, 142] width 114 height 183
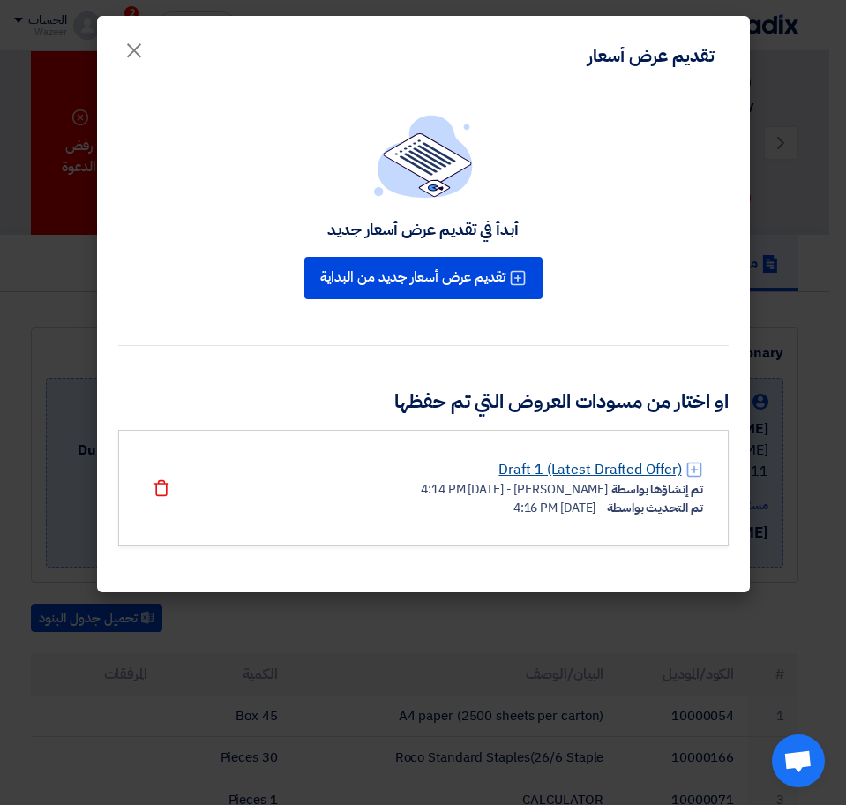
click at [612, 467] on link "Draft 1 (Latest Drafted Offer)" at bounding box center [589, 469] width 183 height 21
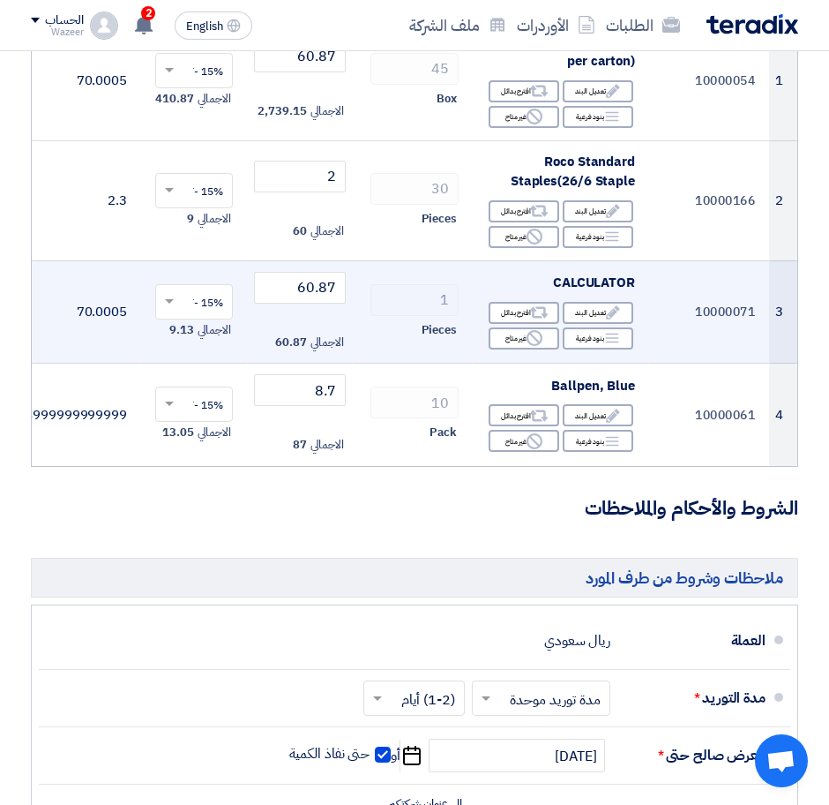
scroll to position [331, 0]
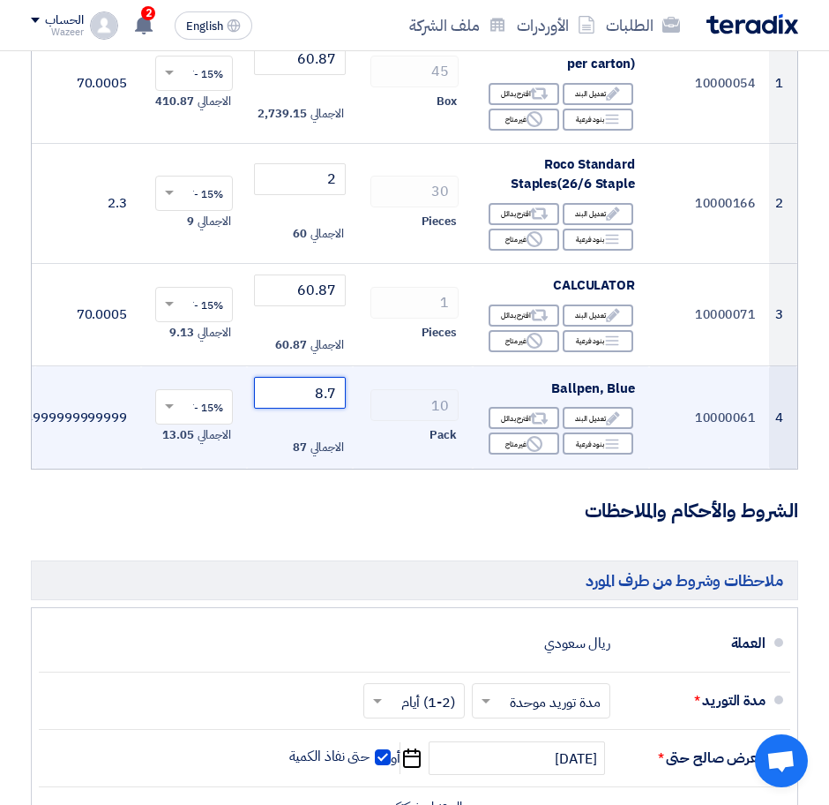
click at [337, 387] on input "8.7" at bounding box center [300, 393] width 92 height 32
click at [336, 385] on input "8.7" at bounding box center [300, 393] width 92 height 32
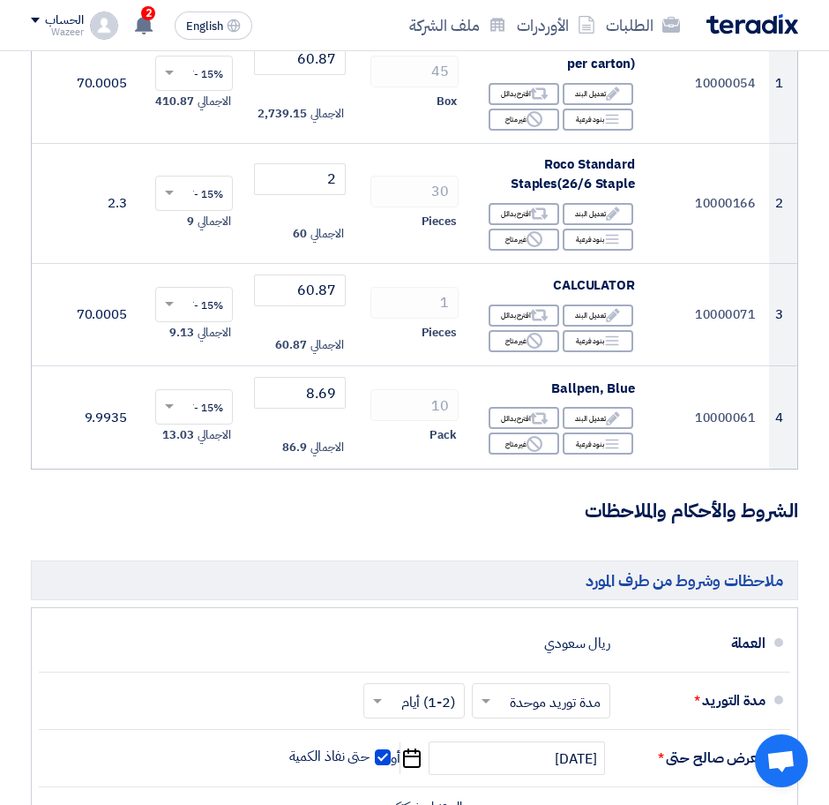
click at [378, 500] on form "تفاصيل الطلب # الكود/الموديل البيان/الوصف الكمية/العدد سعر الوحدة (SAR) [DEMOGR…" at bounding box center [414, 754] width 767 height 1771
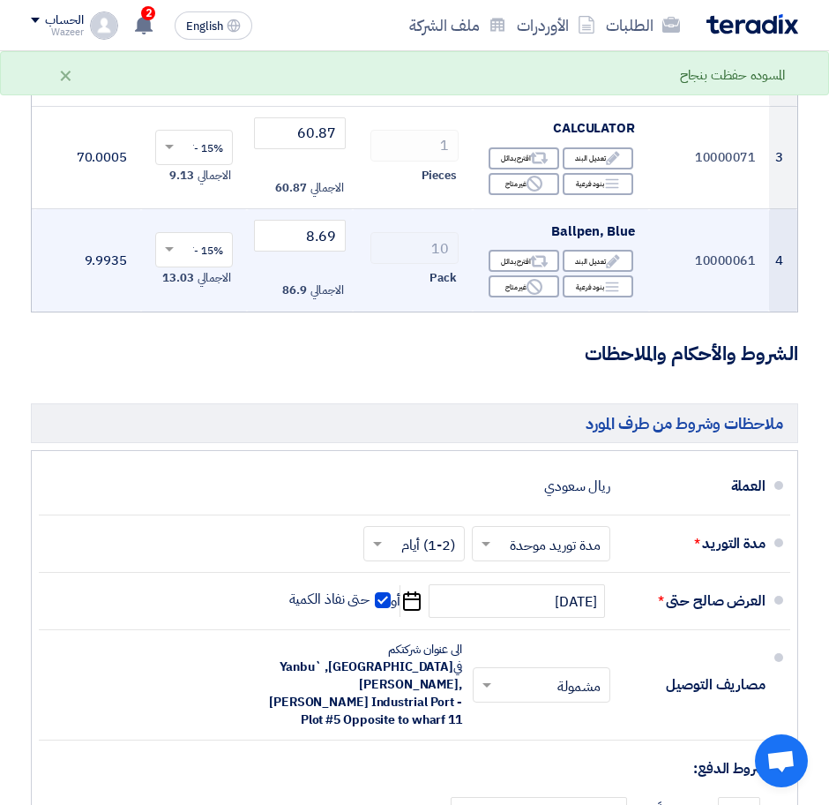
scroll to position [221, 0]
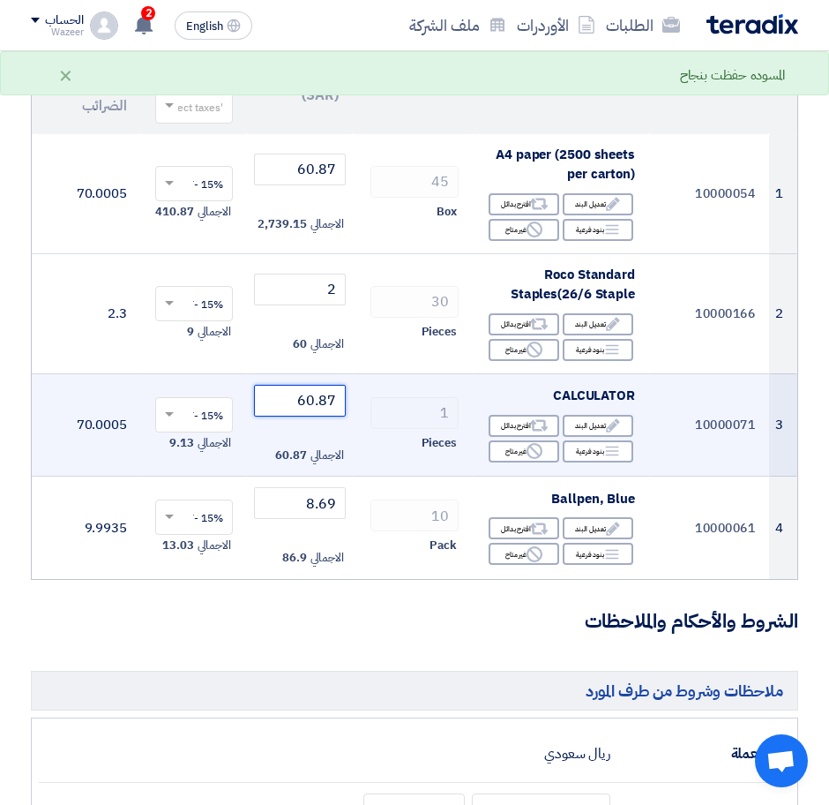
drag, startPoint x: 325, startPoint y: 395, endPoint x: 334, endPoint y: 393, distance: 10.1
click at [334, 393] on input "60.87" at bounding box center [300, 401] width 92 height 32
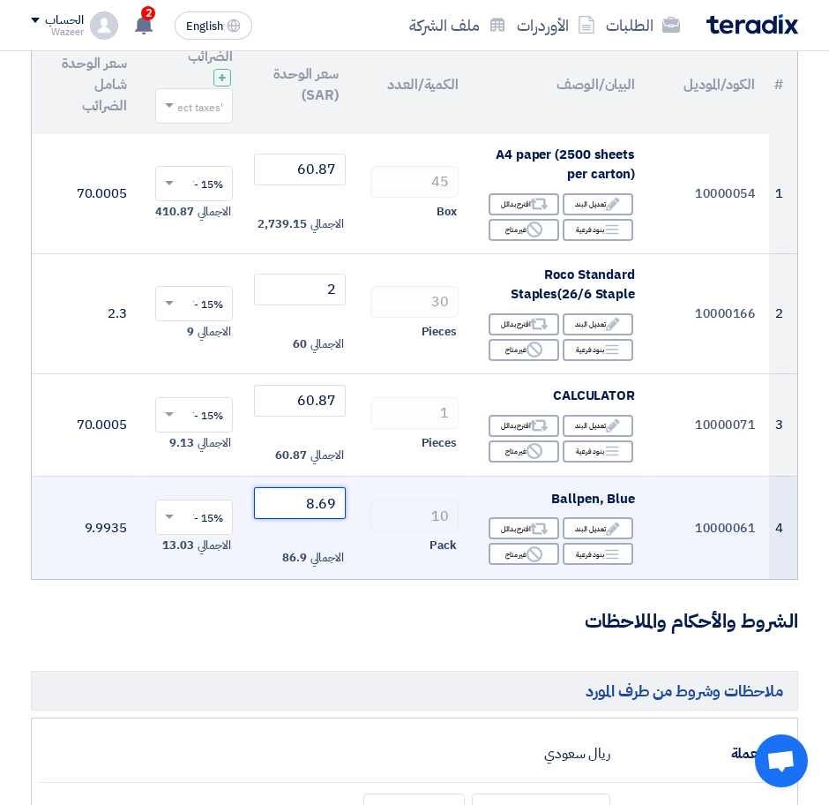
drag, startPoint x: 330, startPoint y: 495, endPoint x: 329, endPoint y: 513, distance: 18.5
click at [342, 493] on input "8.69" at bounding box center [300, 503] width 92 height 32
click at [327, 498] on input "8.69" at bounding box center [300, 503] width 92 height 32
click at [331, 498] on input "8.69" at bounding box center [300, 503] width 92 height 32
drag, startPoint x: 337, startPoint y: 496, endPoint x: 321, endPoint y: 505, distance: 18.2
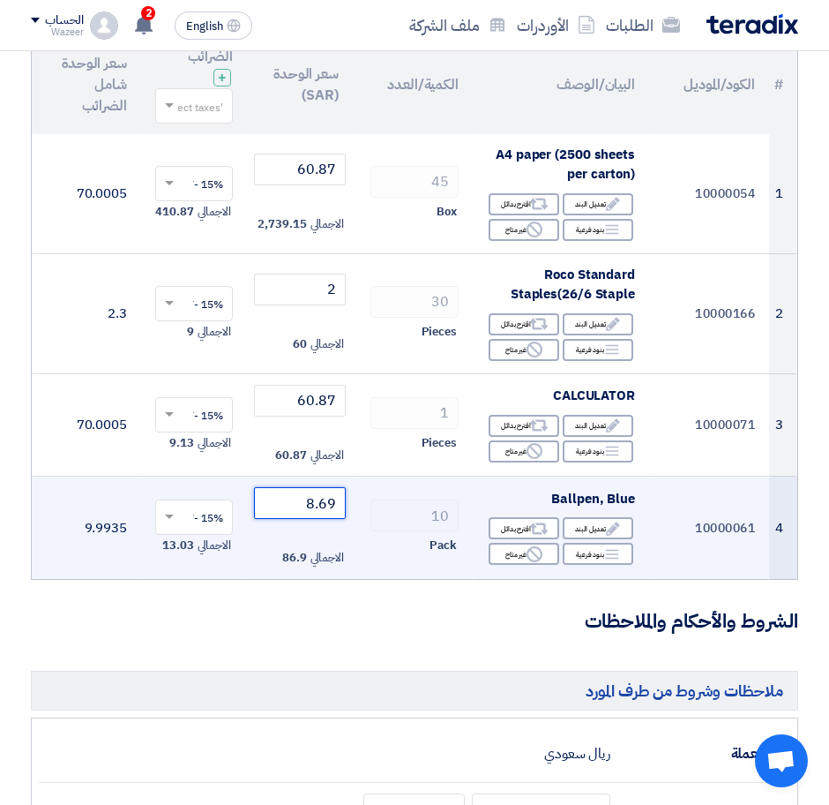
click at [321, 505] on input "8.69" at bounding box center [300, 503] width 92 height 32
type input "8.7"
click at [305, 530] on td "8.7 الاجمالي 87" at bounding box center [300, 527] width 106 height 102
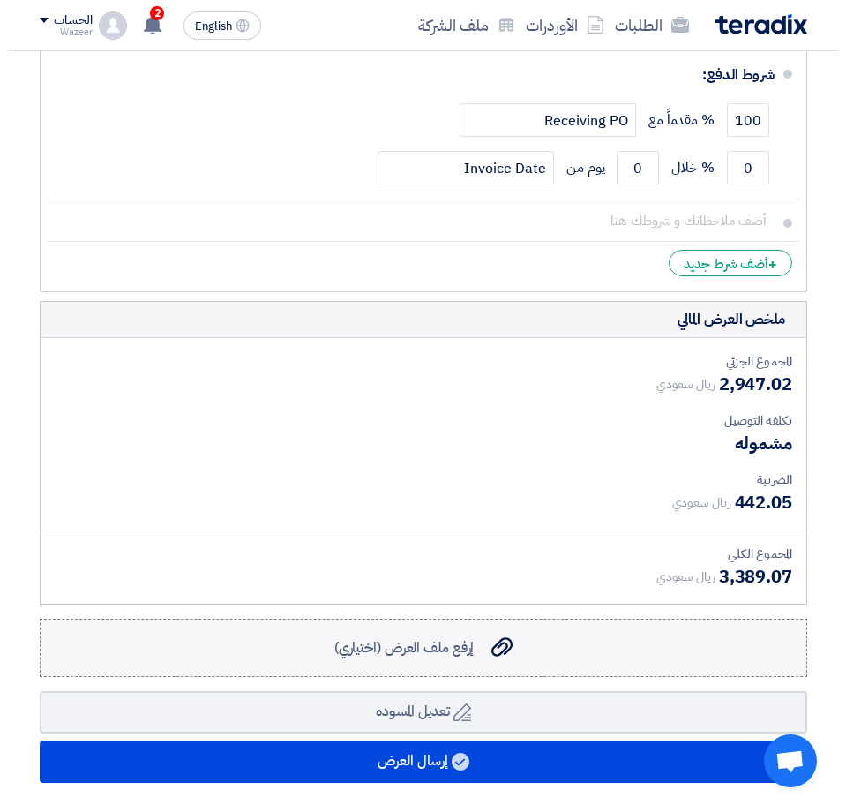
scroll to position [1213, 0]
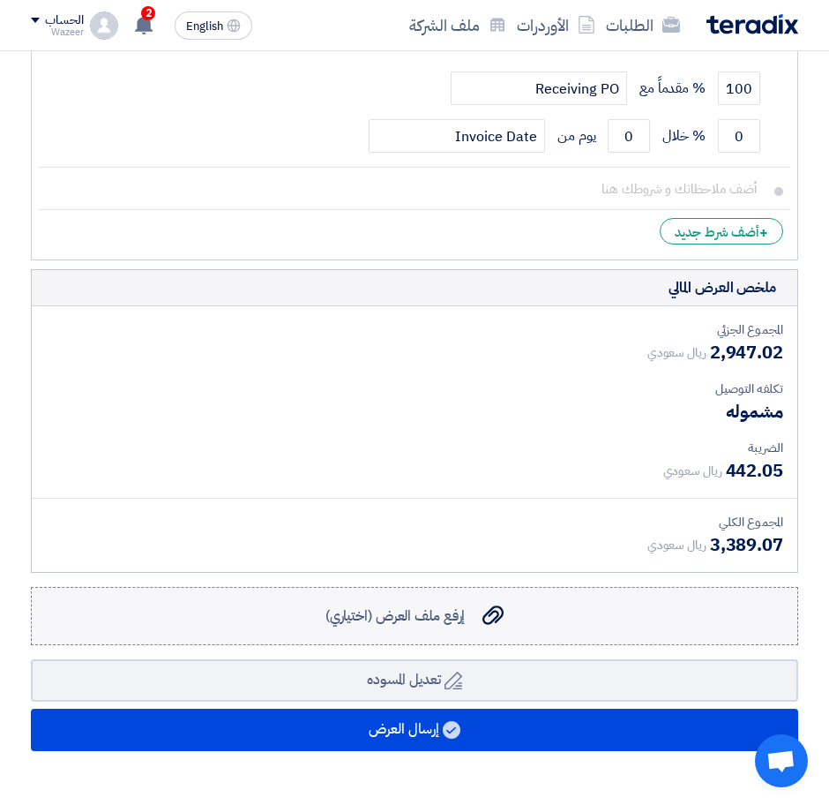
click at [425, 613] on span "إرفع ملف العرض (اختياري)" at bounding box center [396, 615] width 140 height 21
click at [0, 0] on input "إرفع ملف العرض (اختياري) إرفع ملف العرض (اختياري)" at bounding box center [0, 0] width 0 height 0
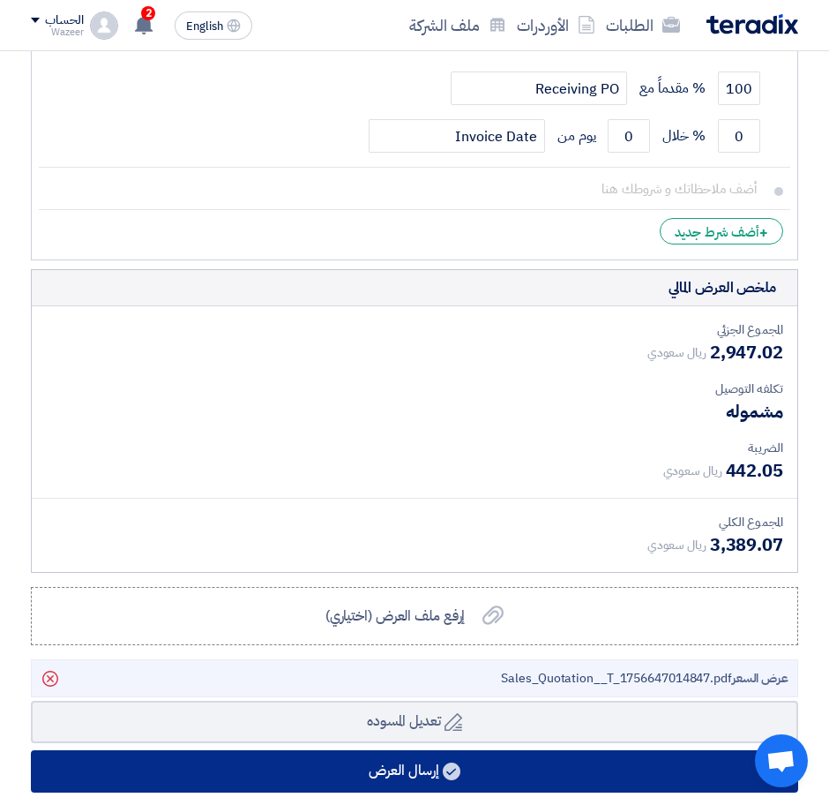
click at [409, 778] on button "إرسال العرض" at bounding box center [414, 771] width 767 height 42
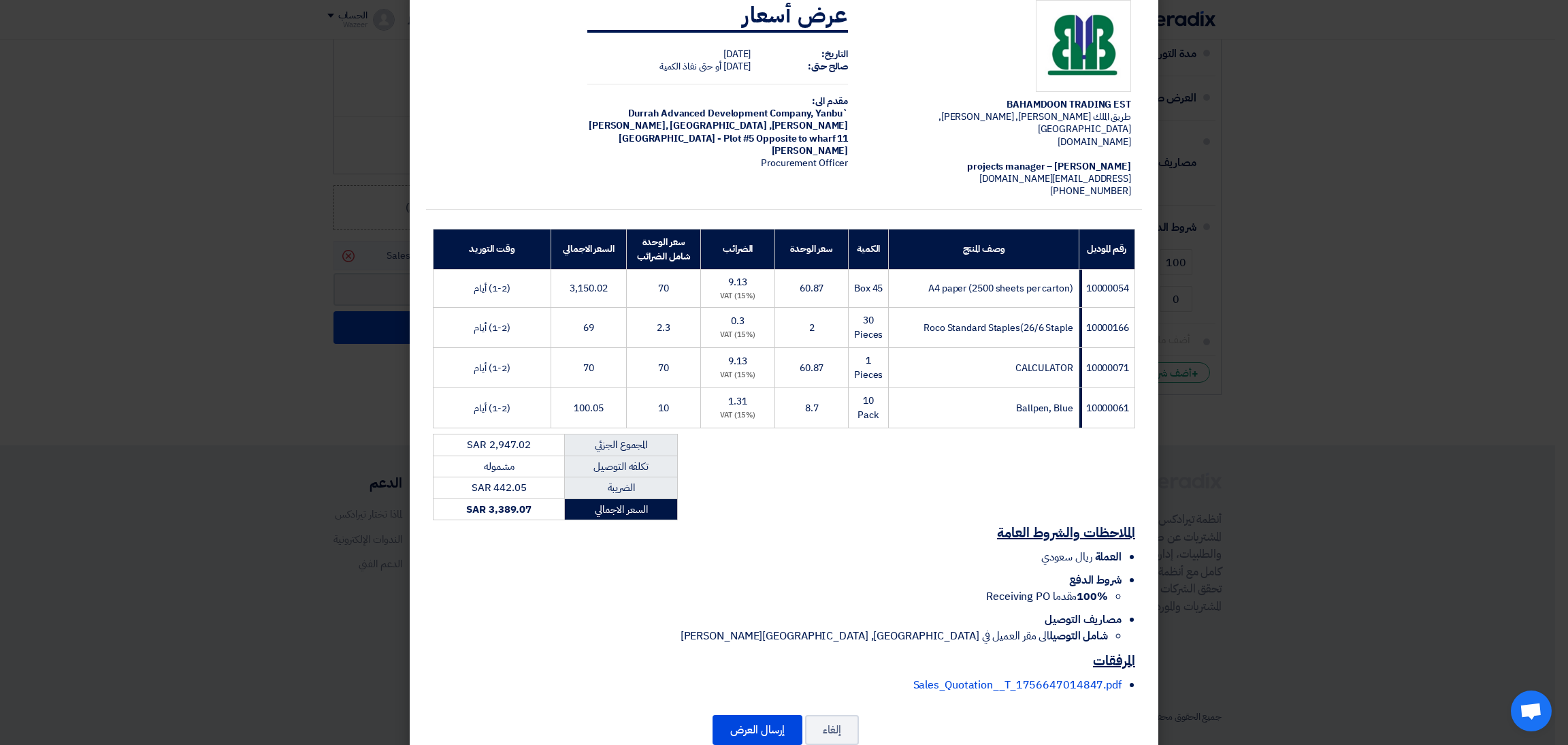
scroll to position [55, 0]
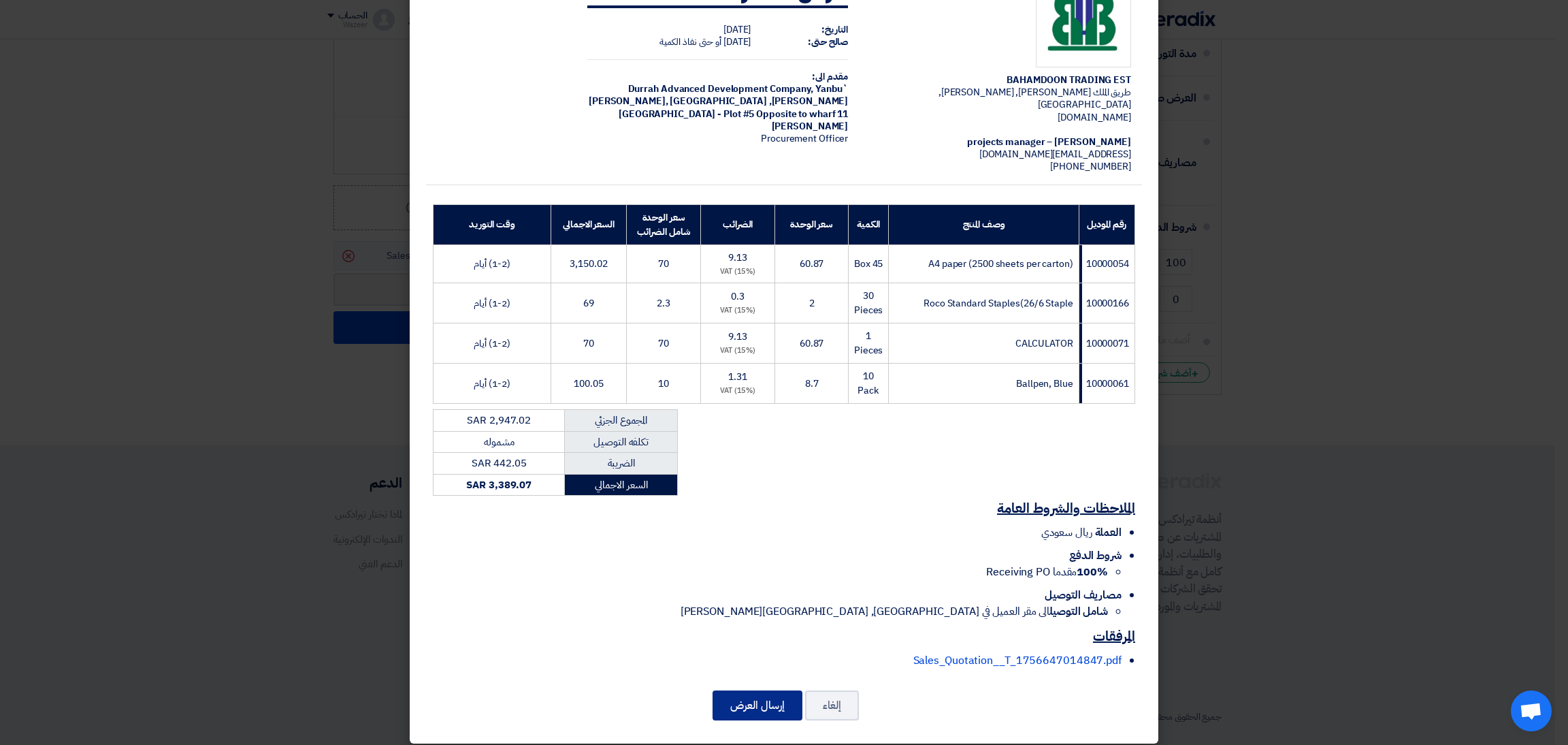
click at [787, 621] on div "إلغاء إرسال العرض" at bounding box center [784, 706] width 716 height 32
click at [782, 621] on button "إرسال العرض" at bounding box center [758, 706] width 90 height 30
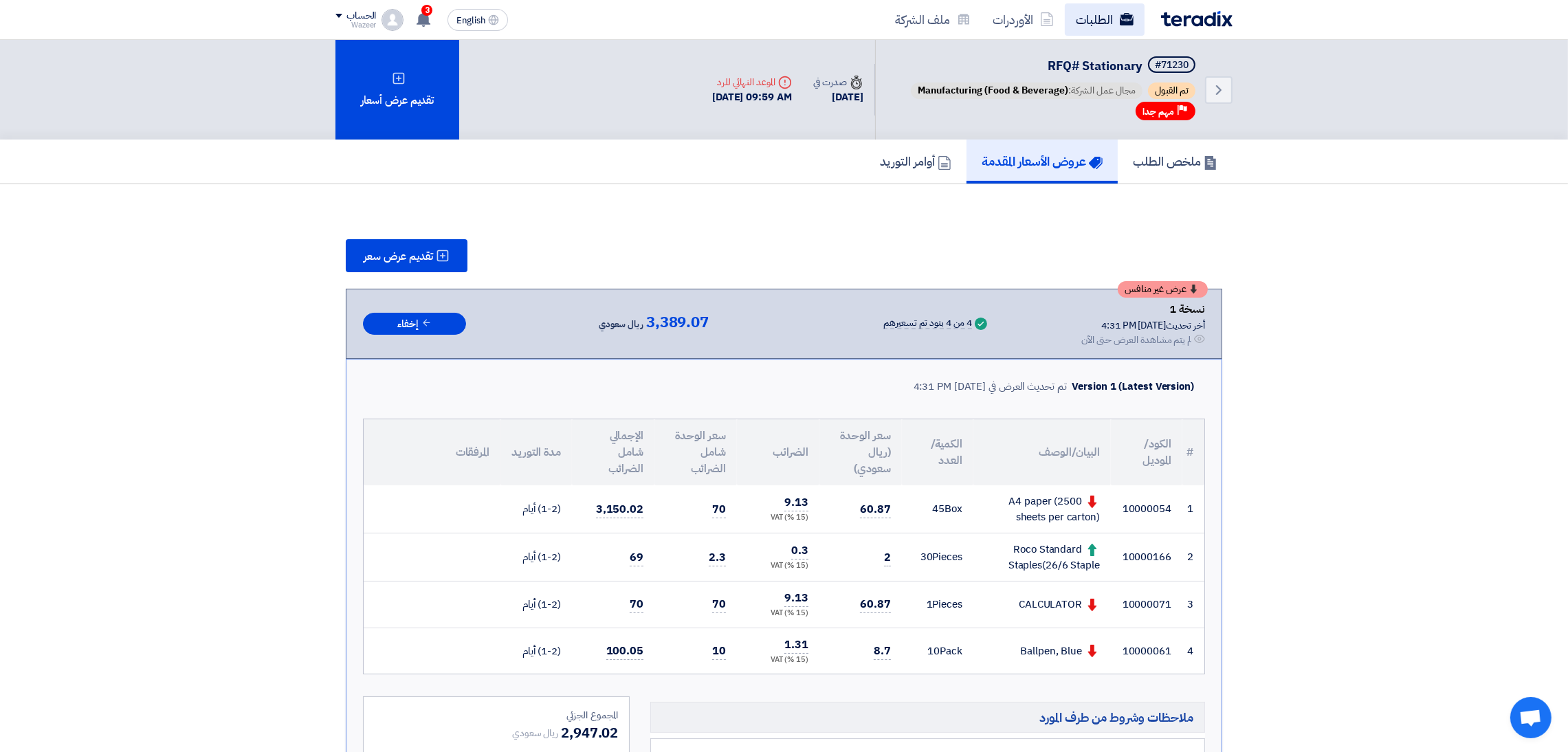
click at [1093, 4] on link "الطلبات" at bounding box center [1104, 19] width 79 height 32
